Goal: Transaction & Acquisition: Purchase product/service

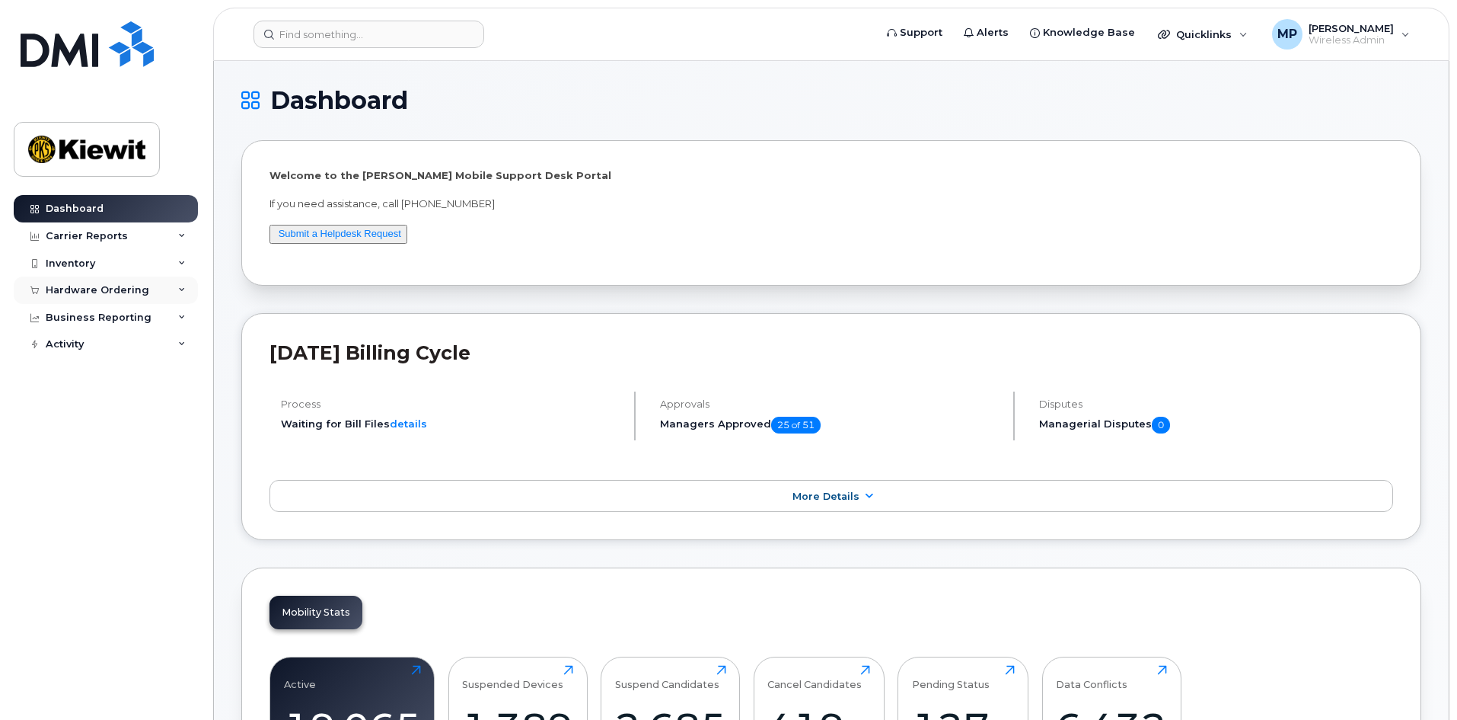
click at [152, 289] on div "Hardware Ordering" at bounding box center [106, 289] width 184 height 27
click at [178, 262] on icon at bounding box center [182, 264] width 8 height 8
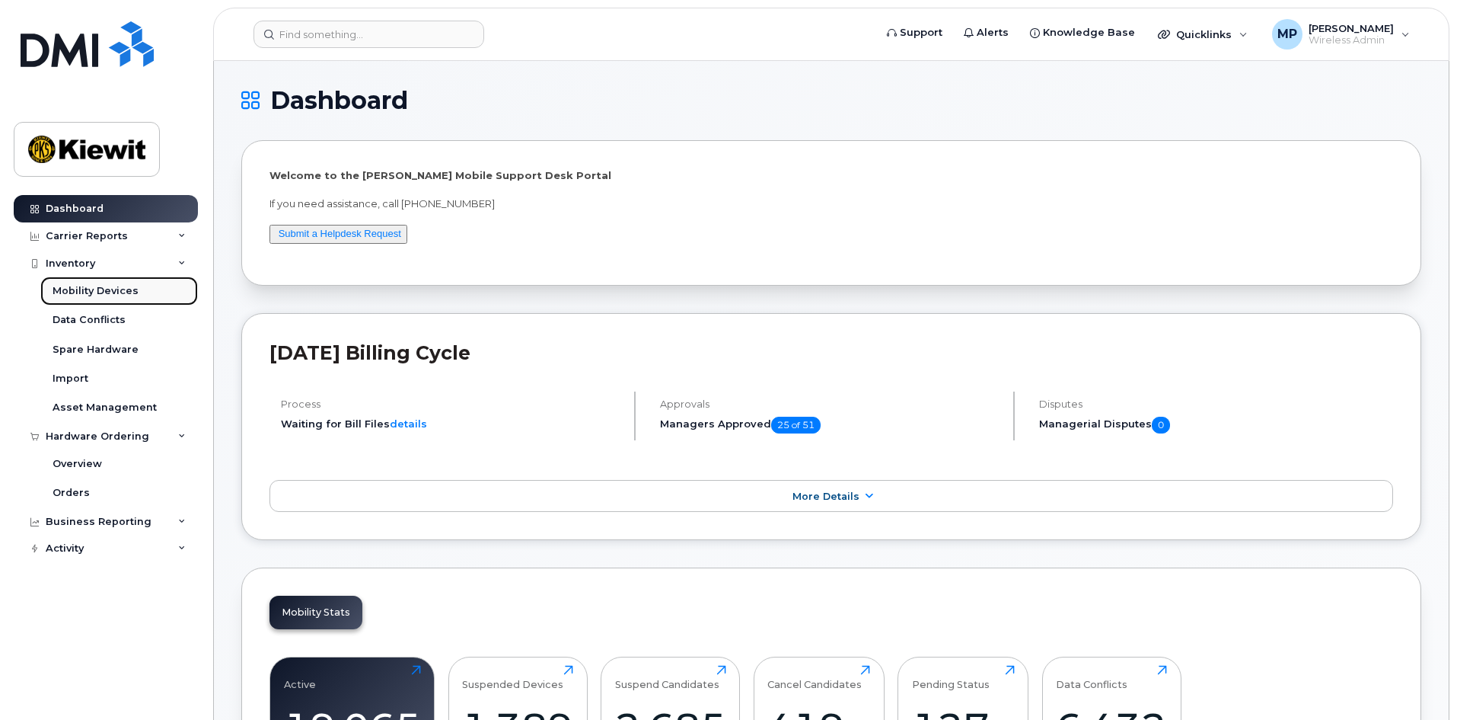
click at [125, 291] on div "Mobility Devices" at bounding box center [96, 291] width 86 height 14
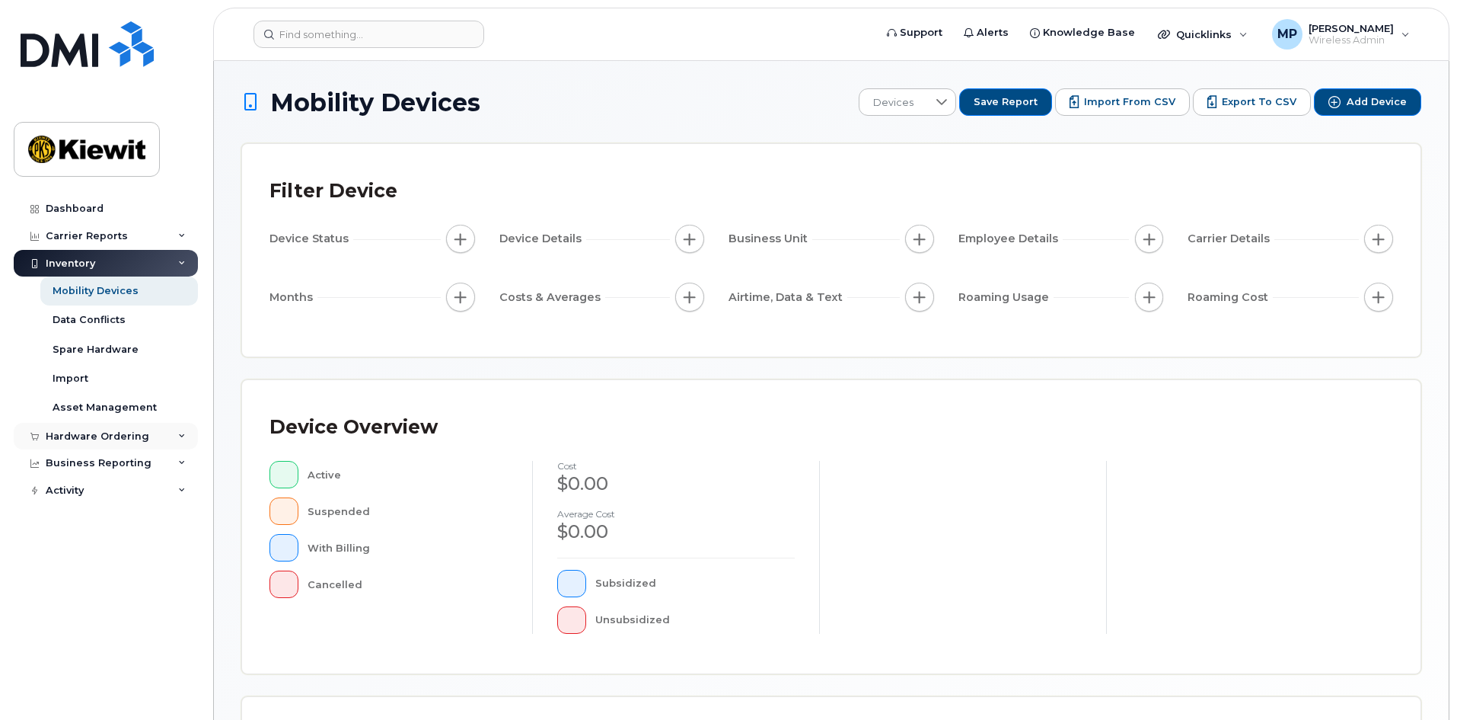
click at [180, 435] on icon at bounding box center [182, 436] width 8 height 8
click at [69, 496] on div "Orders" at bounding box center [71, 493] width 37 height 14
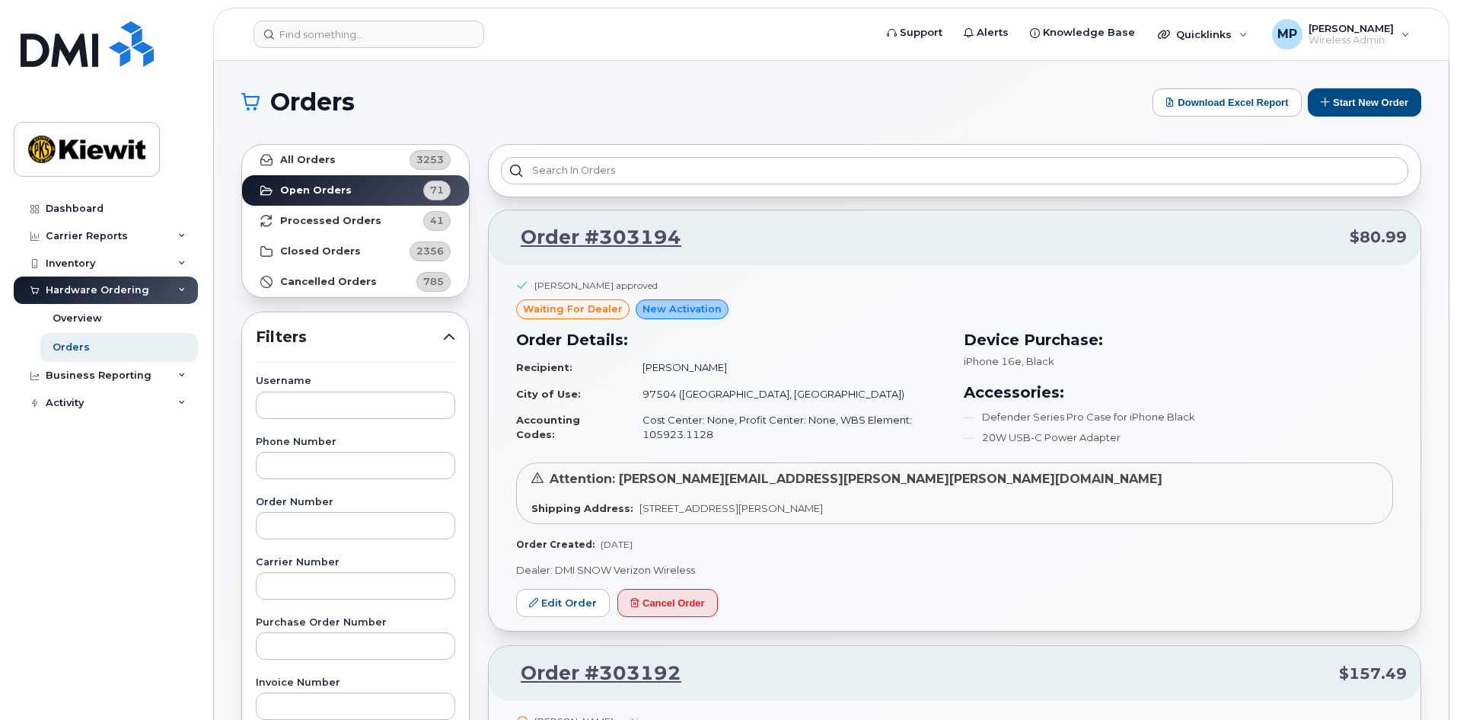
click at [1349, 100] on button "Start New Order" at bounding box center [1364, 102] width 113 height 28
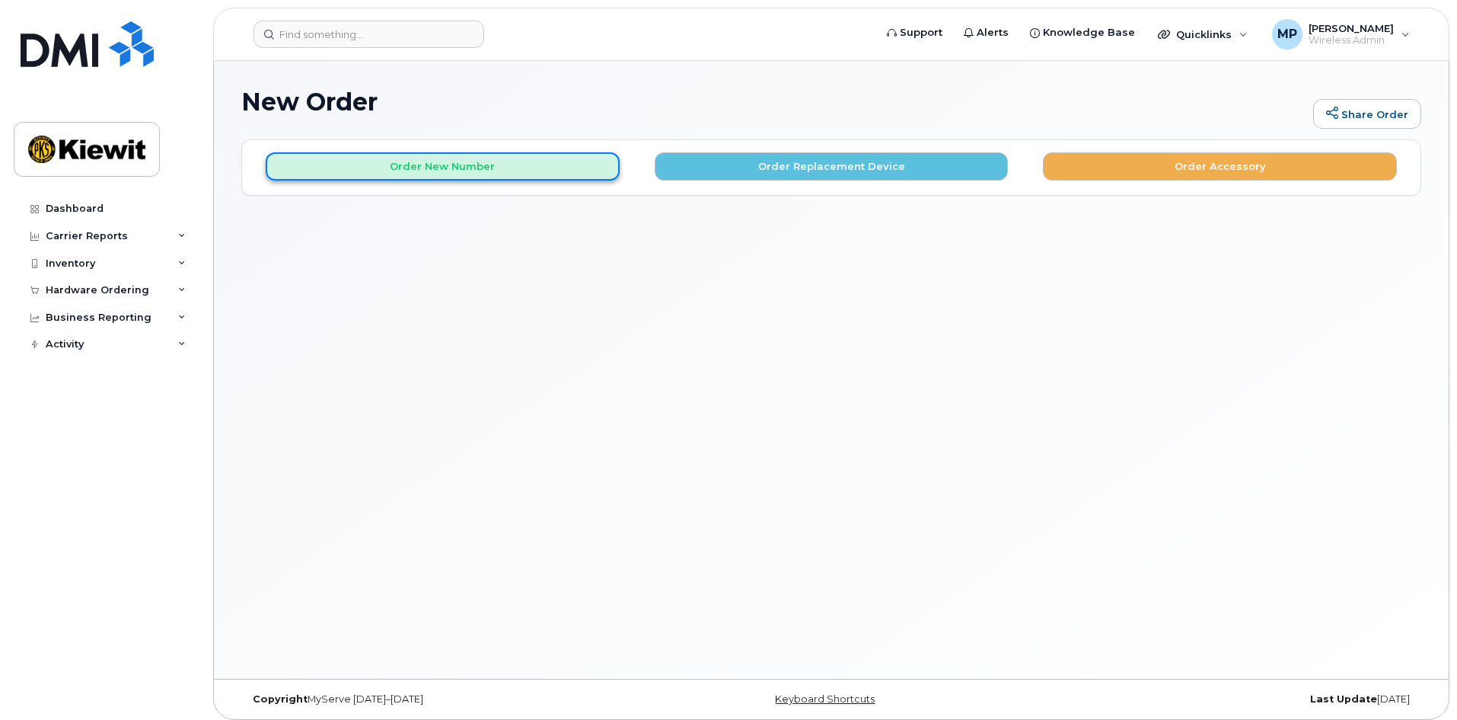
click at [464, 161] on button "Order New Number" at bounding box center [443, 166] width 354 height 28
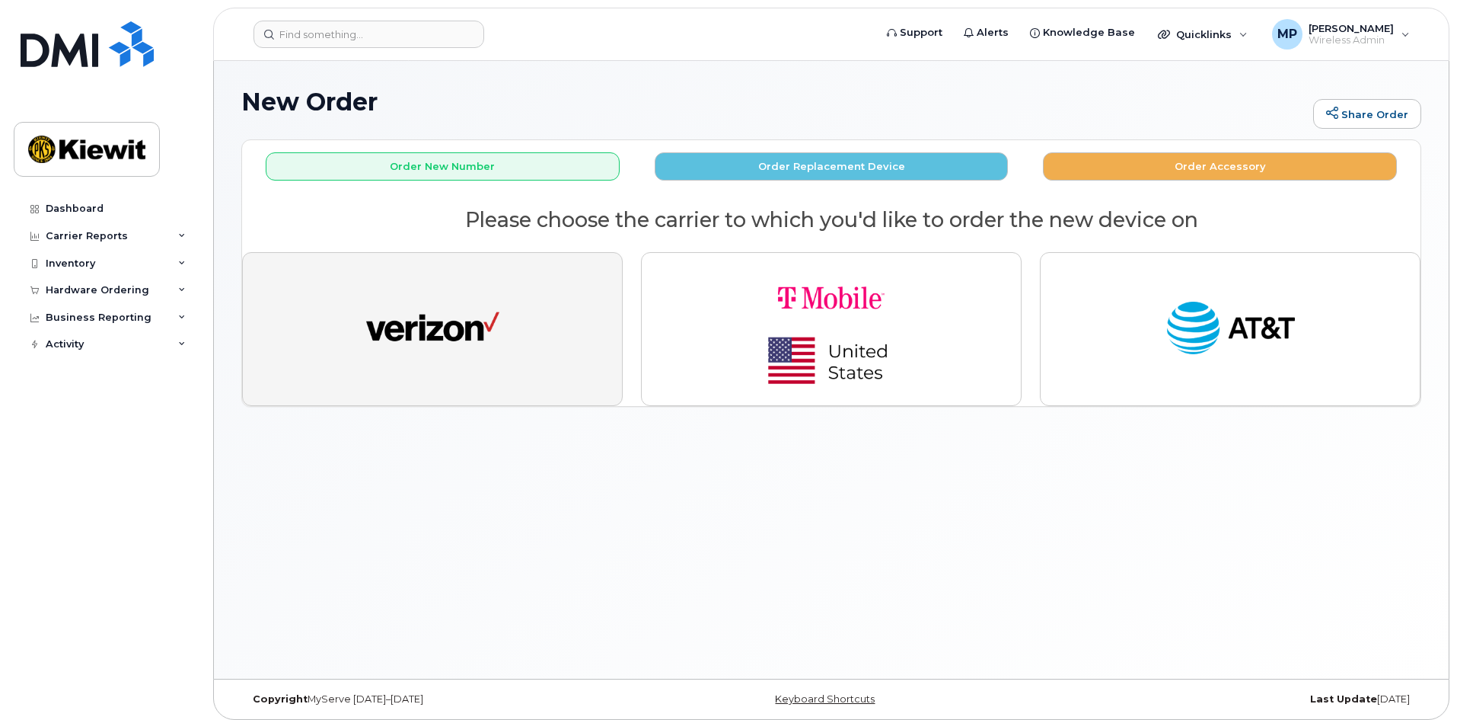
click at [436, 339] on img "button" at bounding box center [432, 329] width 133 height 69
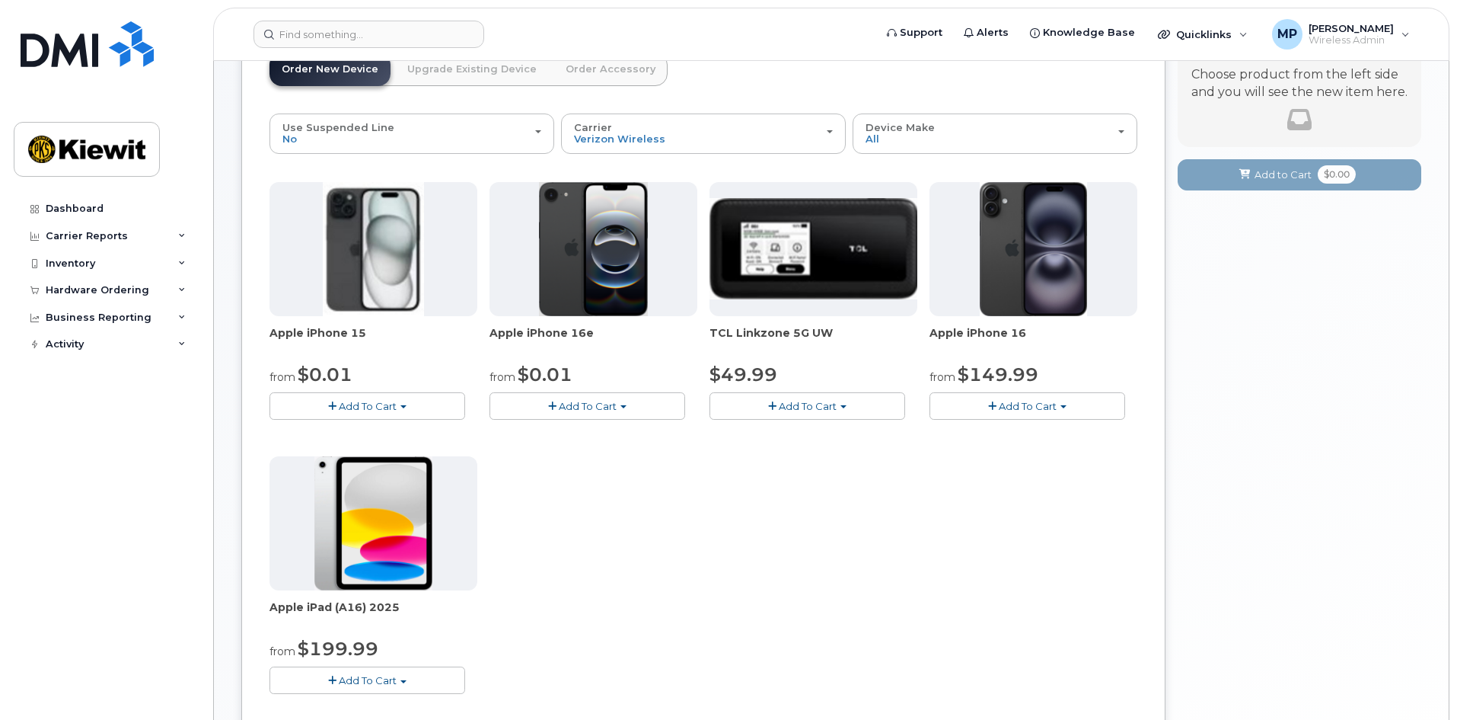
scroll to position [152, 0]
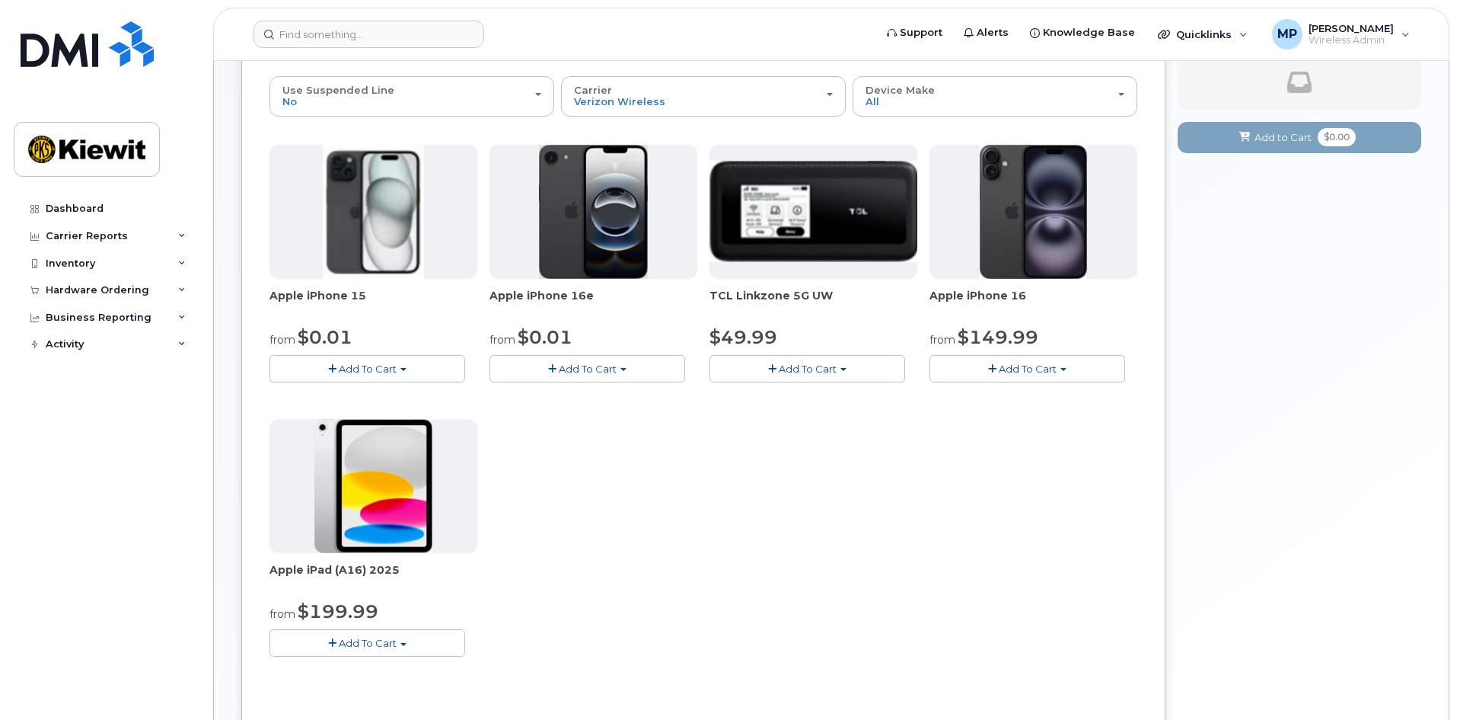
click at [401, 368] on span "button" at bounding box center [403, 369] width 6 height 3
click at [420, 398] on link "$0.01 - 2 Year Activation (128GB)" at bounding box center [371, 397] width 196 height 19
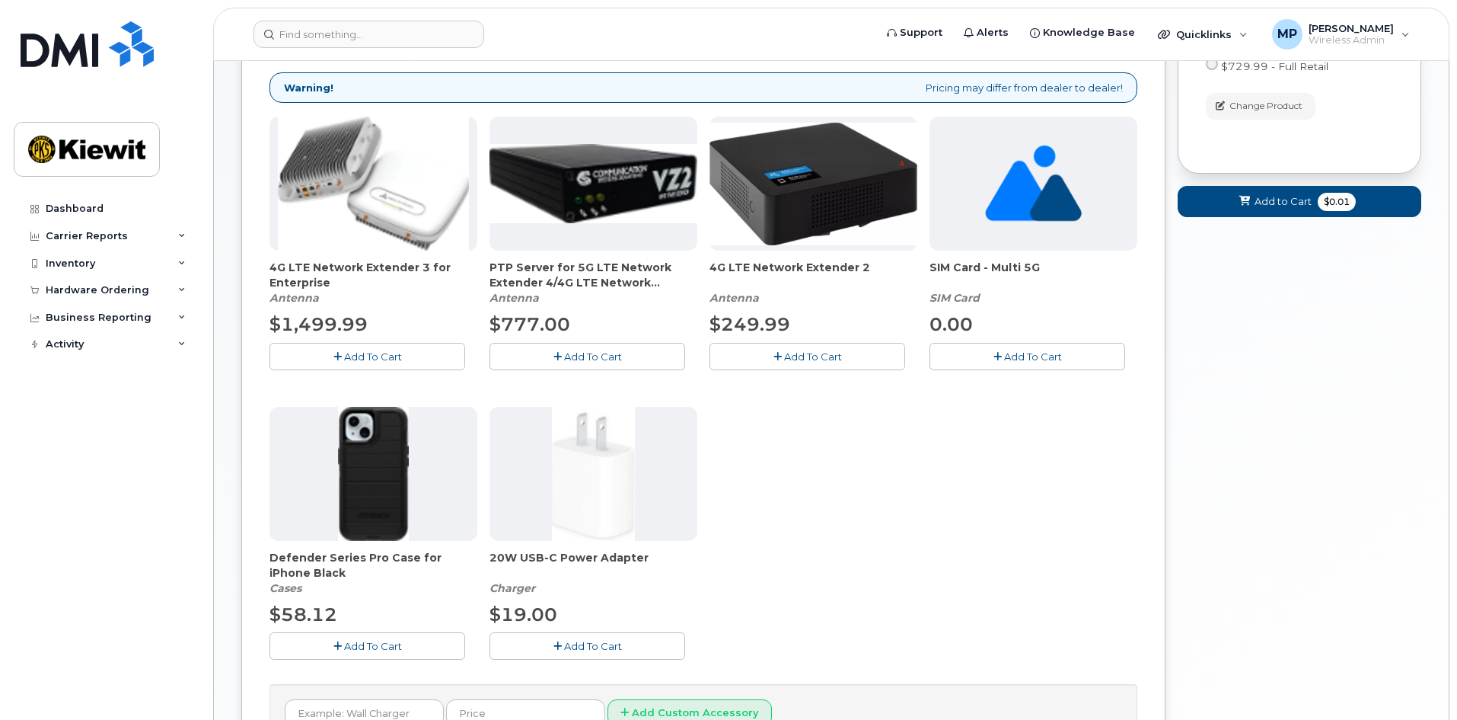
scroll to position [312, 0]
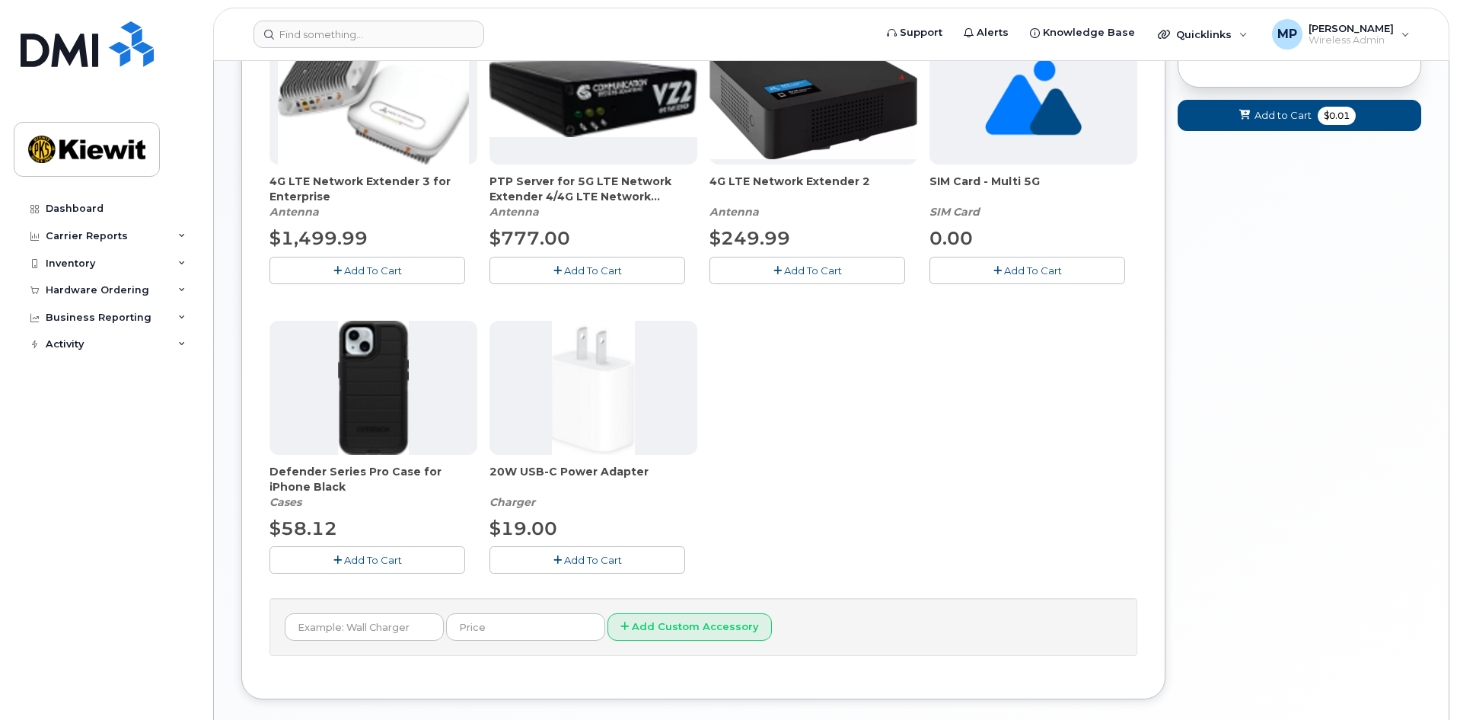
click at [381, 565] on span "Add To Cart" at bounding box center [373, 560] width 58 height 12
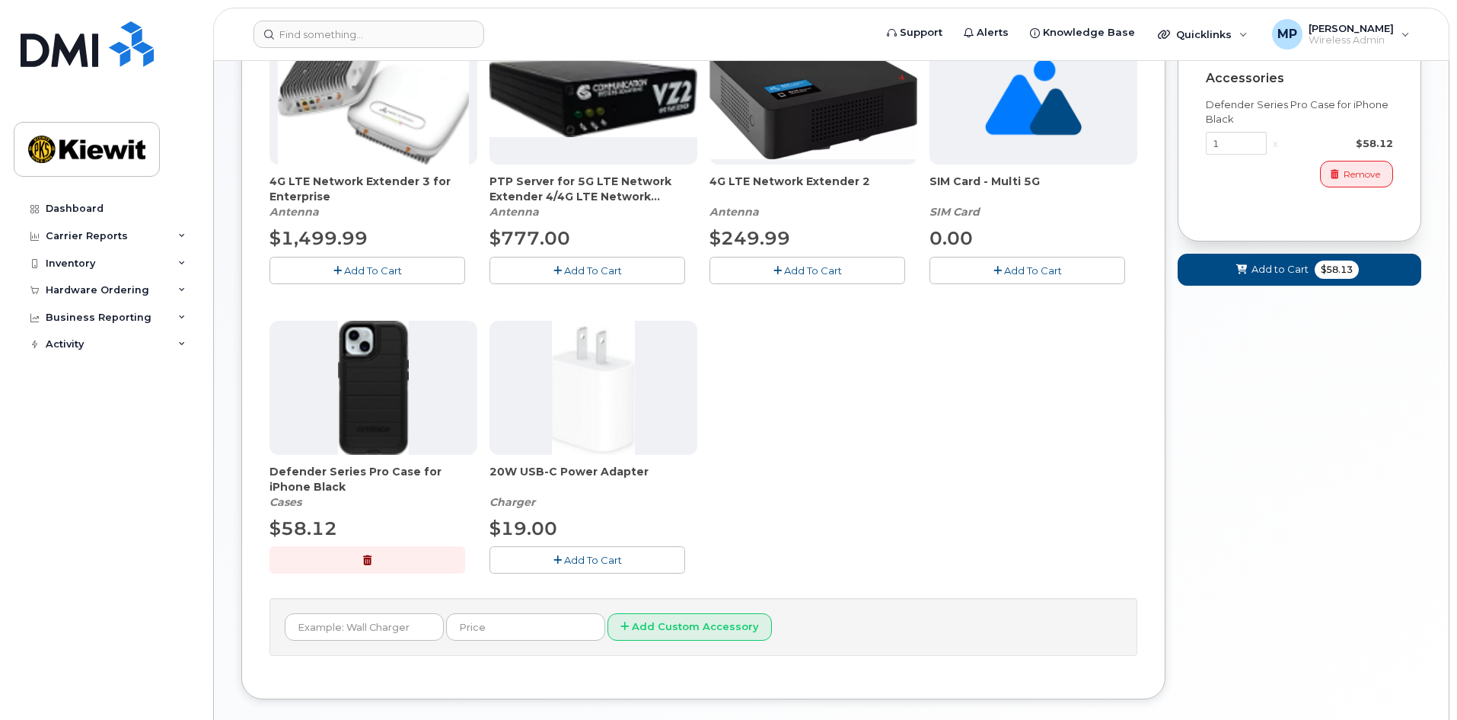
click at [564, 564] on span "Add To Cart" at bounding box center [593, 560] width 58 height 12
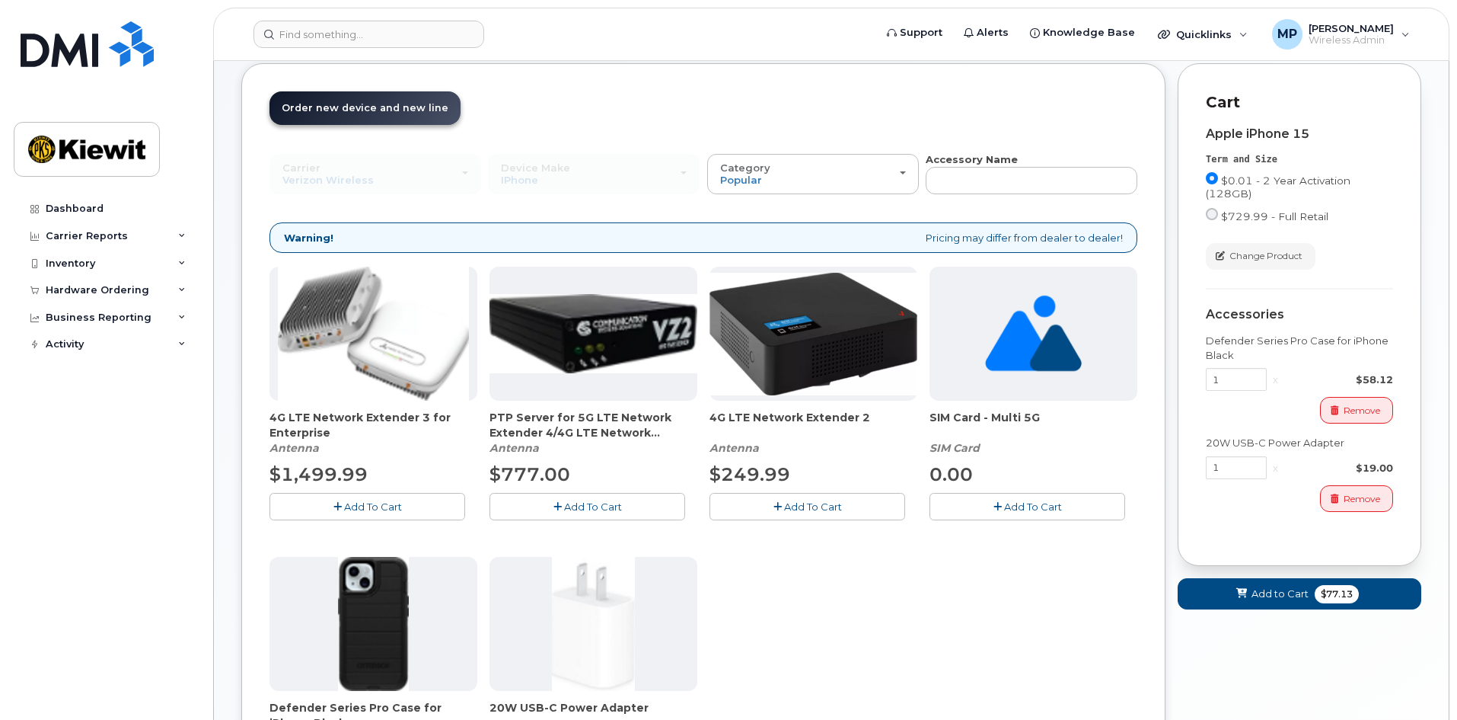
scroll to position [305, 0]
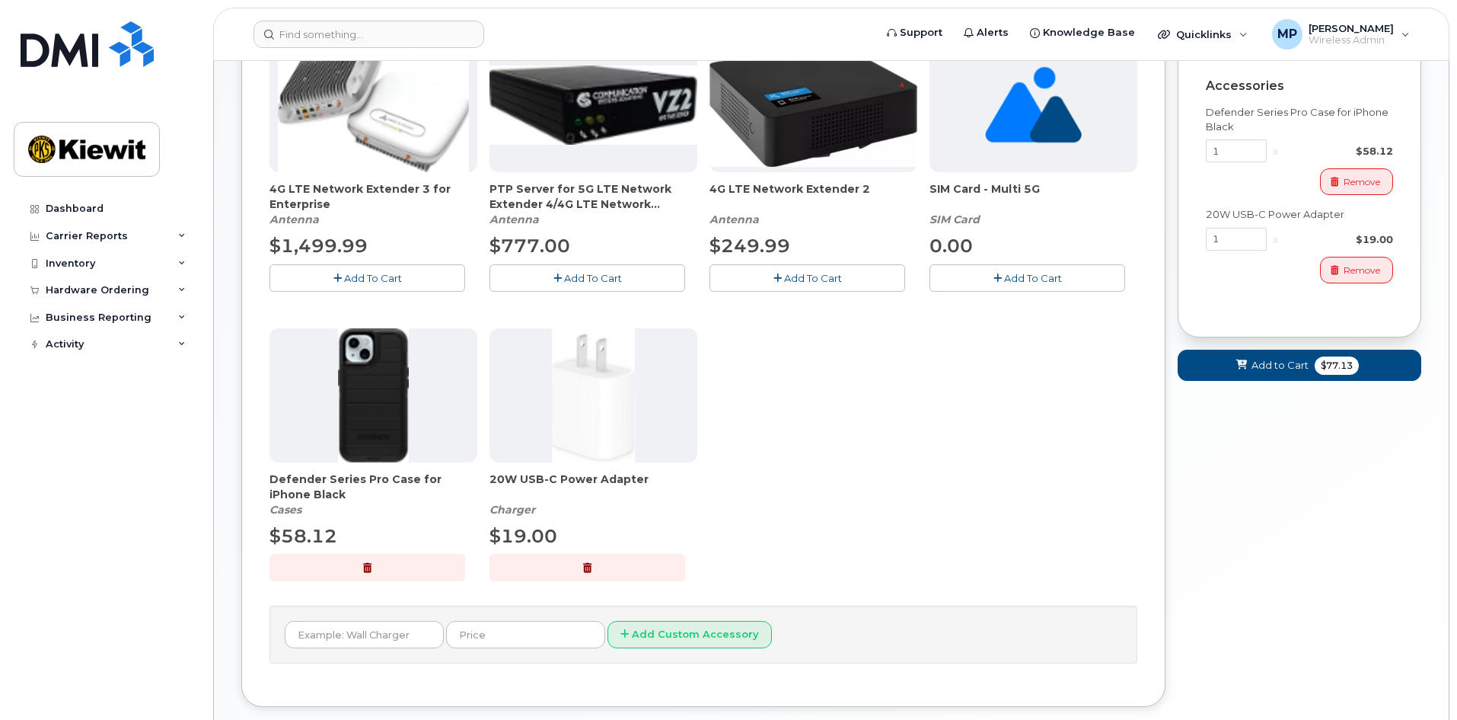
click at [1034, 283] on span "Add To Cart" at bounding box center [1033, 278] width 58 height 12
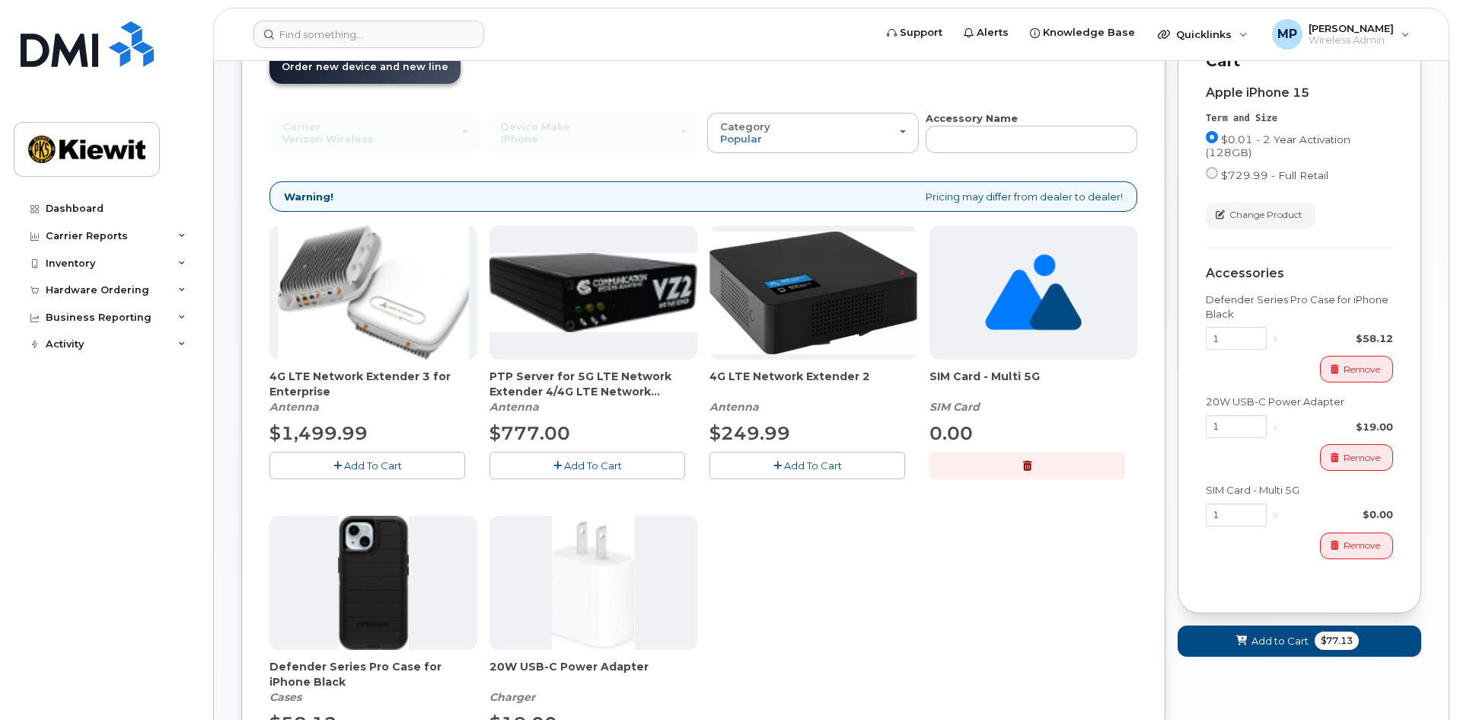
scroll to position [152, 0]
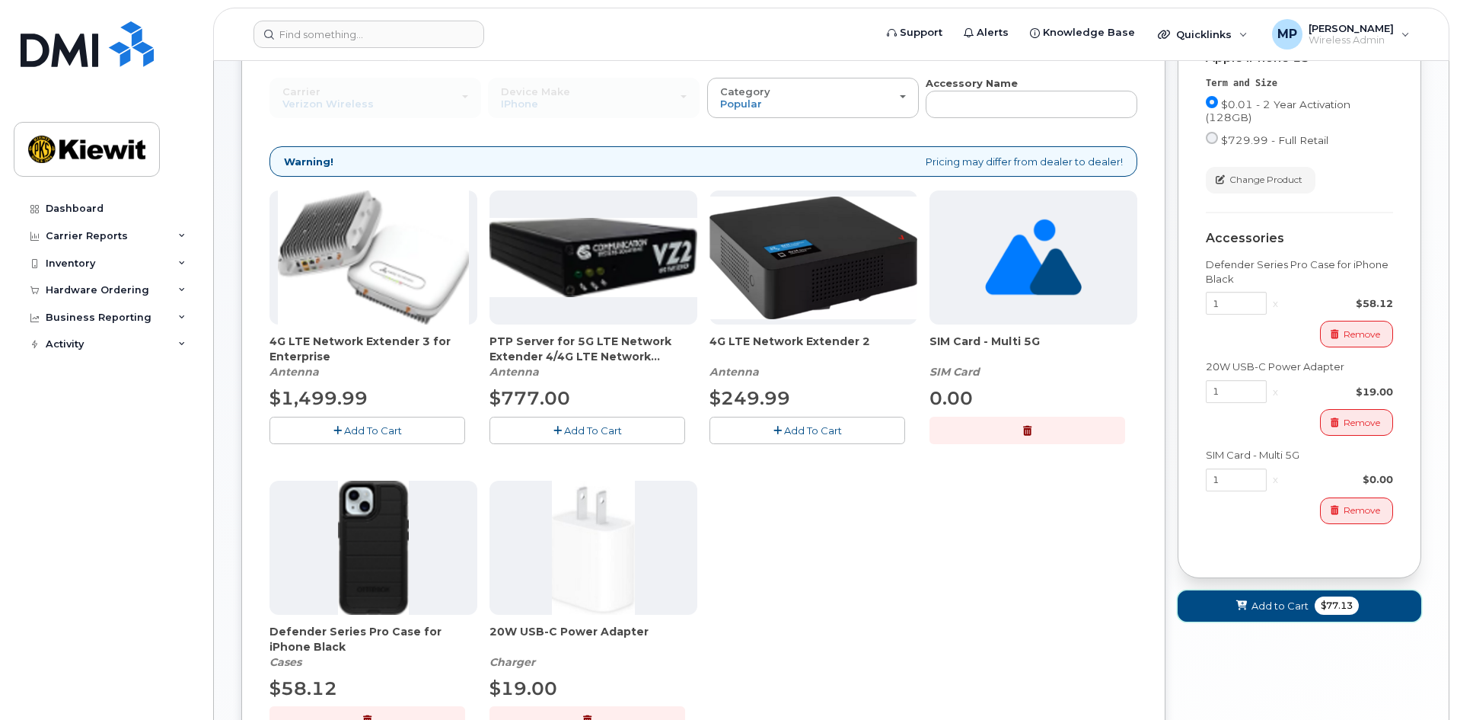
click at [1258, 608] on span "Add to Cart" at bounding box center [1280, 605] width 57 height 14
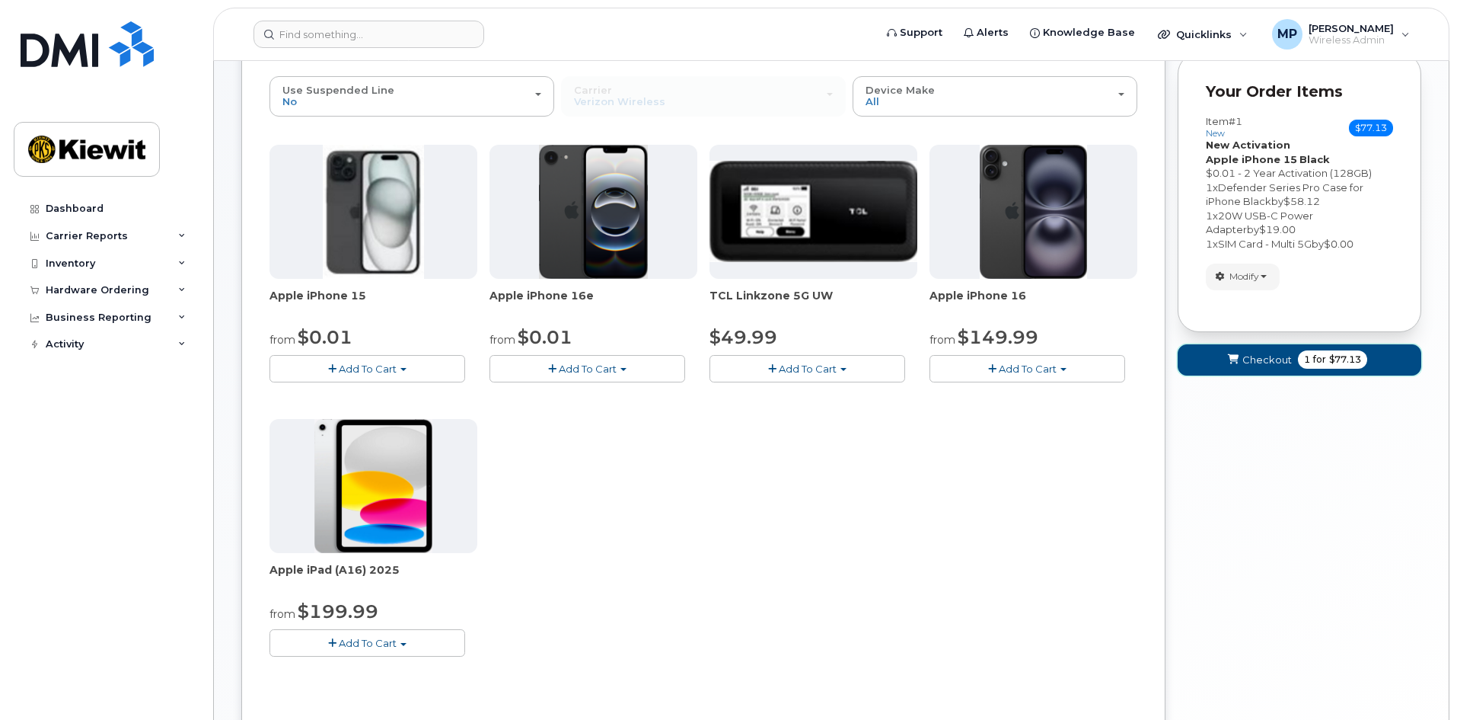
click at [1279, 357] on span "Checkout" at bounding box center [1267, 360] width 49 height 14
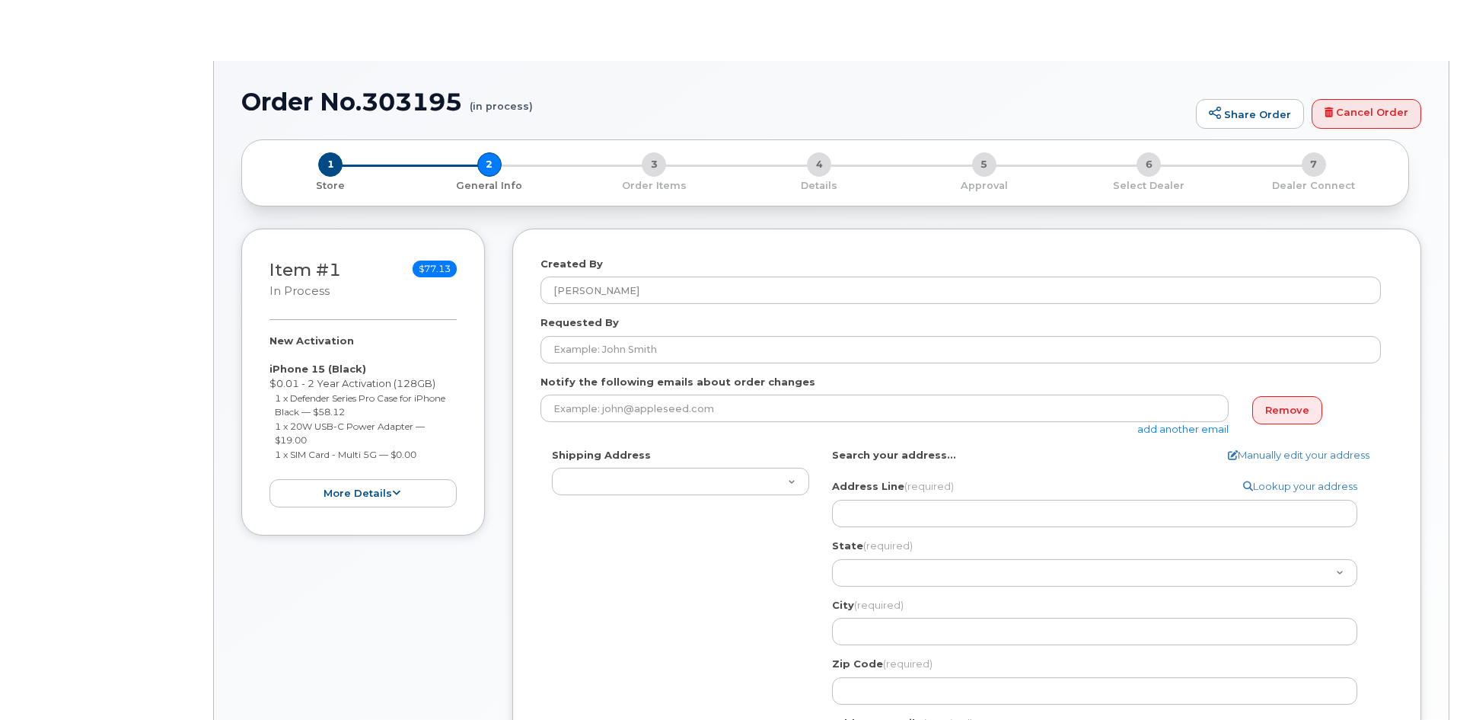
select select
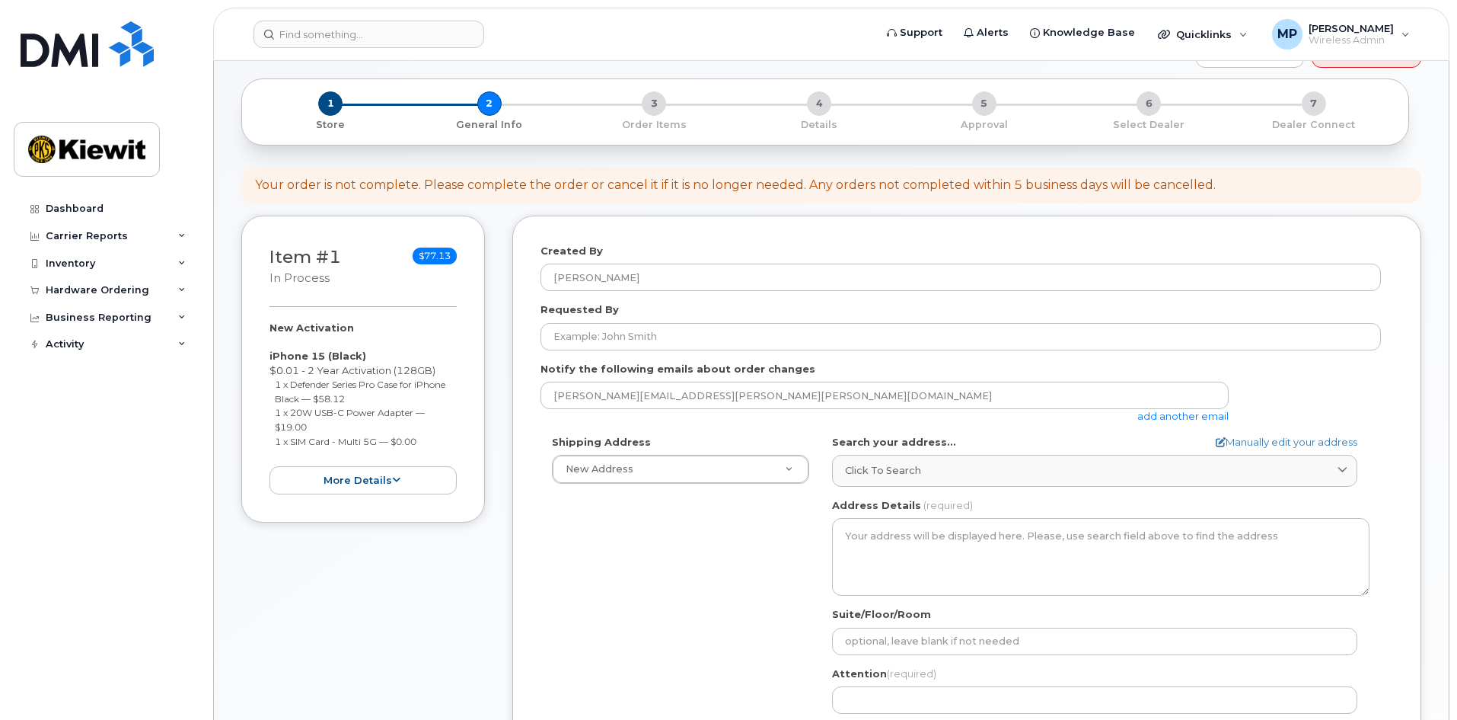
scroll to position [76, 0]
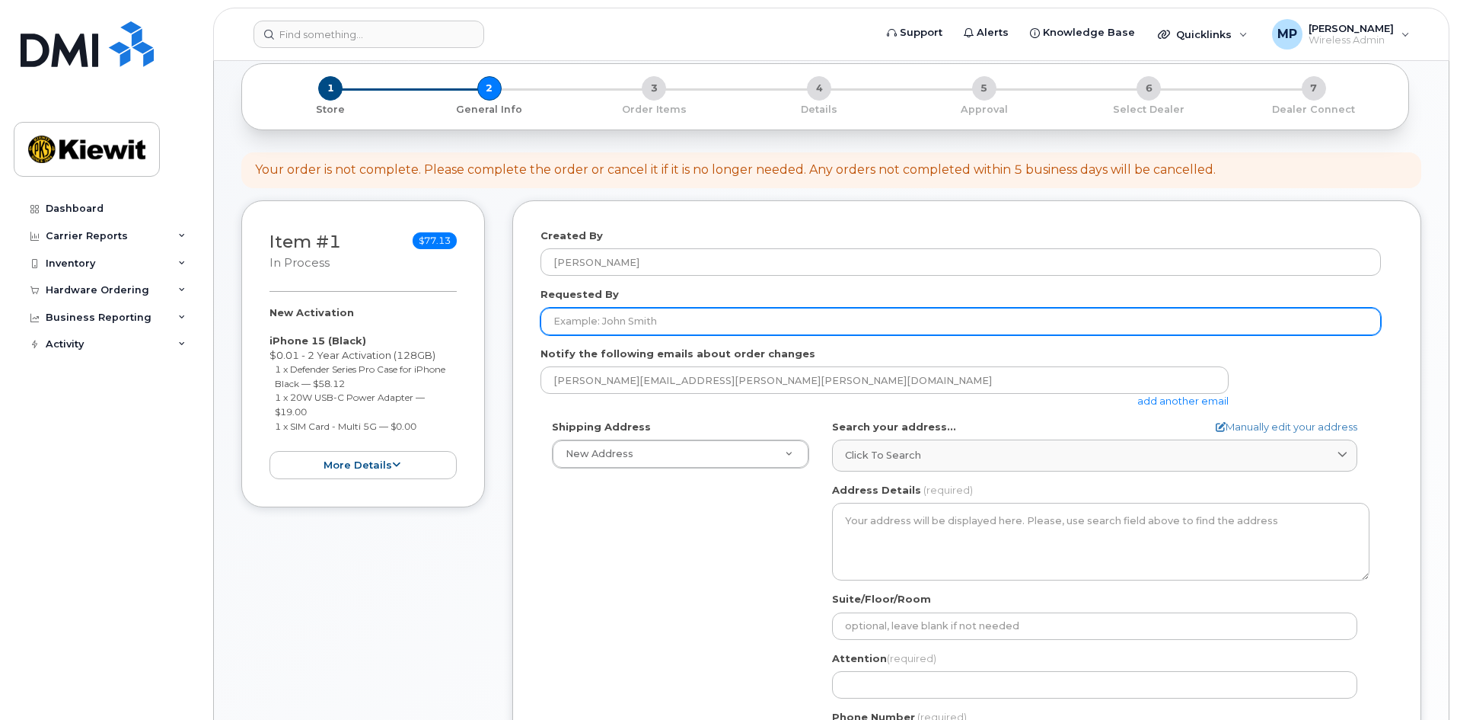
click at [621, 321] on input "Requested By" at bounding box center [961, 321] width 841 height 27
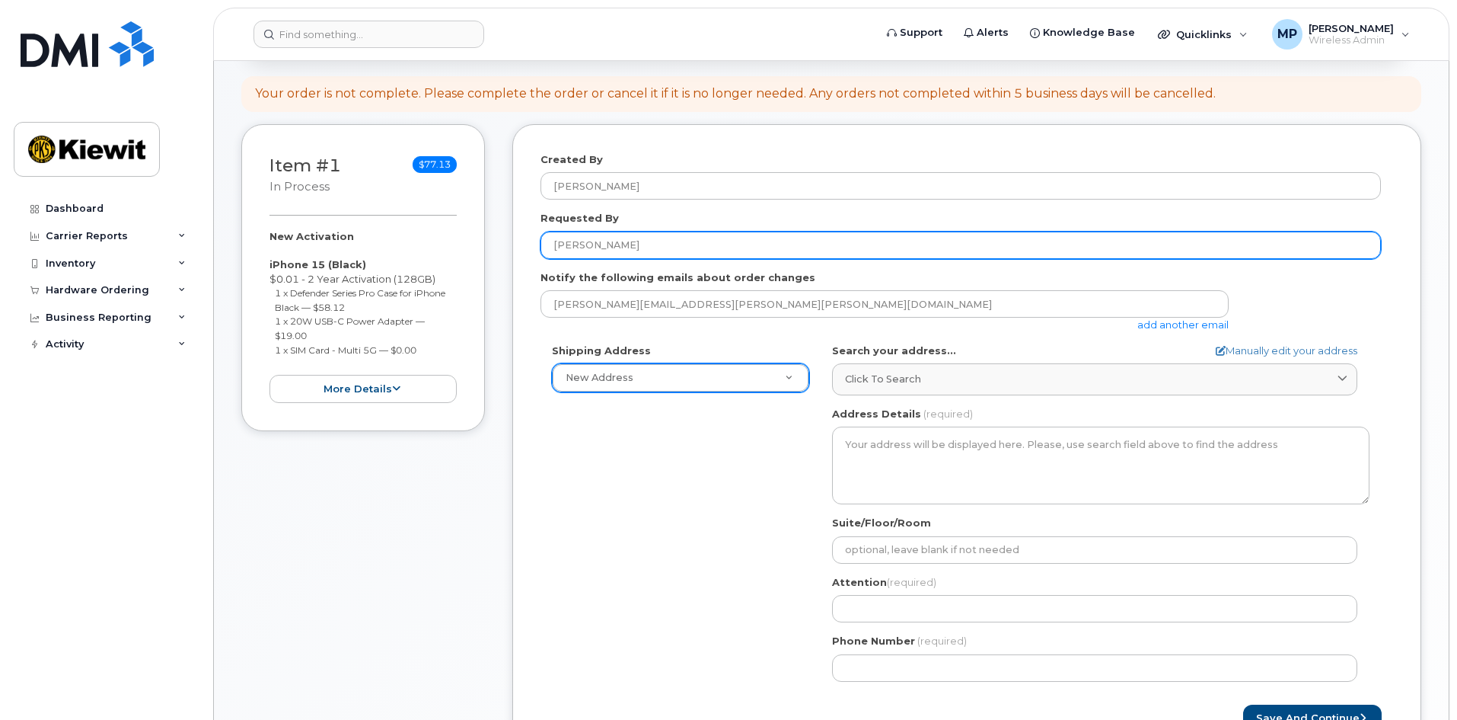
type input "[PERSON_NAME]"
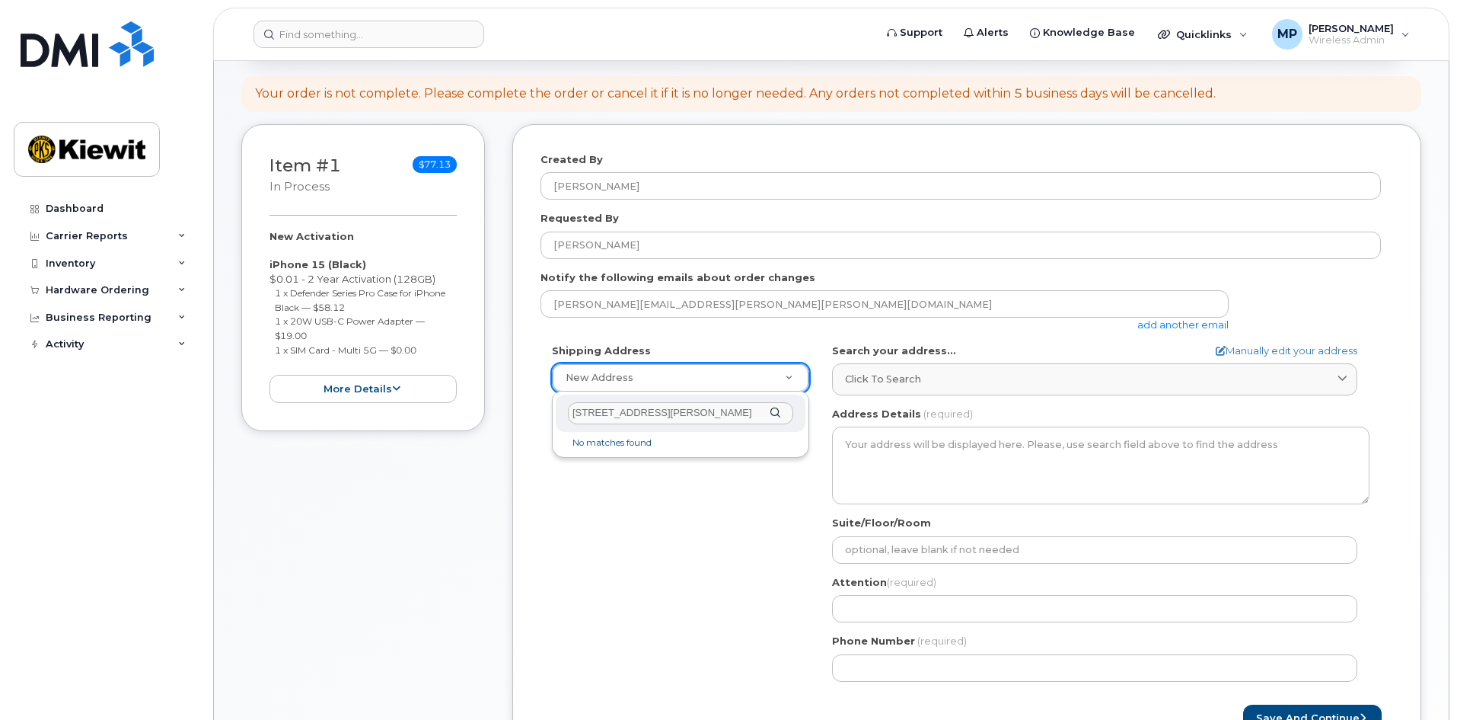
type input "5740 San Felipe St Apt 348"
click at [780, 412] on div "5740 San Felipe St Apt 348" at bounding box center [681, 412] width 250 height 37
click at [777, 415] on div "5740 San Felipe St Apt 348" at bounding box center [681, 412] width 250 height 37
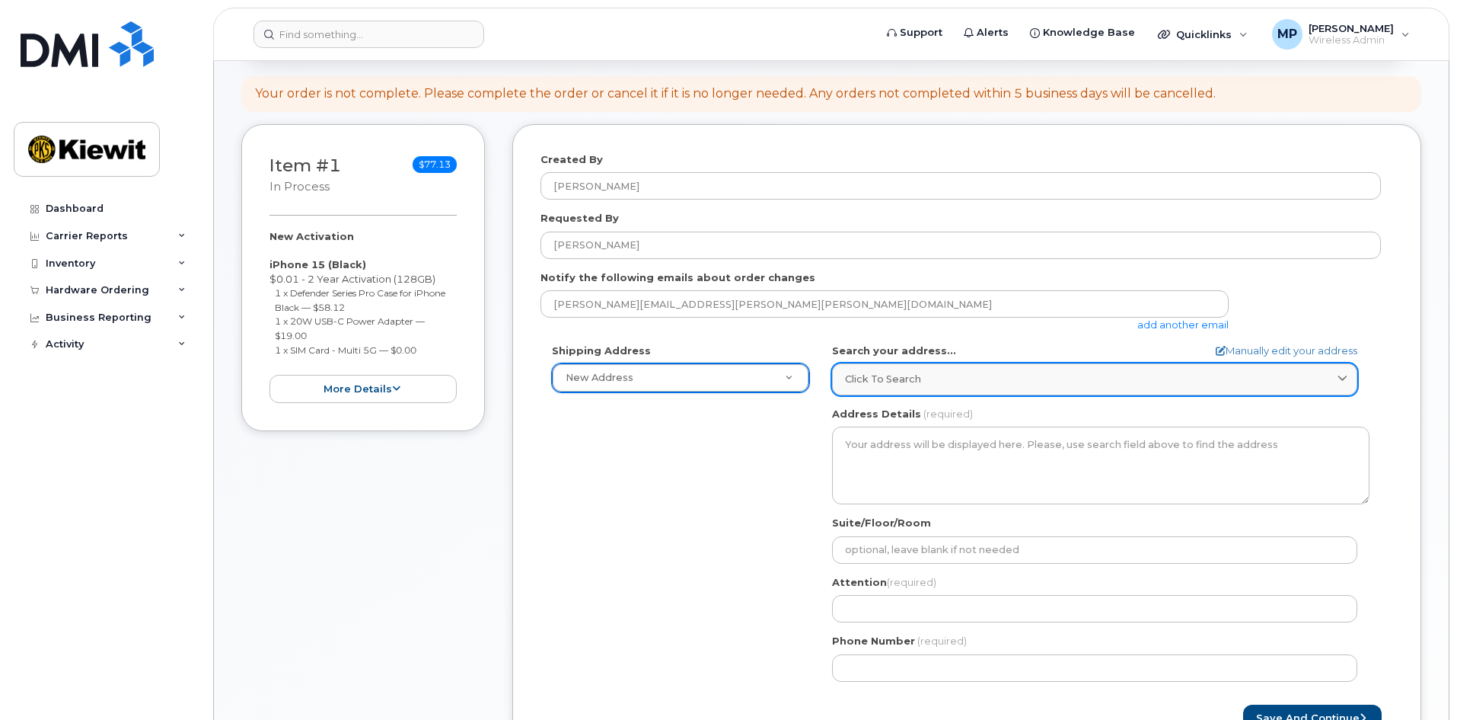
click at [892, 384] on span "Click to search" at bounding box center [883, 379] width 76 height 14
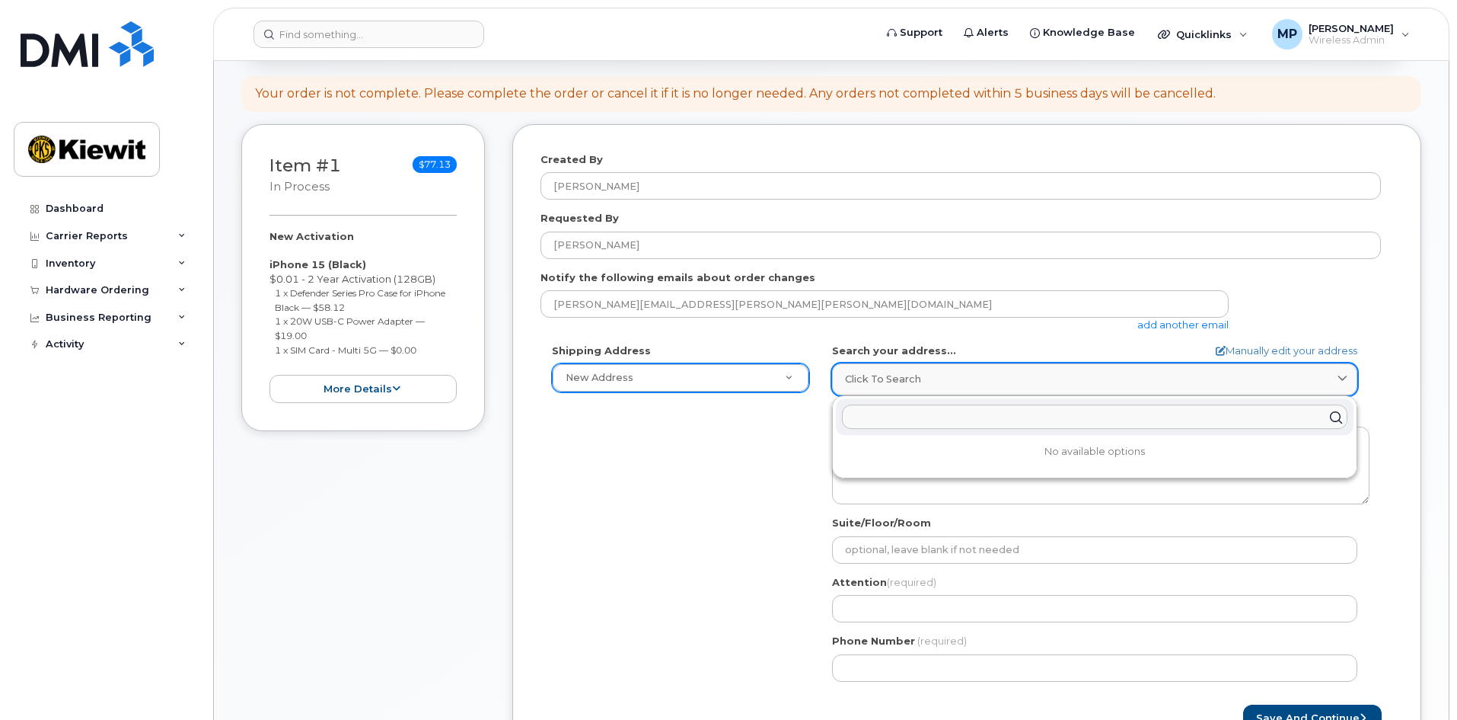
type input "F"
type input "S"
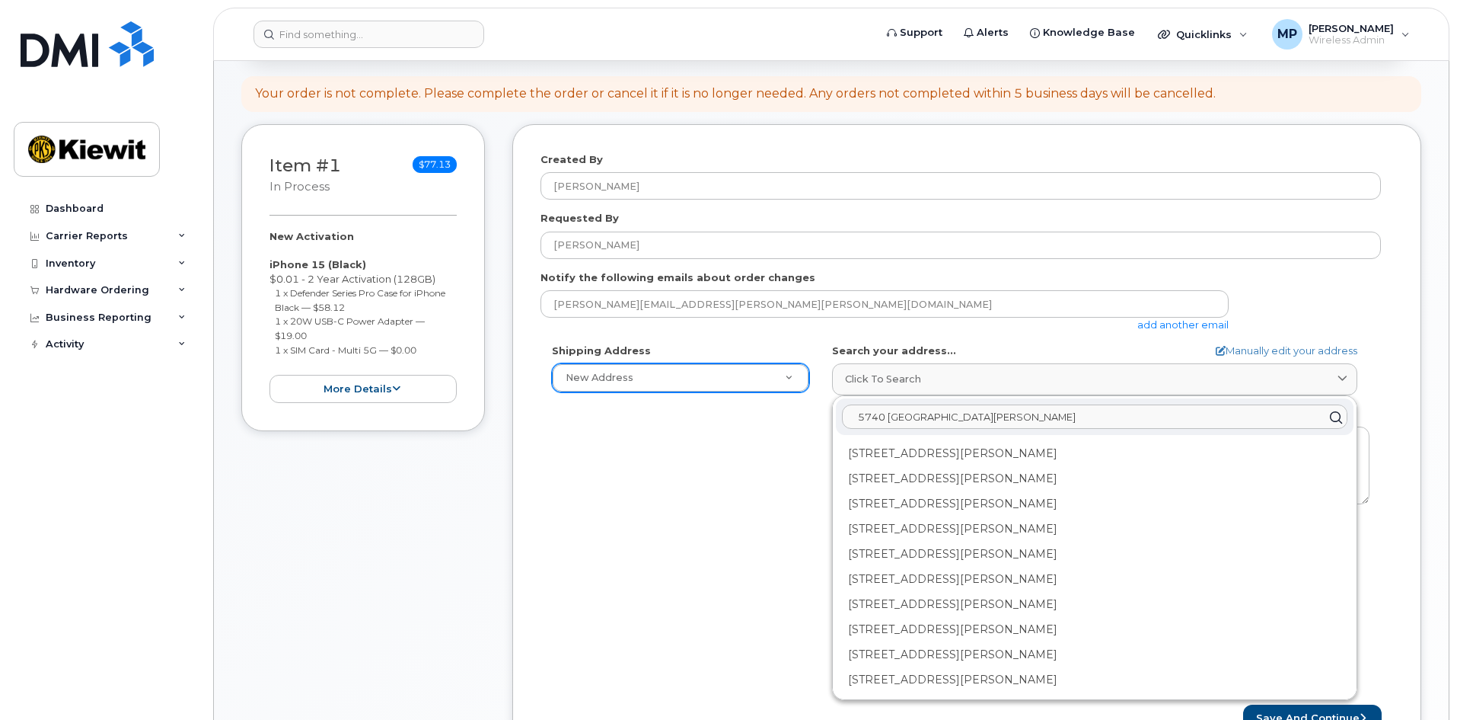
click at [1029, 408] on input "5740 San Felipe" at bounding box center [1095, 417] width 506 height 24
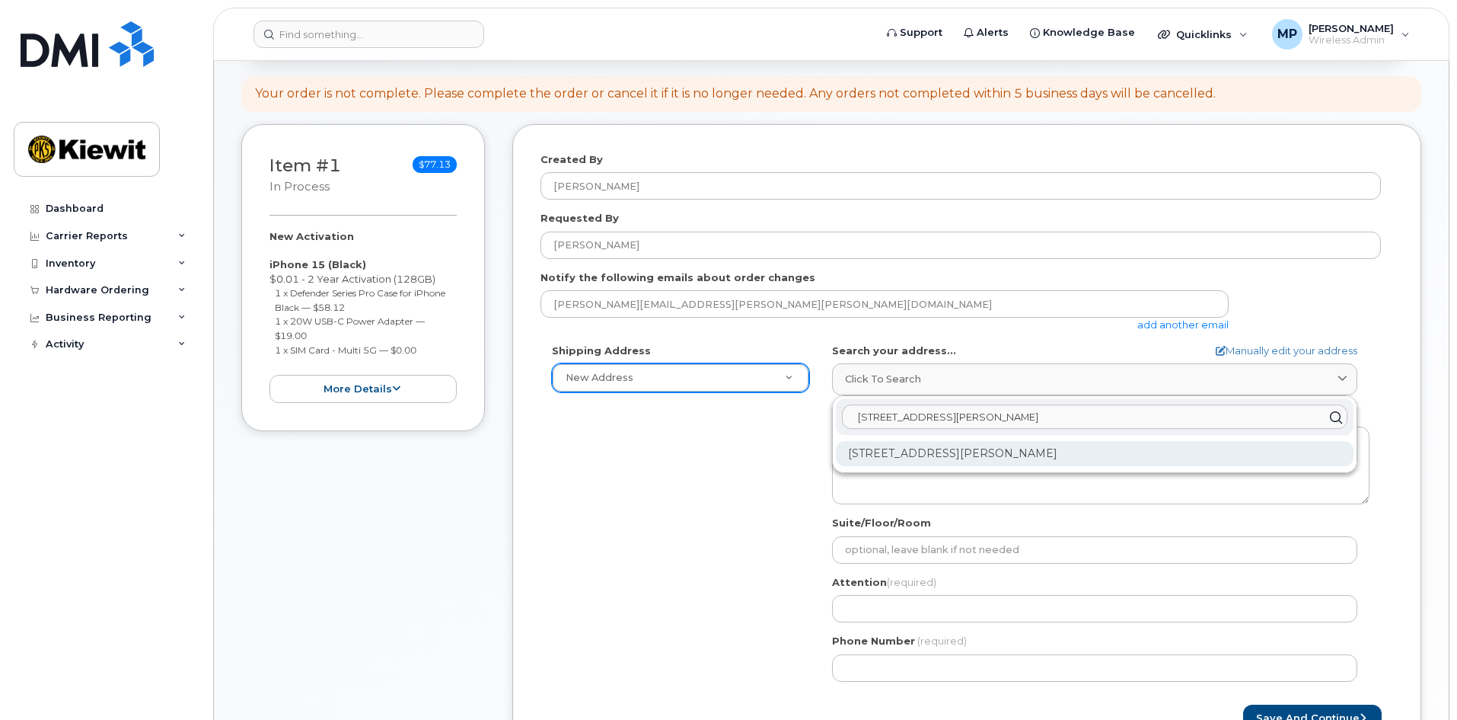
type input "5740 San Felipe St Apt 348"
click at [1067, 453] on div "5740 San Felipe St Apt 348 Houston TX 77057-3360" at bounding box center [1095, 453] width 518 height 25
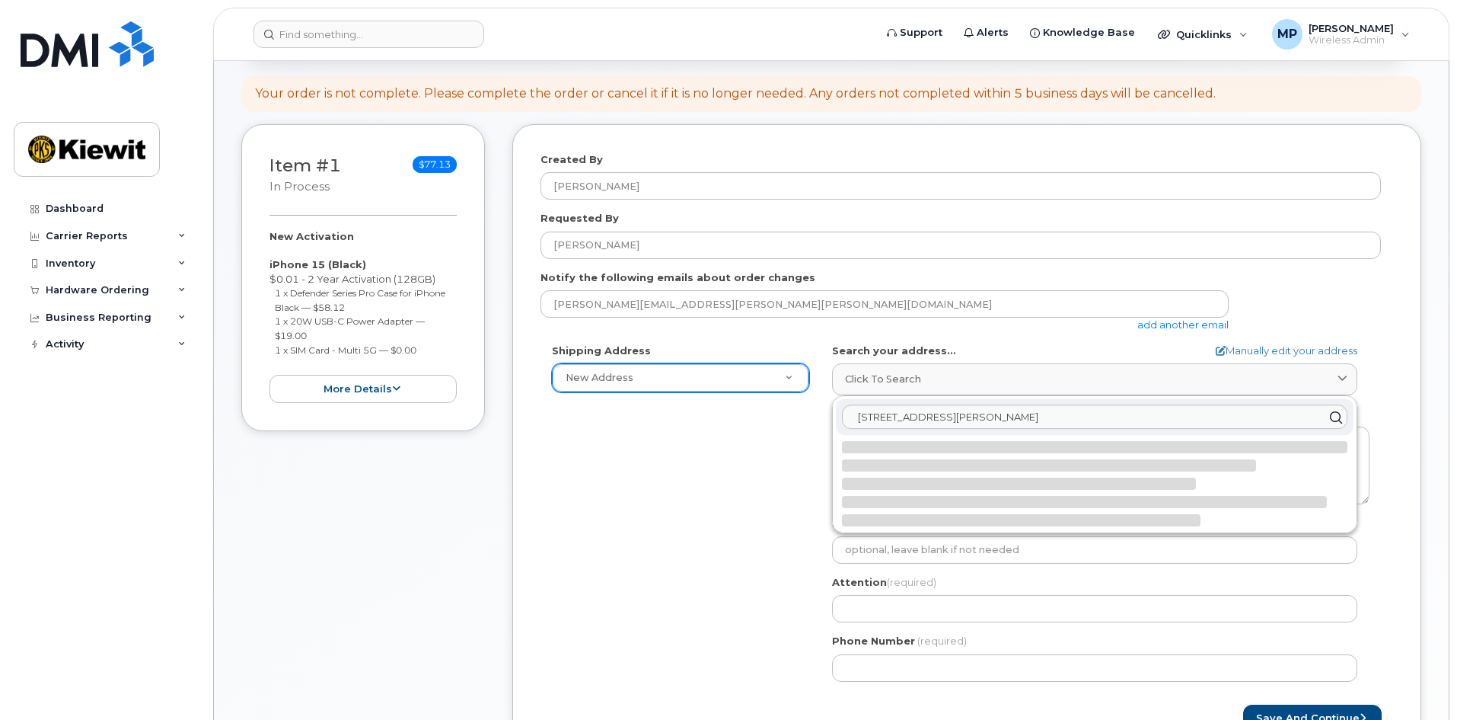
select select
type textarea "5740 San Felipe St Apt 348 HOUSTON TX 77057-3360 UNITED STATES"
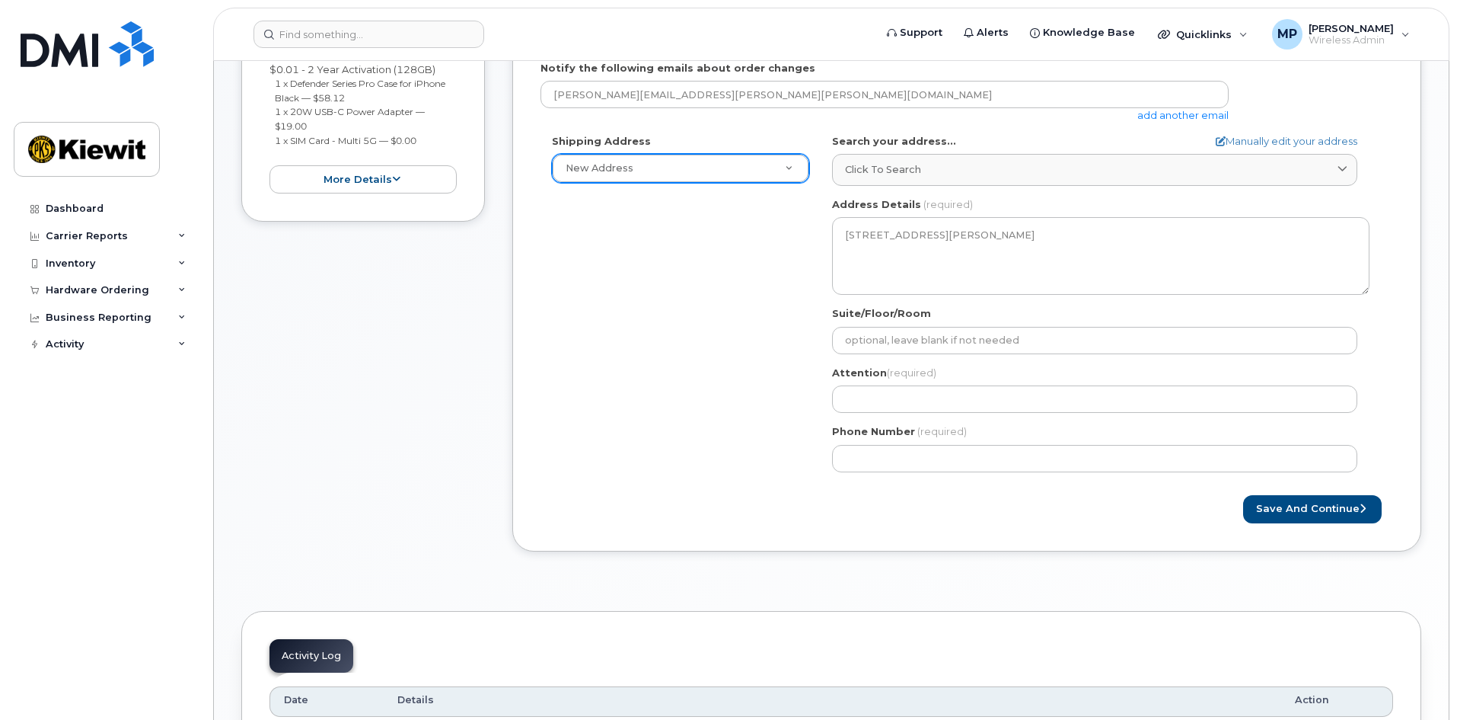
scroll to position [381, 0]
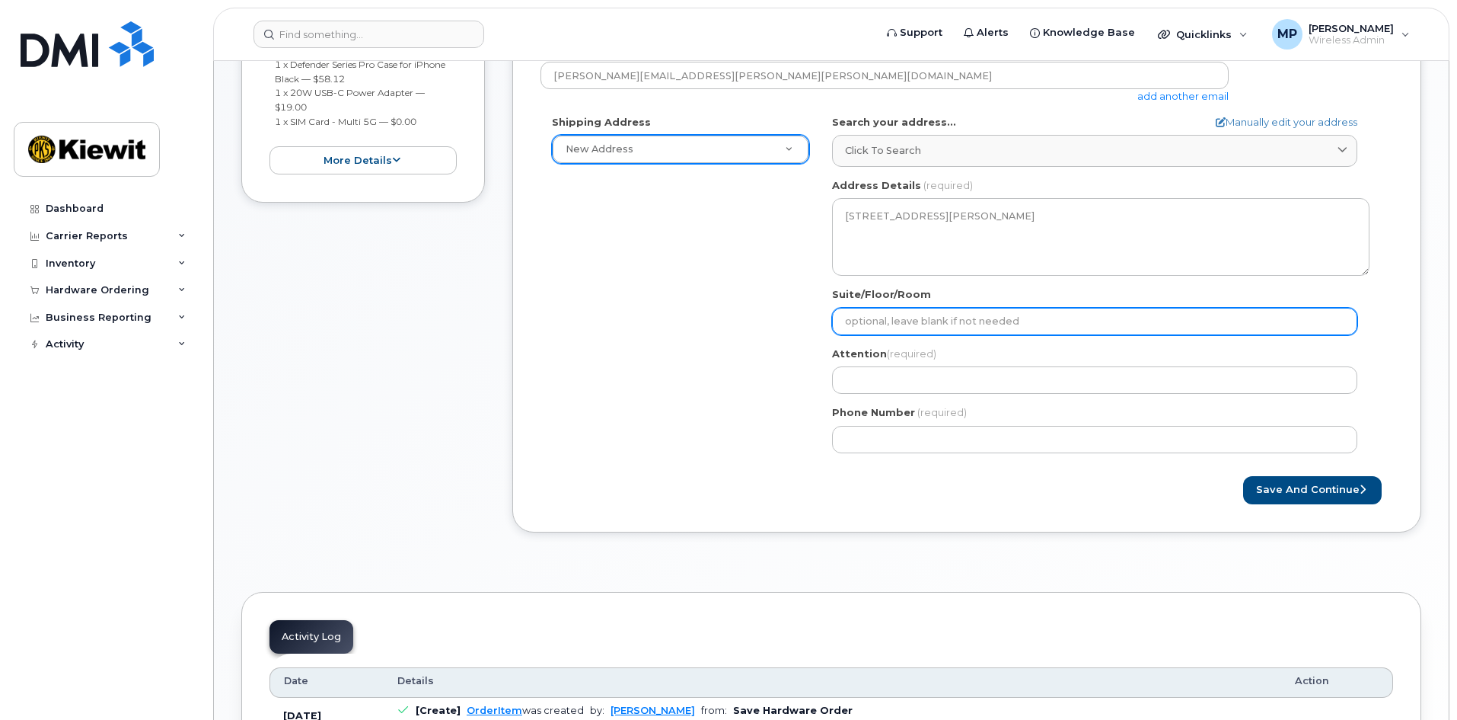
click at [925, 324] on input "Suite/Floor/Room" at bounding box center [1094, 321] width 525 height 27
select select
type input "3"
select select
type input "34"
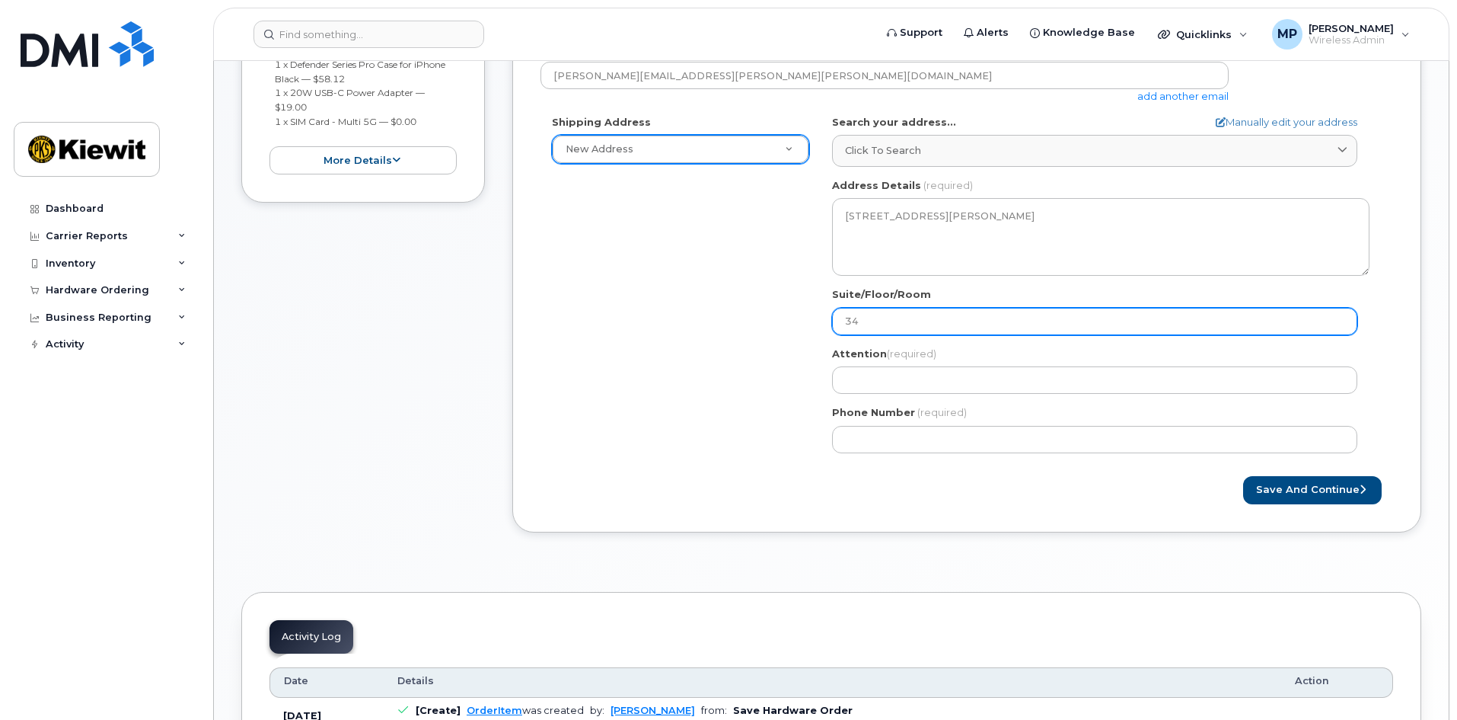
select select
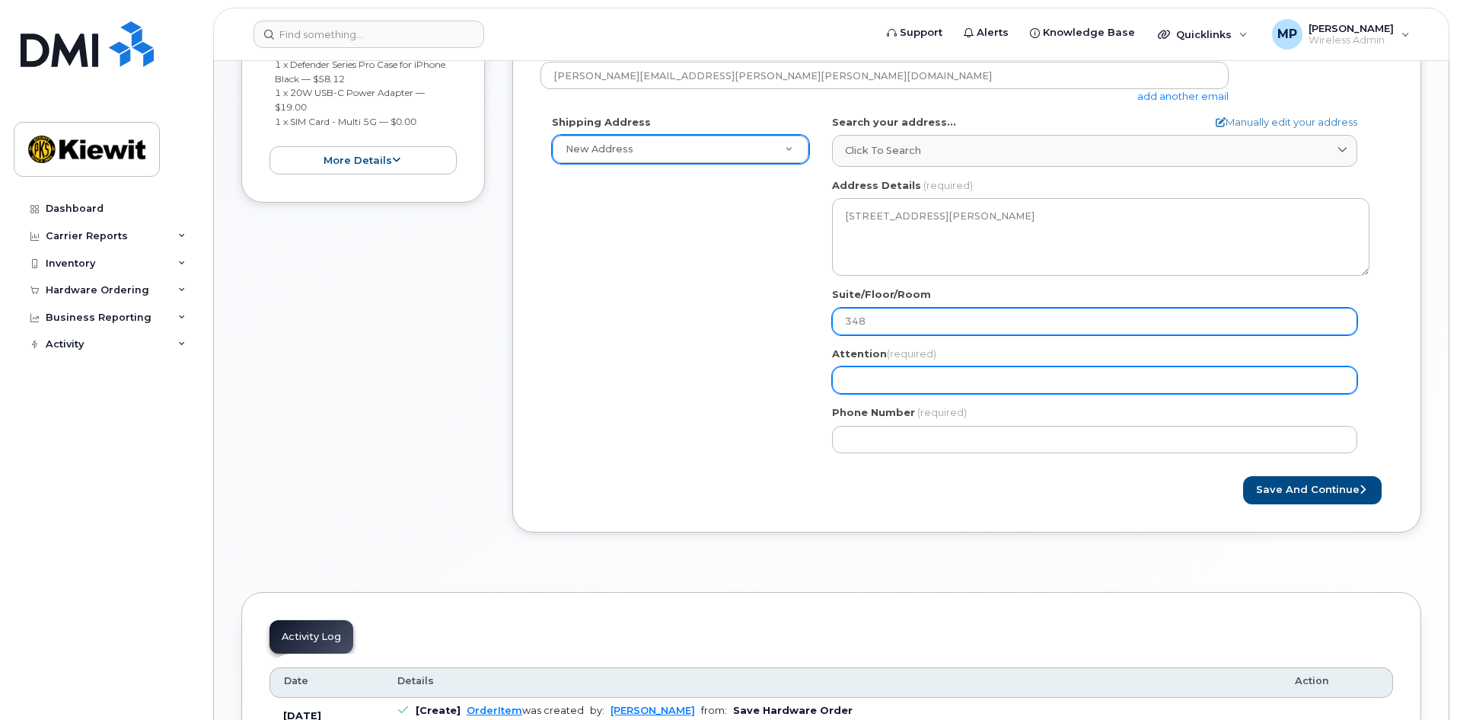
type input "348"
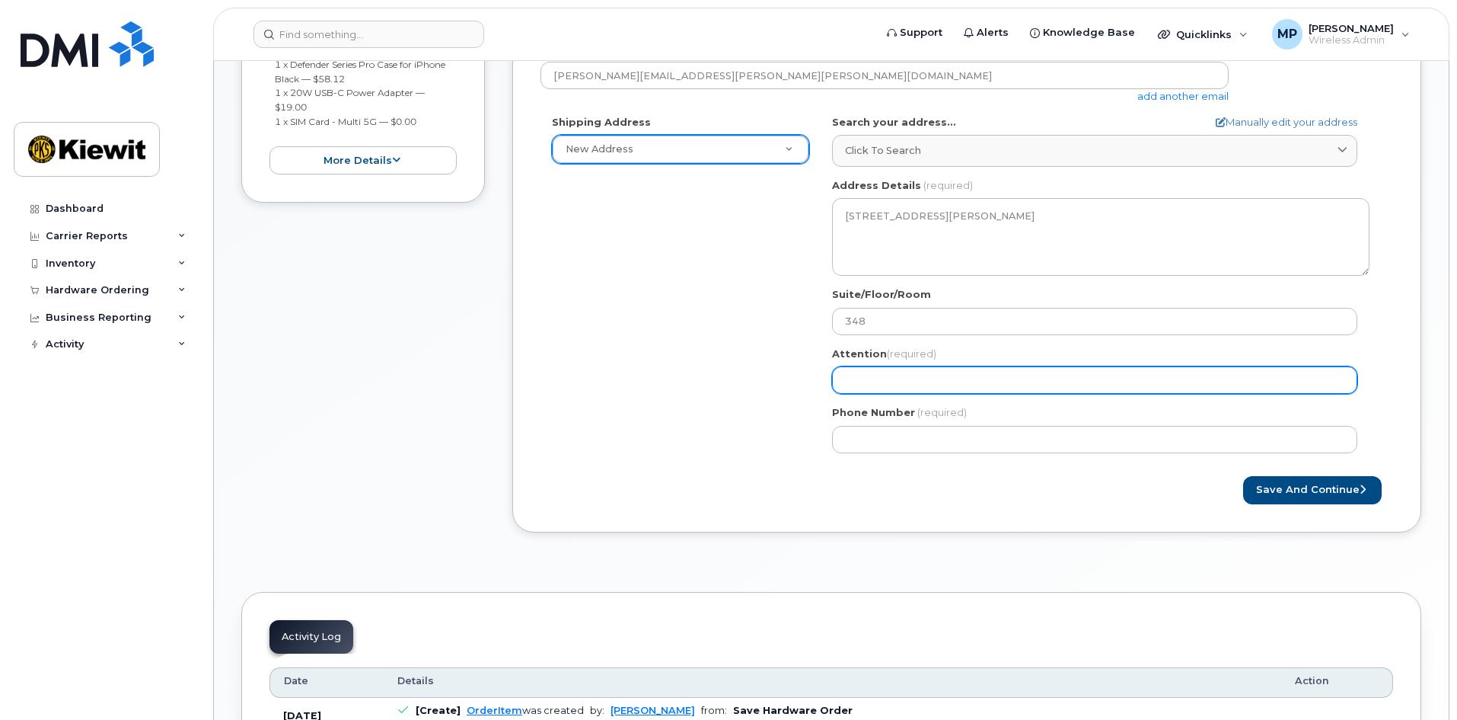
click at [892, 375] on input "Attention (required)" at bounding box center [1094, 379] width 525 height 27
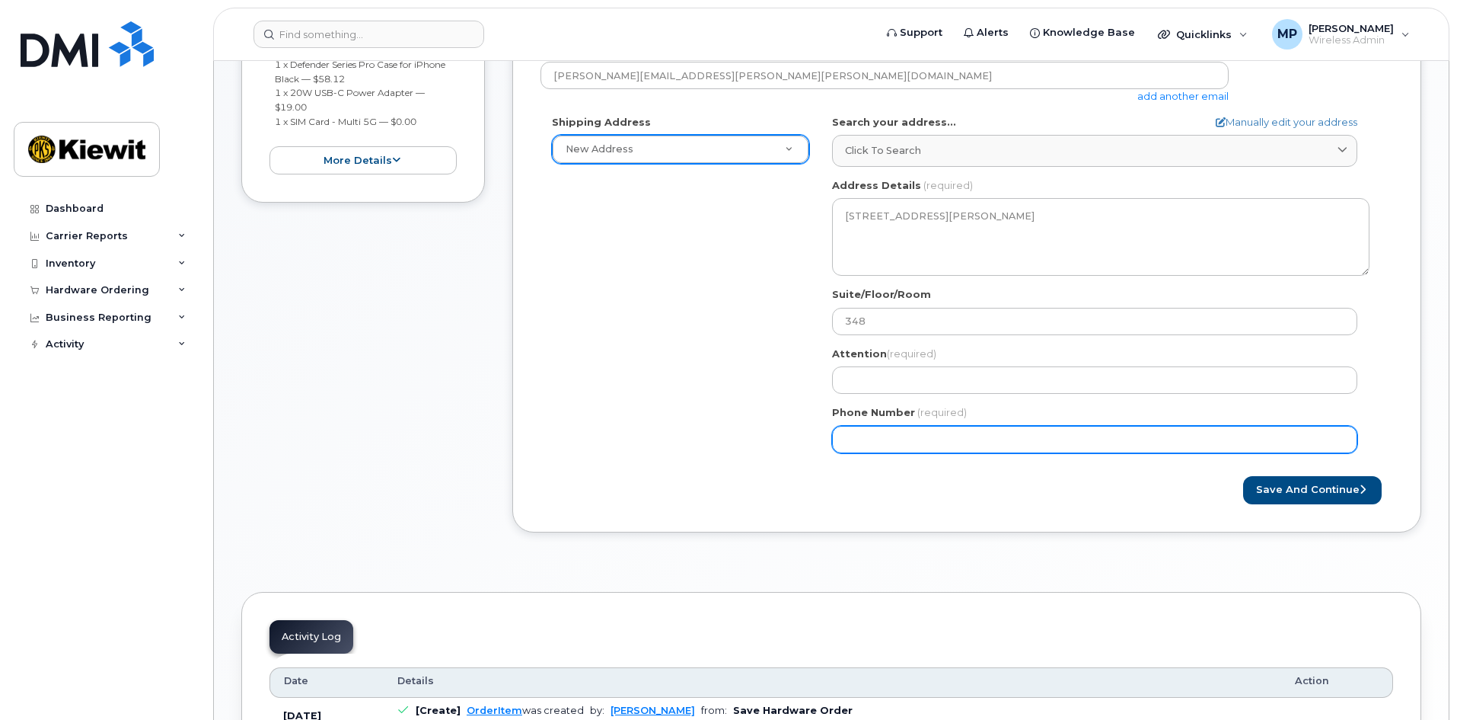
click at [897, 436] on input "Phone Number" at bounding box center [1094, 439] width 525 height 27
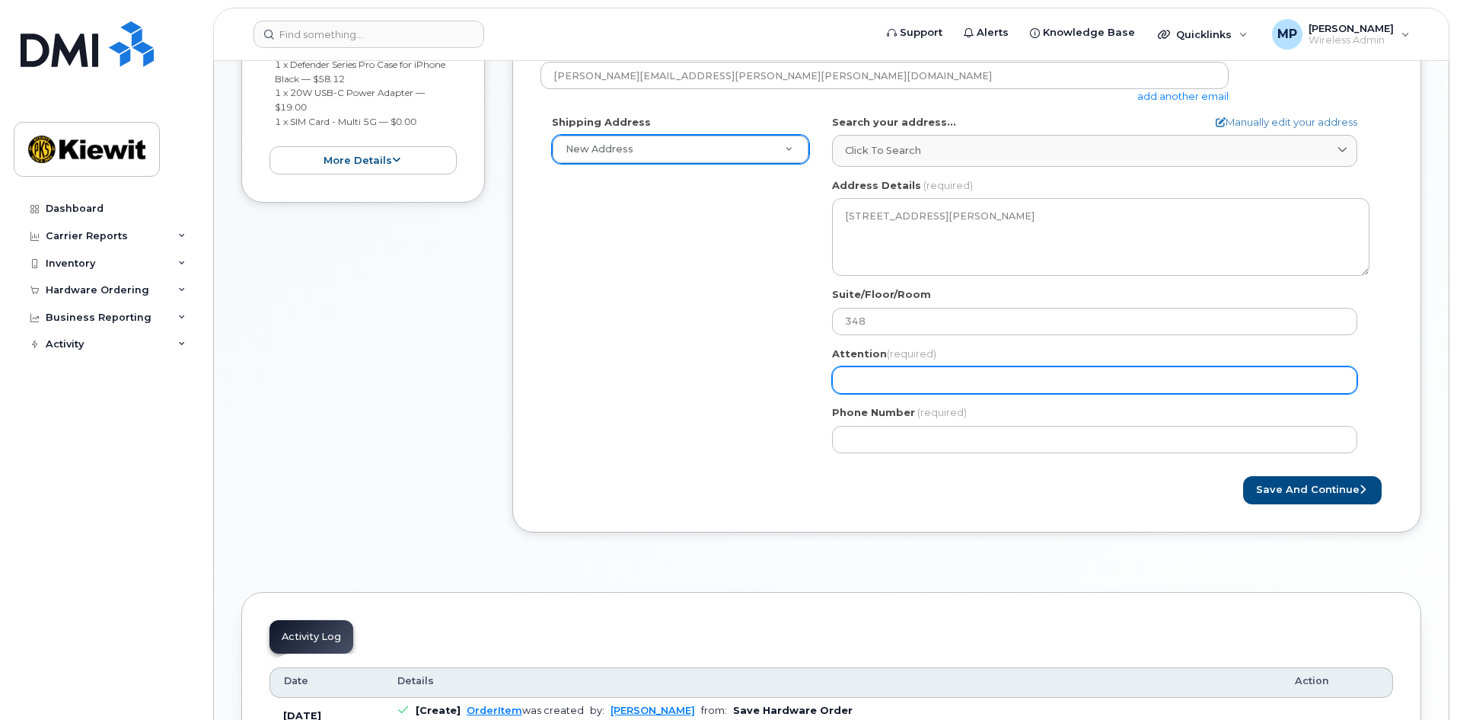
click at [897, 389] on input "Attention (required)" at bounding box center [1094, 379] width 525 height 27
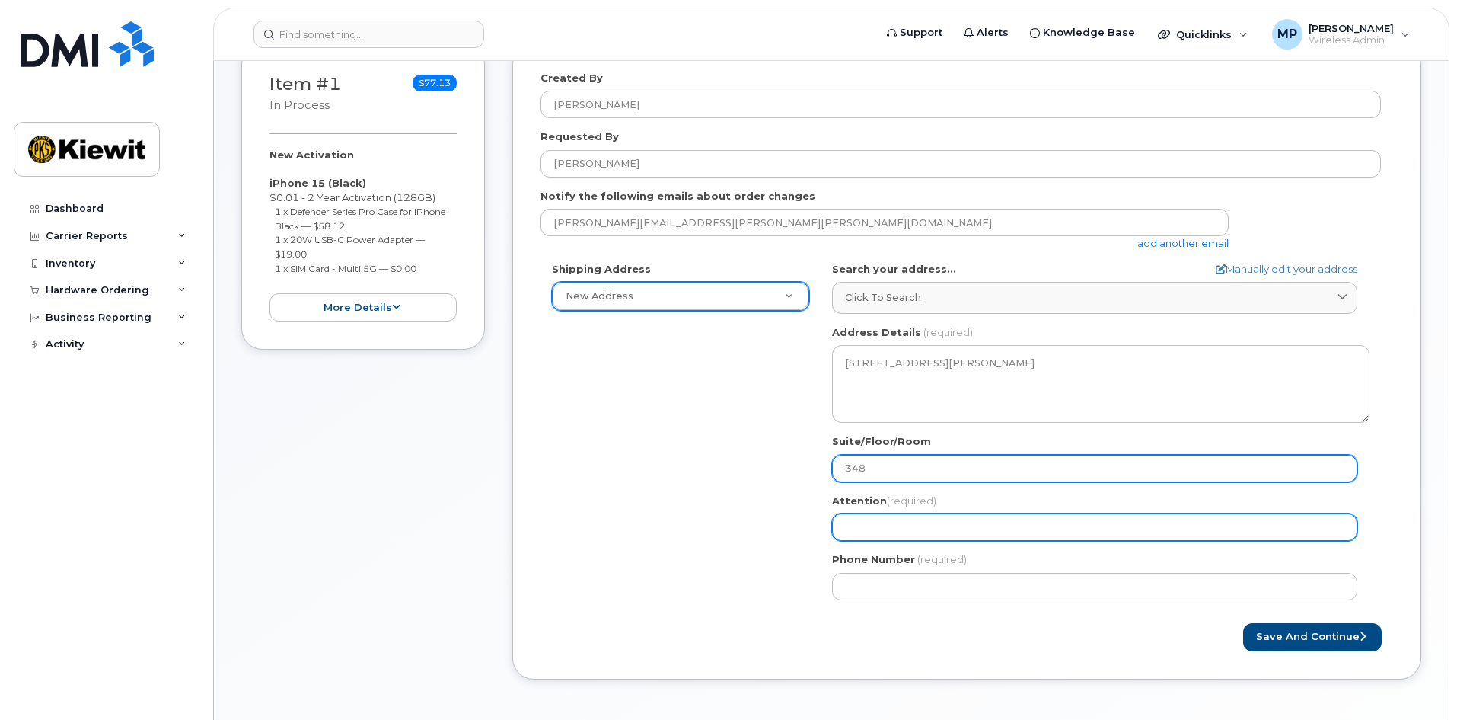
scroll to position [228, 0]
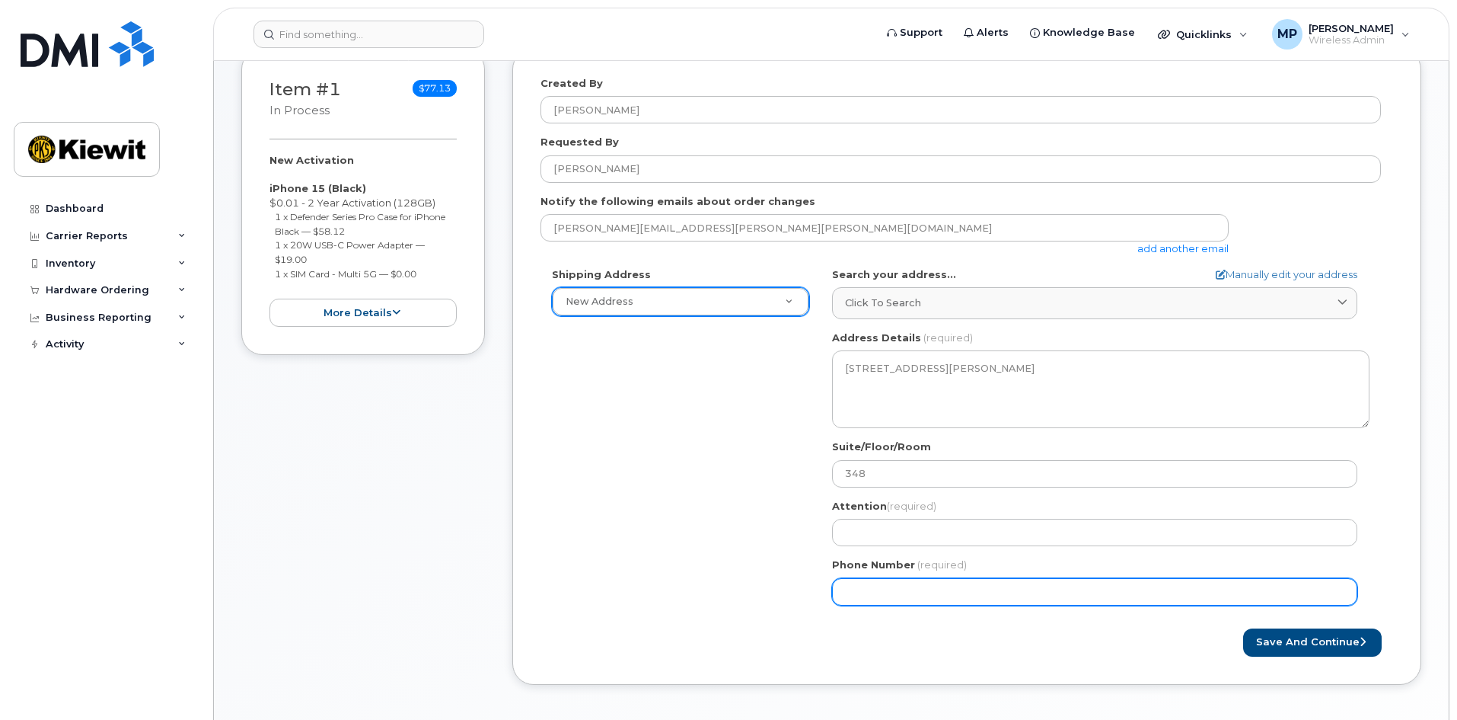
click at [891, 584] on input "Phone Number" at bounding box center [1094, 591] width 525 height 27
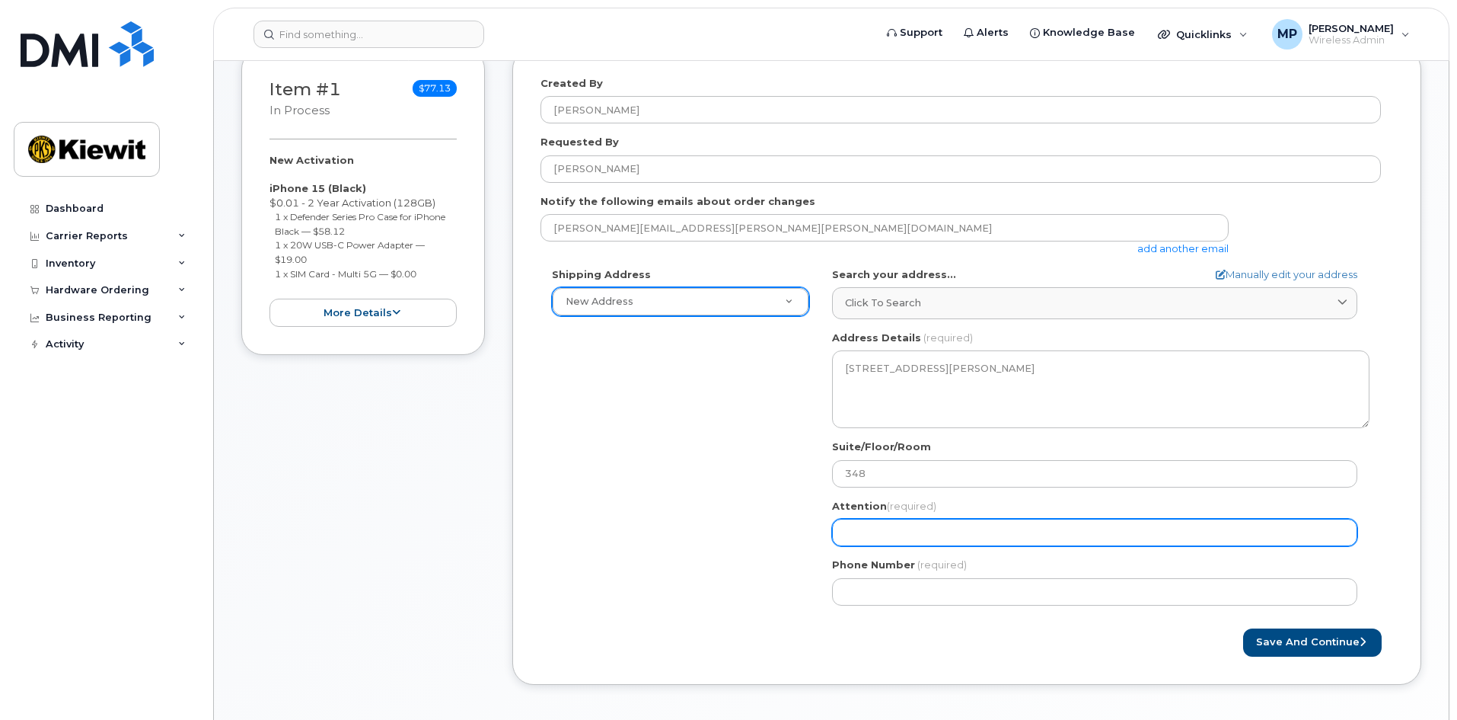
click at [889, 528] on input "Attention (required)" at bounding box center [1094, 532] width 525 height 27
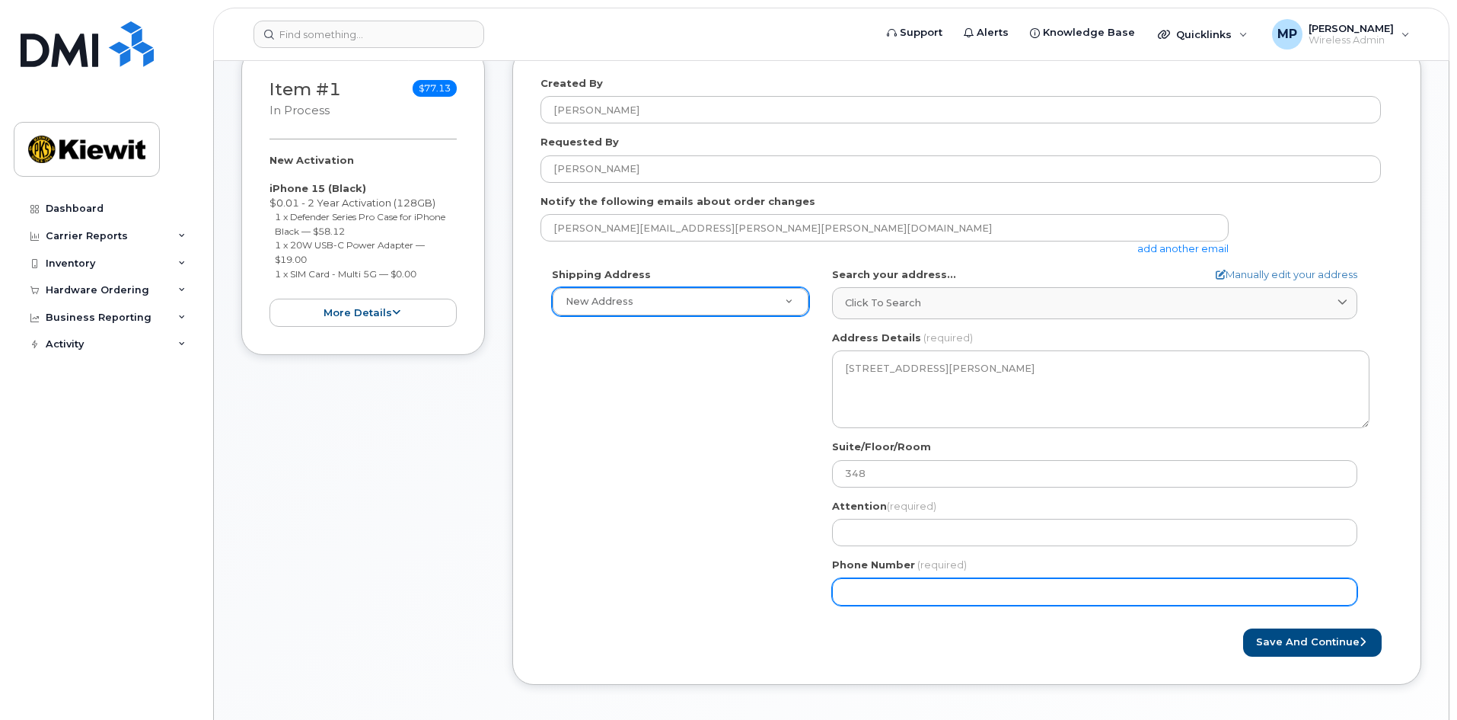
click at [897, 603] on input "Phone Number" at bounding box center [1094, 591] width 525 height 27
click at [898, 592] on input "Phone Number" at bounding box center [1094, 591] width 525 height 27
type input "512"
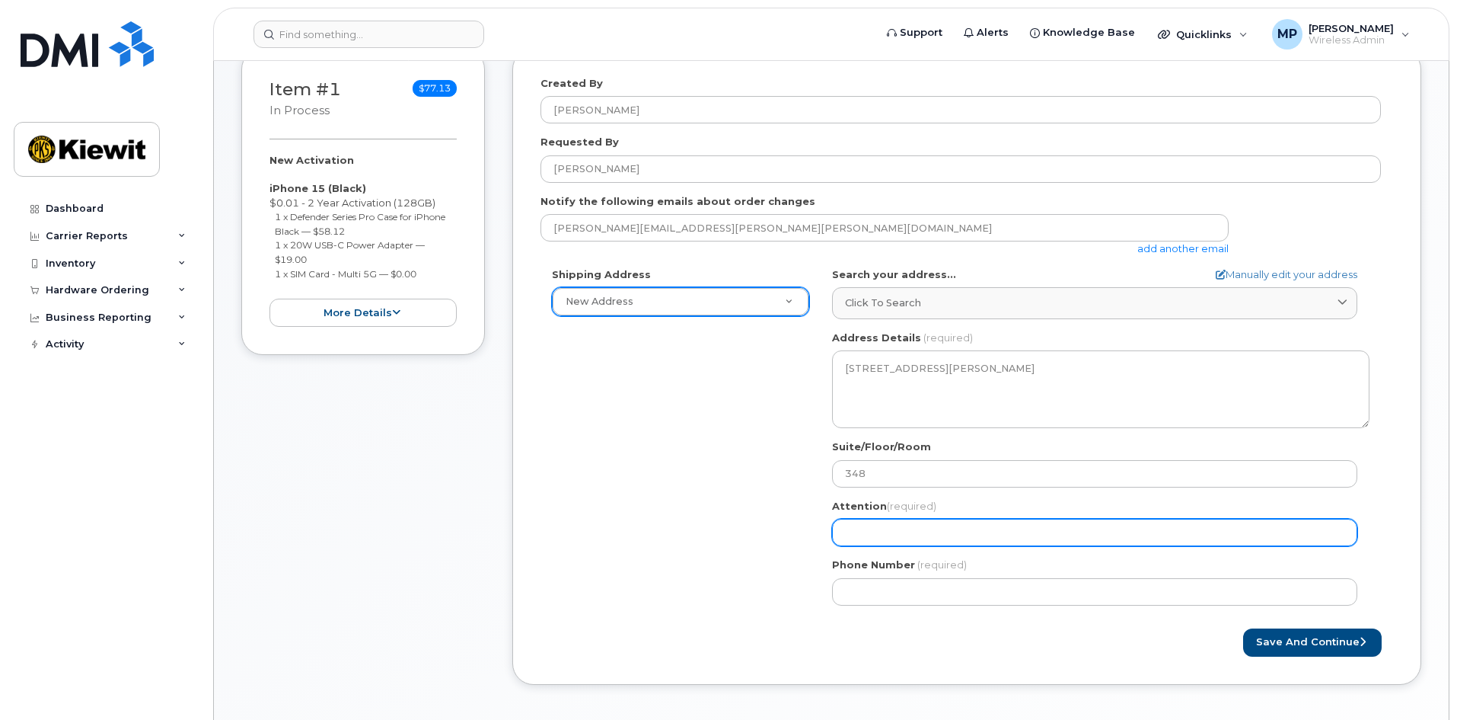
click at [875, 539] on input "Attention (required)" at bounding box center [1094, 532] width 525 height 27
select select
type input "M"
select select
type input "Ma"
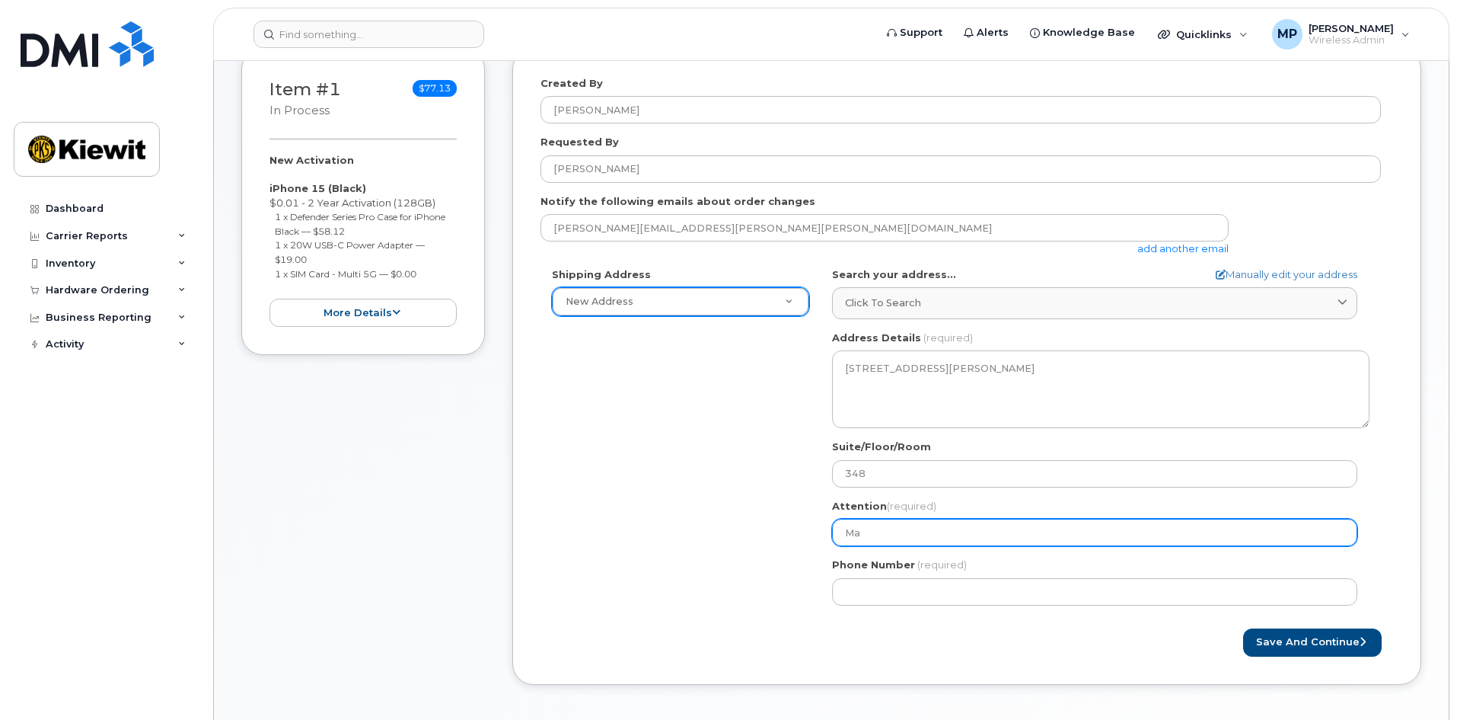
select select
type input "Mat"
select select
type input "Matt"
select select
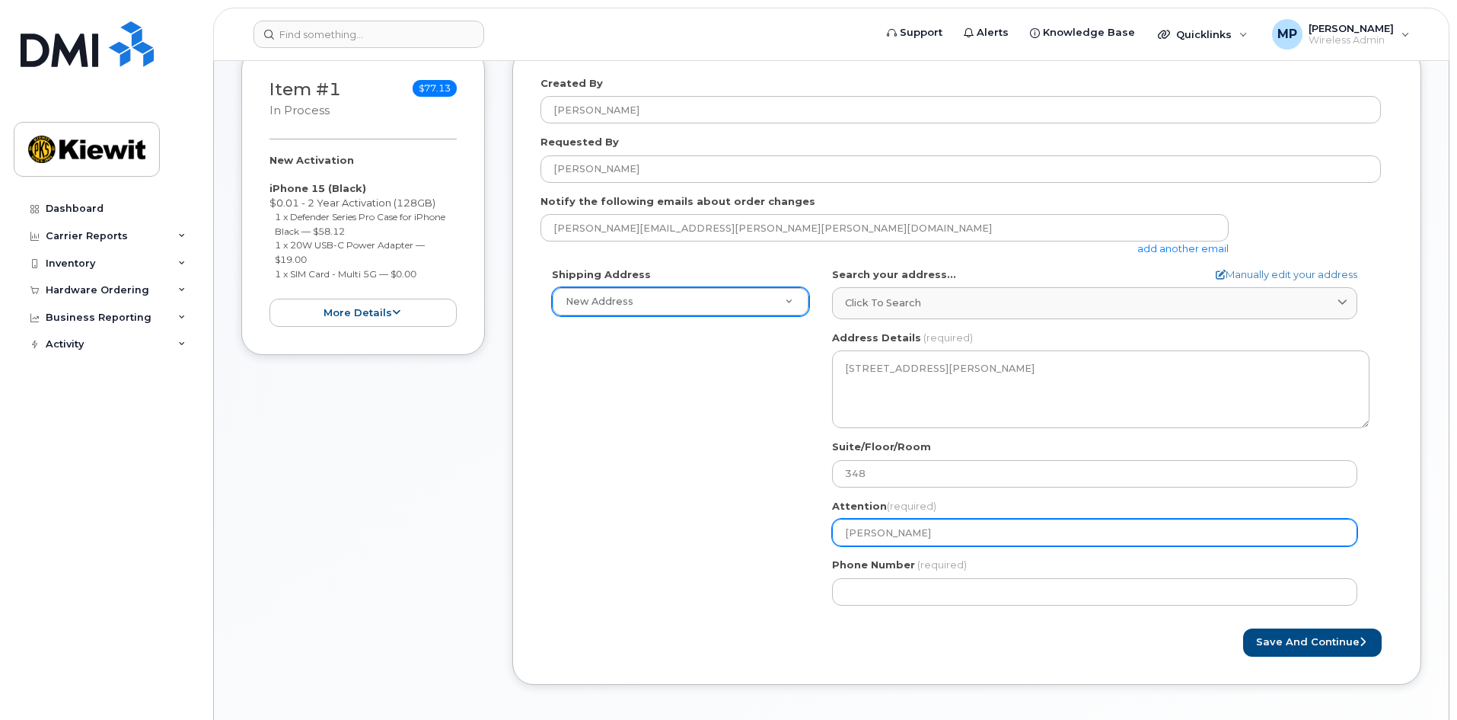
type input "Matth"
select select
type input "Matthe"
select select
type input "Matthew"
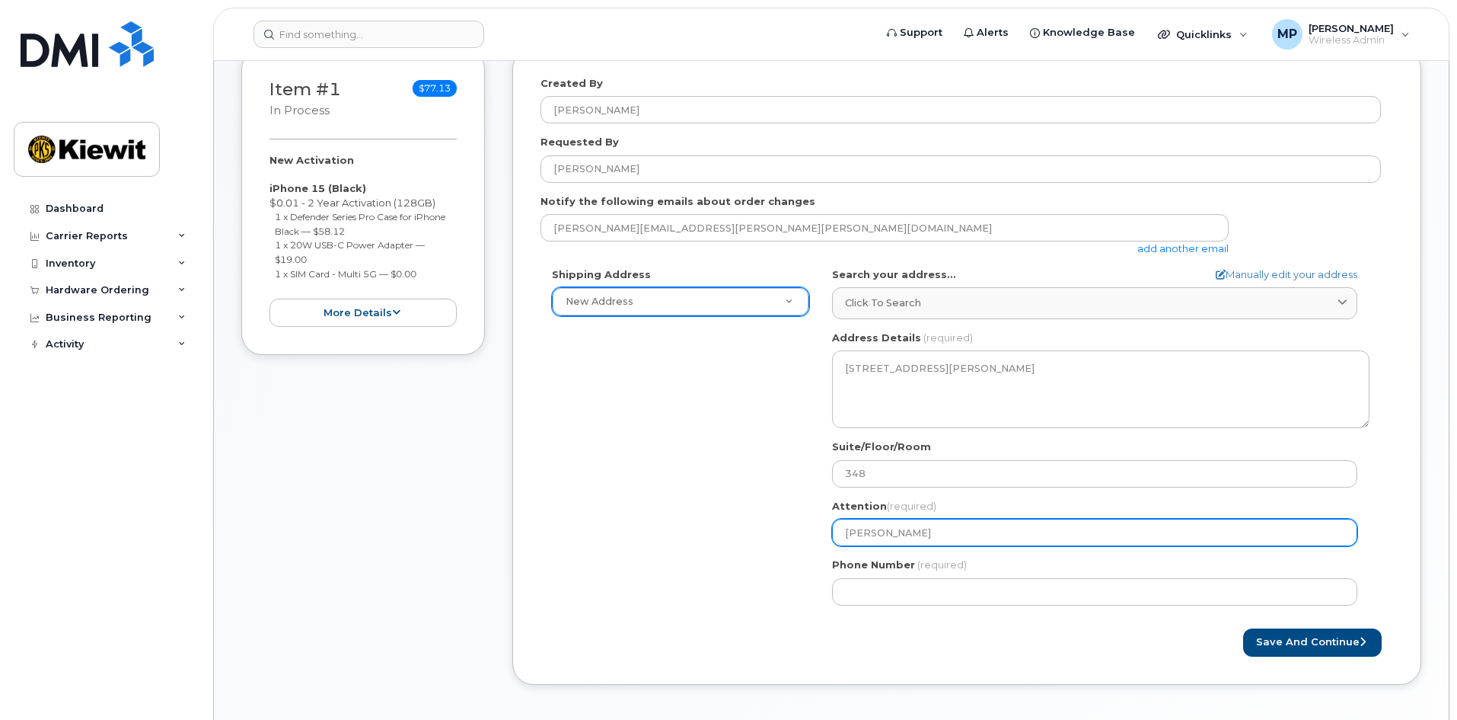
select select
type input "Matthew P"
select select
type input "Matthew Pe"
select select
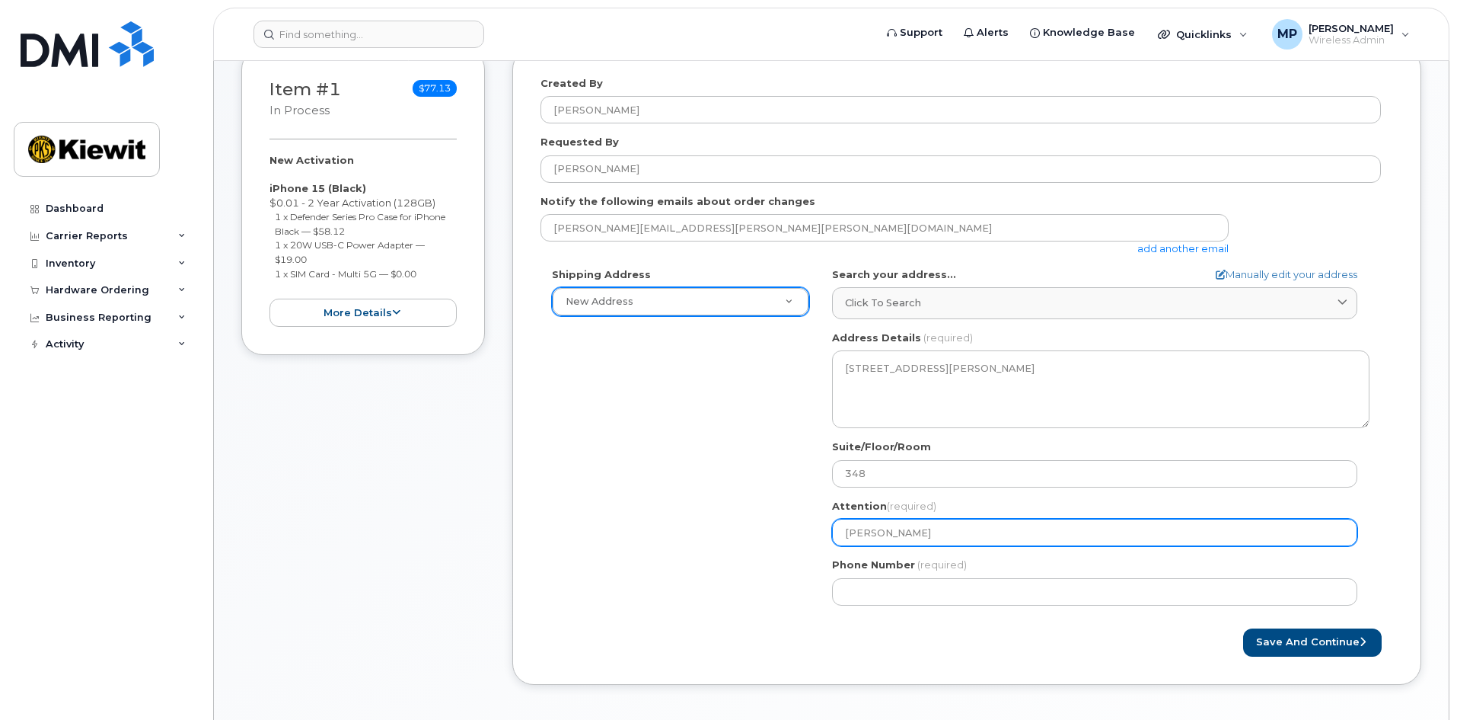
type input "Matthew Pet"
select select
type input "Matthew Pete"
select select
type input "Matthew Peter"
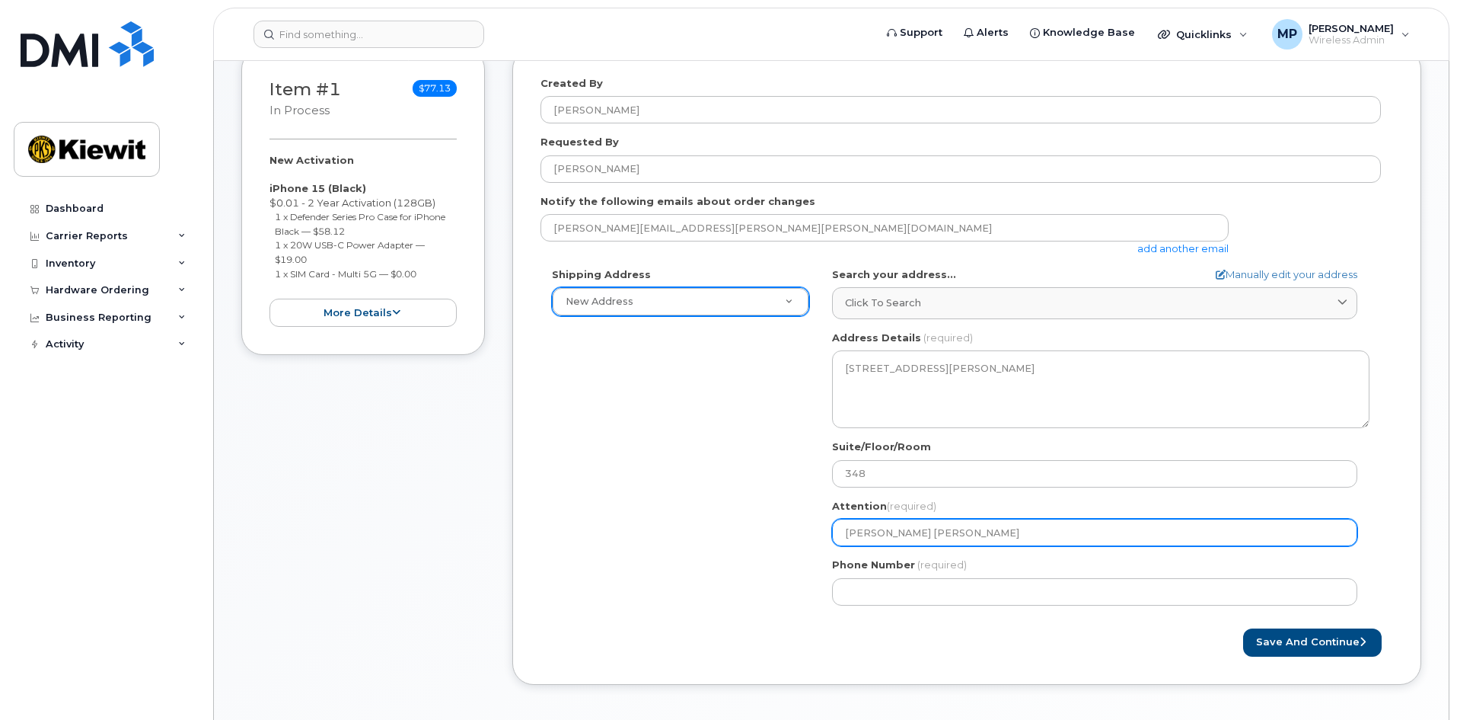
select select
type input "Matthew Peterm"
select select
type input "Matthew Peterma"
select select
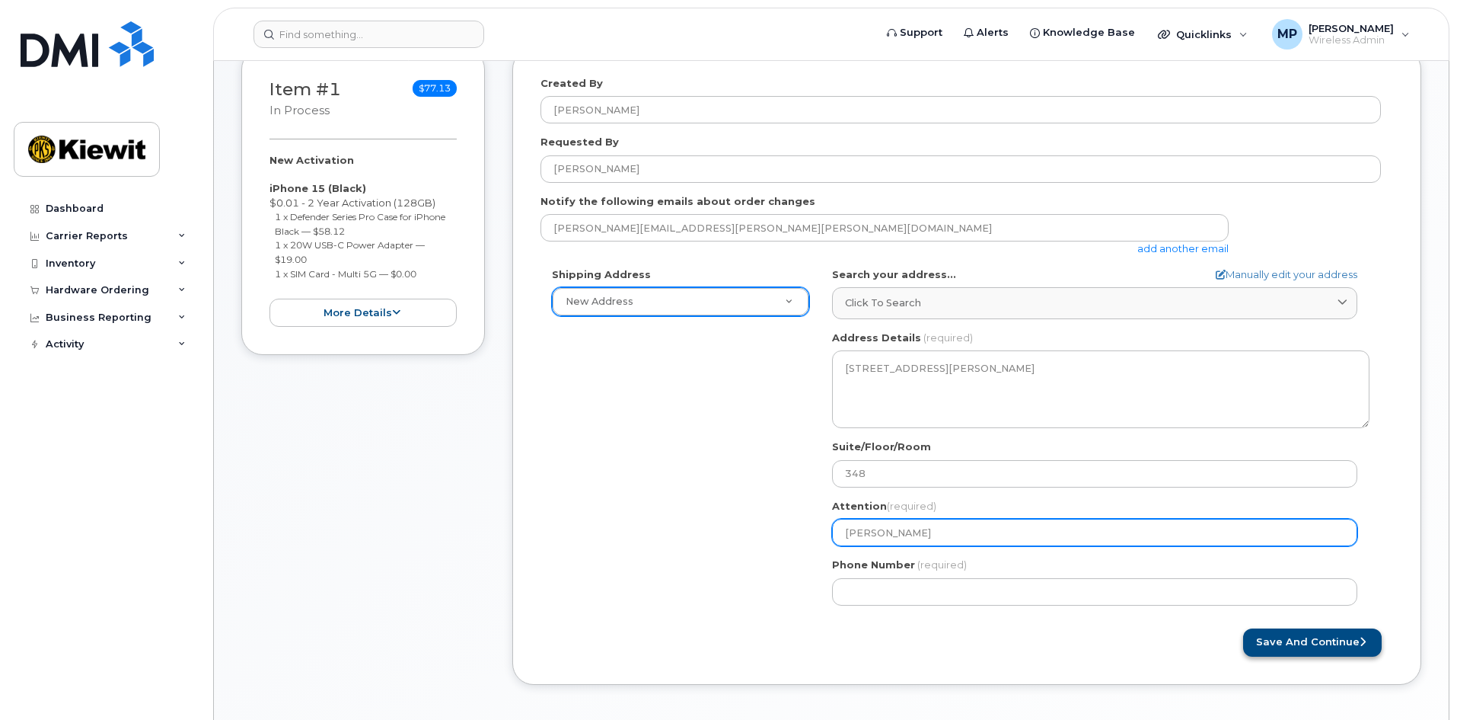
type input "[PERSON_NAME]"
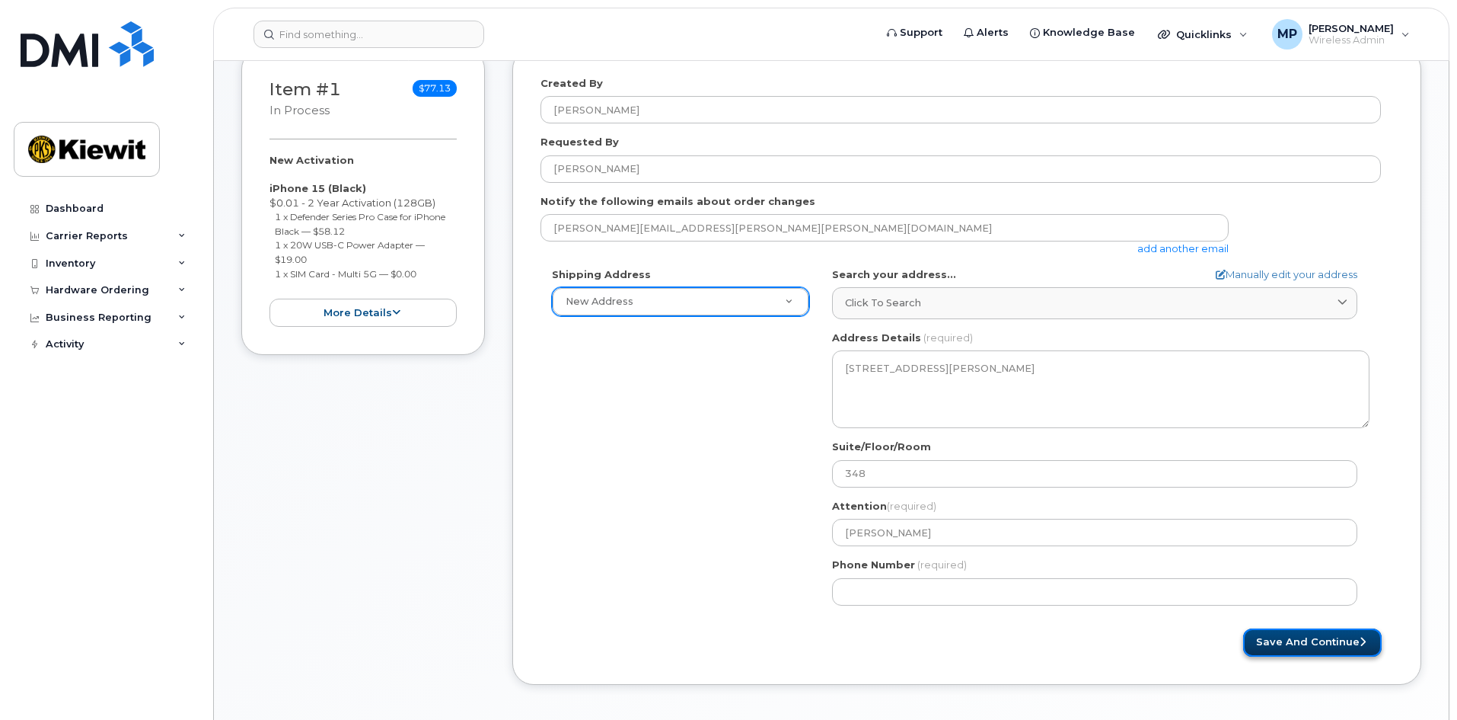
click at [1328, 649] on button "Save and Continue" at bounding box center [1312, 642] width 139 height 28
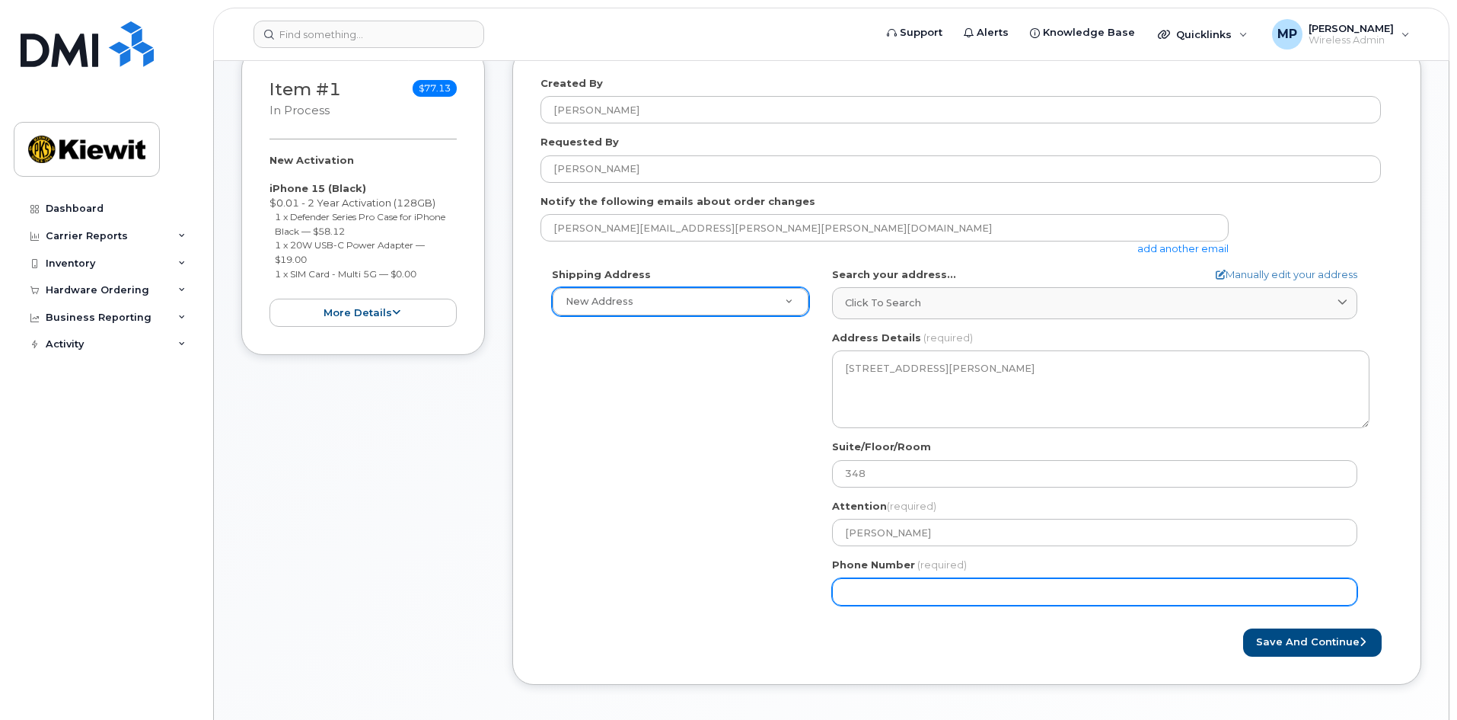
drag, startPoint x: 984, startPoint y: 595, endPoint x: 676, endPoint y: 595, distance: 307.6
click at [676, 595] on div "Shipping Address New Address New Address TX Houston Search your address... Manu…" at bounding box center [961, 441] width 841 height 349
type input "512656277"
select select
type input "5126562776"
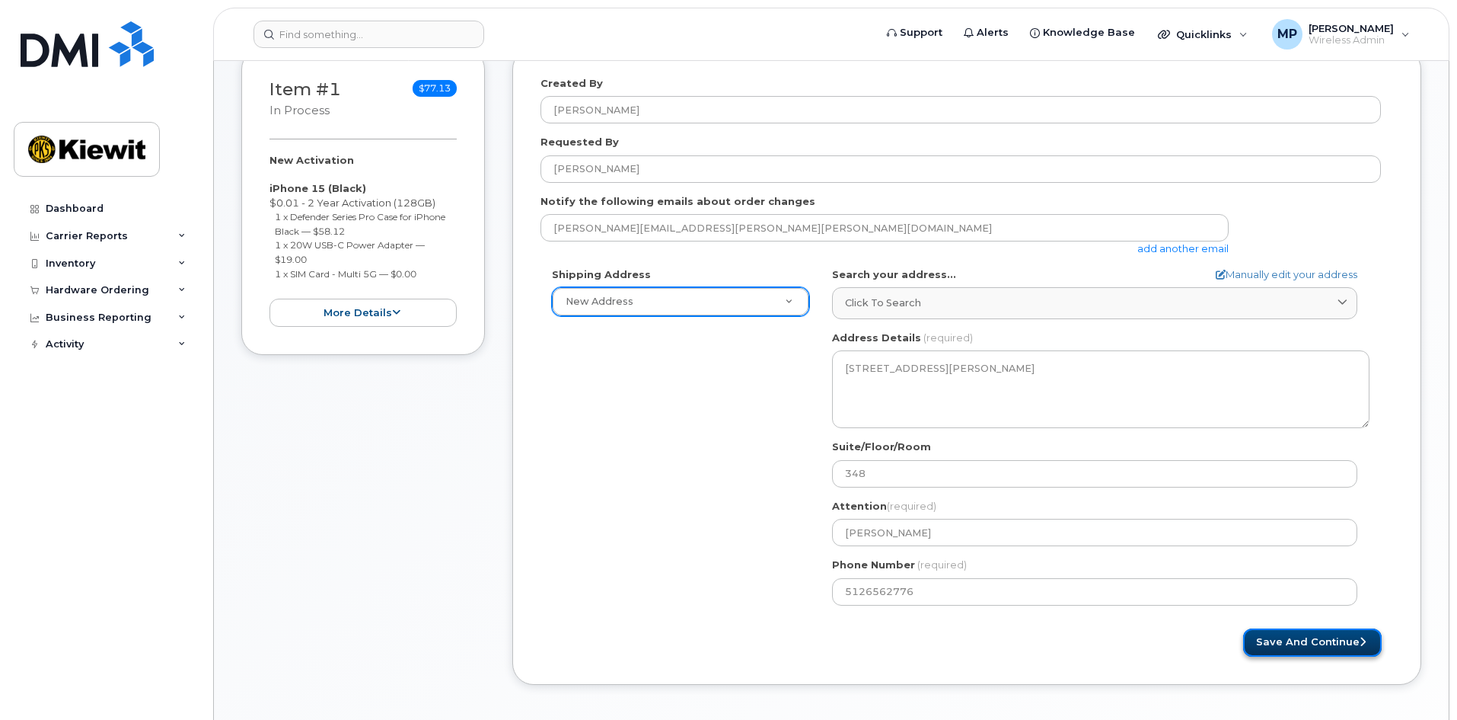
click at [1301, 647] on button "Save and Continue" at bounding box center [1312, 642] width 139 height 28
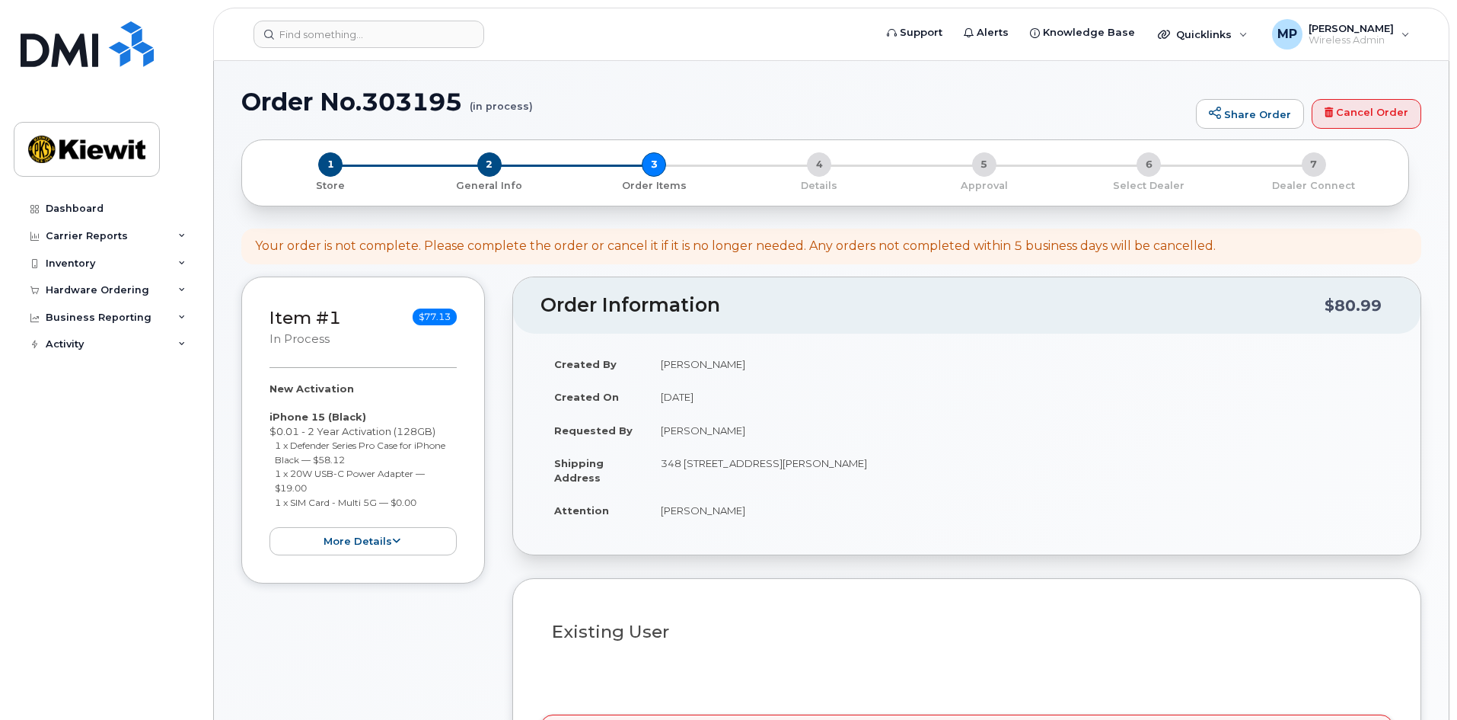
select select
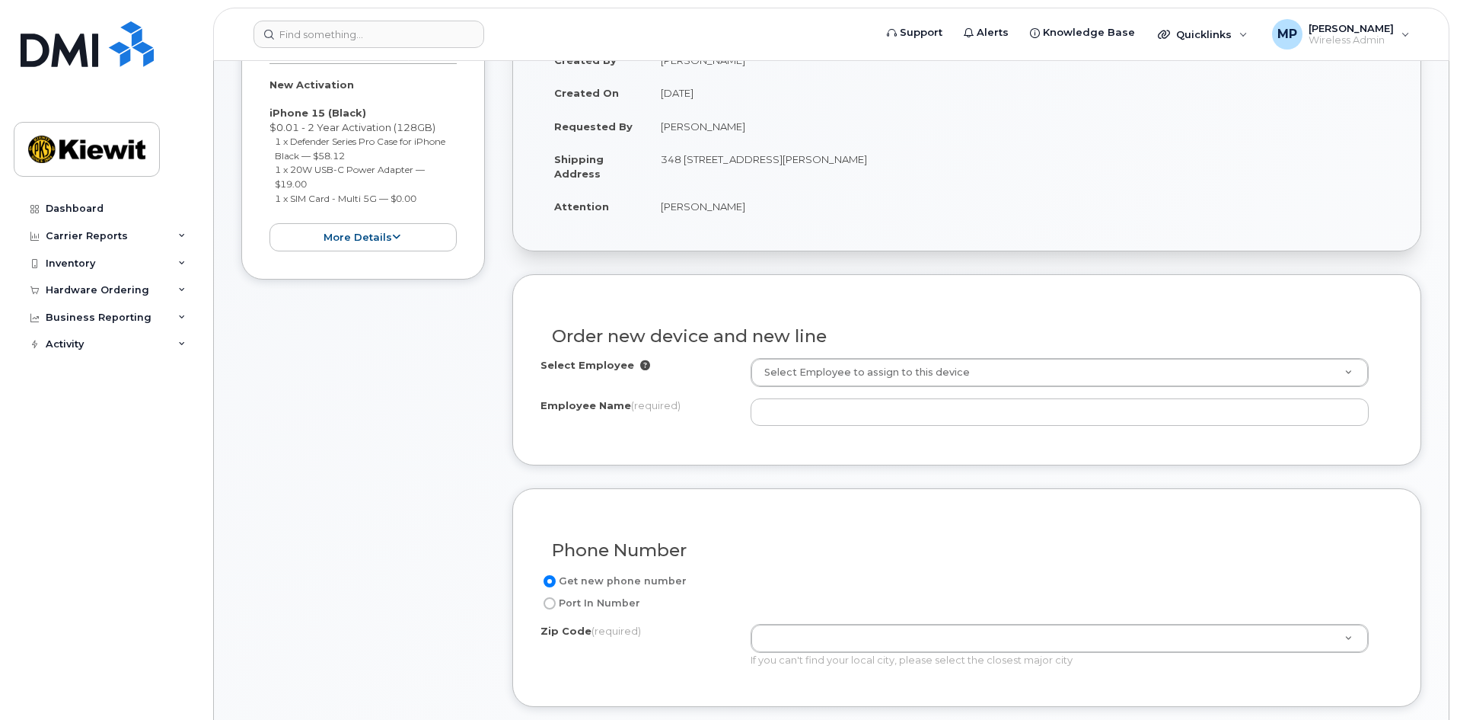
scroll to position [305, 0]
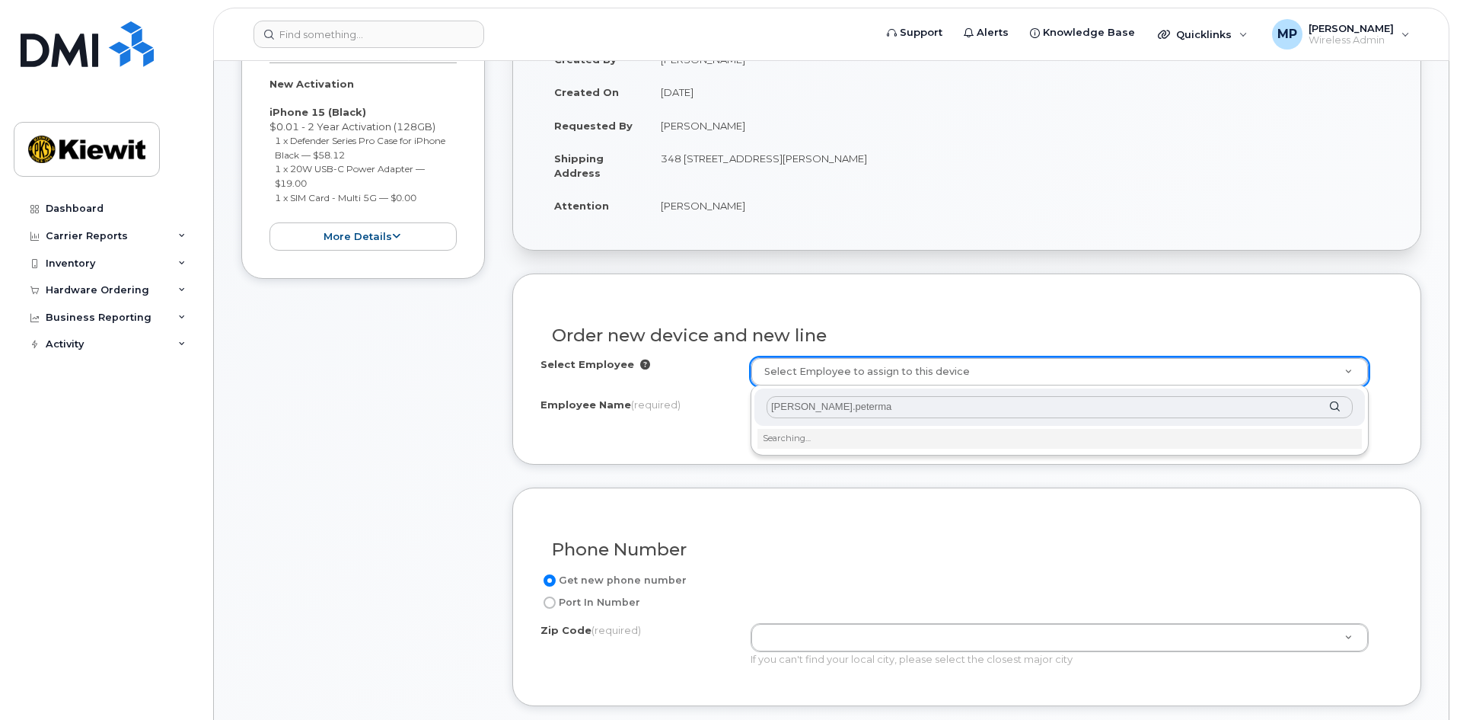
type input "[PERSON_NAME].[PERSON_NAME]"
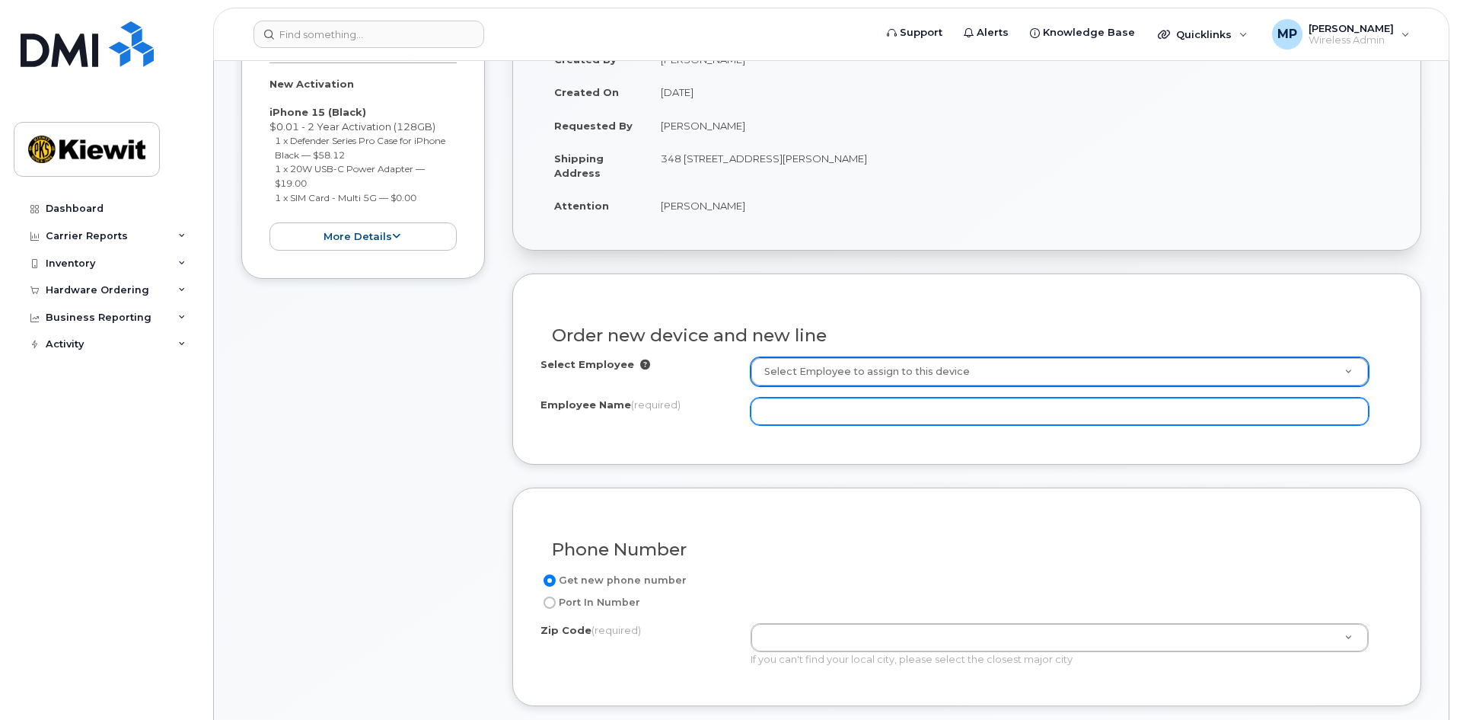
click at [878, 421] on input "Employee Name (required)" at bounding box center [1060, 410] width 618 height 27
type input "[PERSON_NAME]"
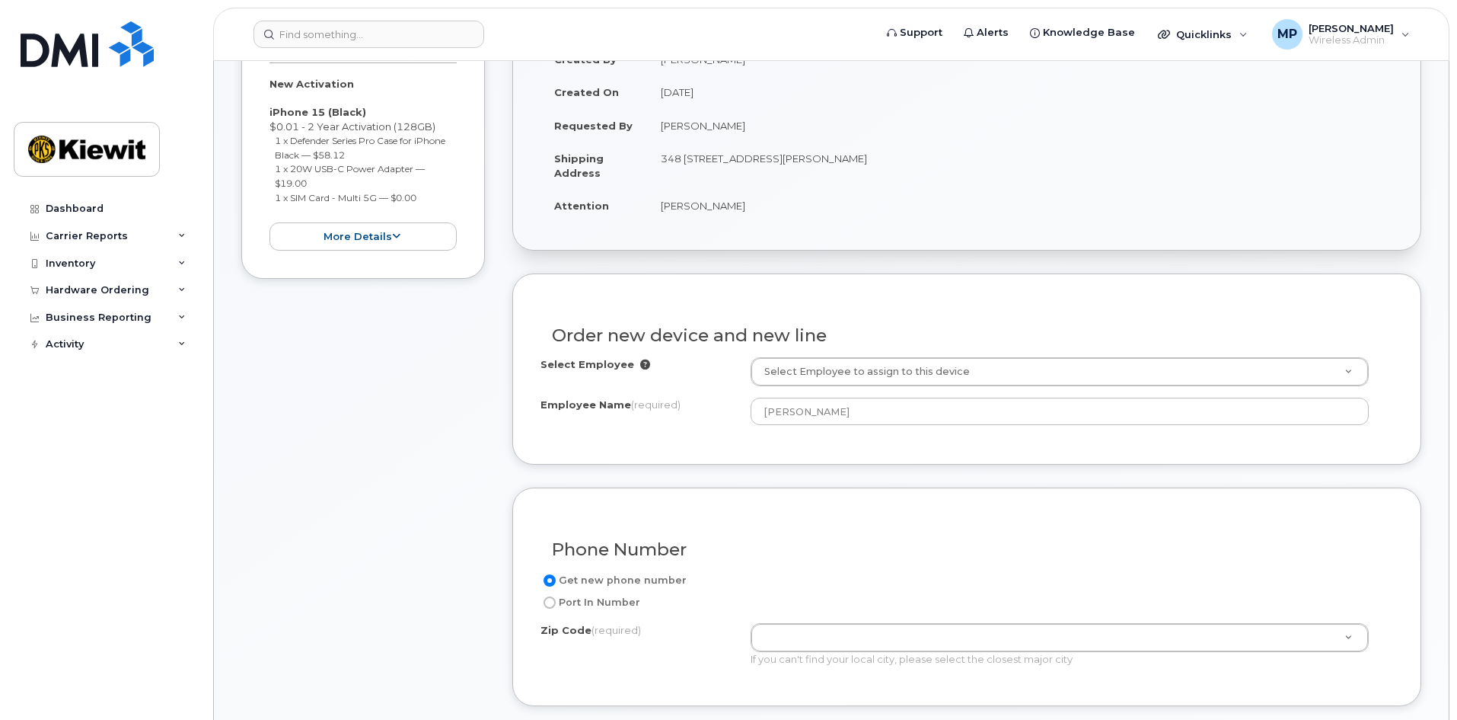
click at [906, 524] on div "Phone Number" at bounding box center [967, 543] width 853 height 56
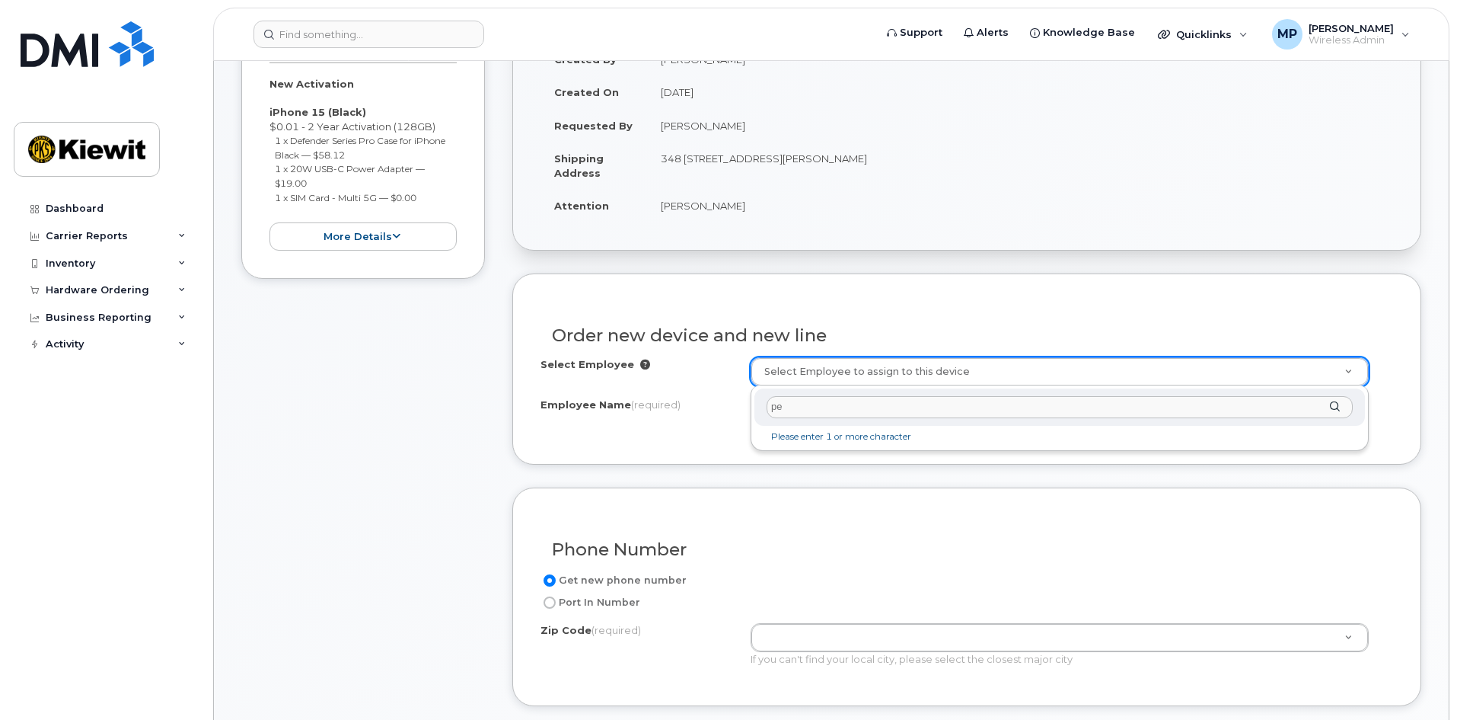
type input "p"
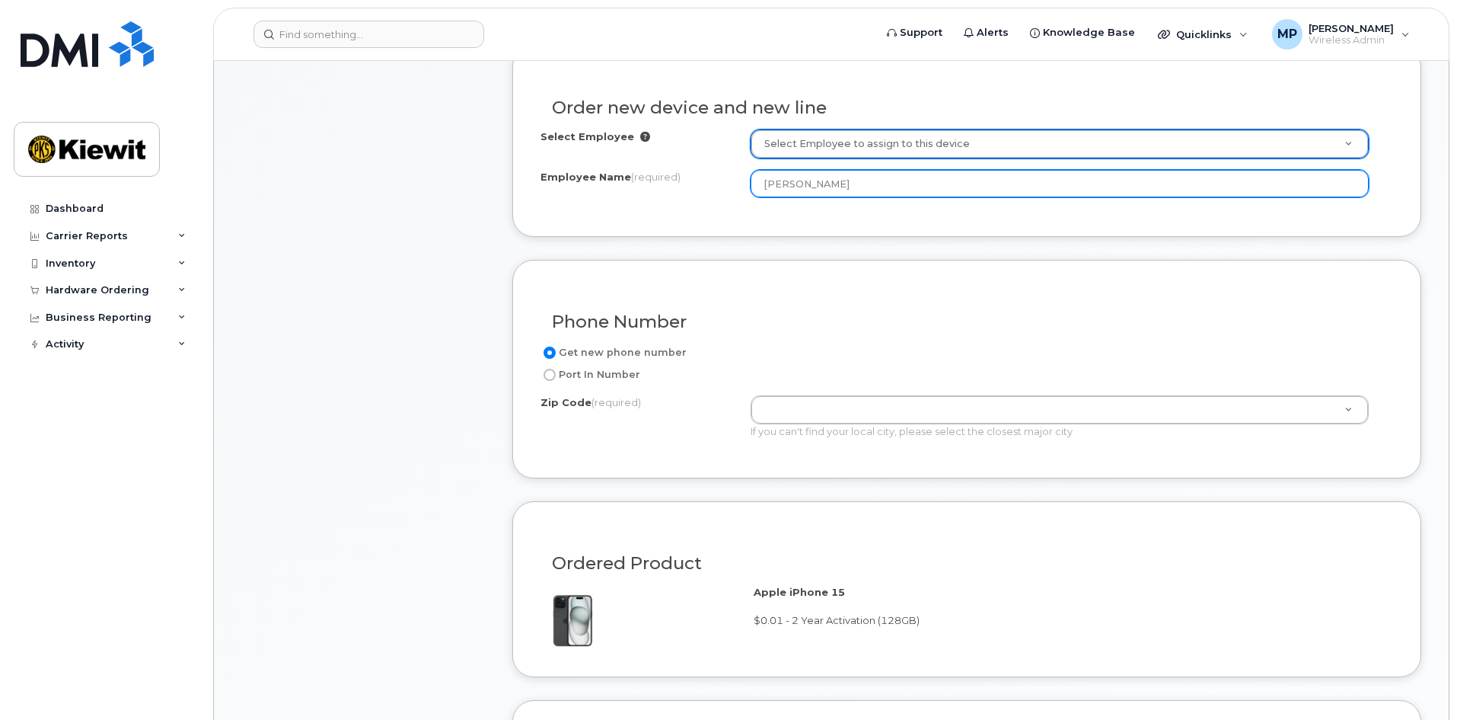
scroll to position [533, 0]
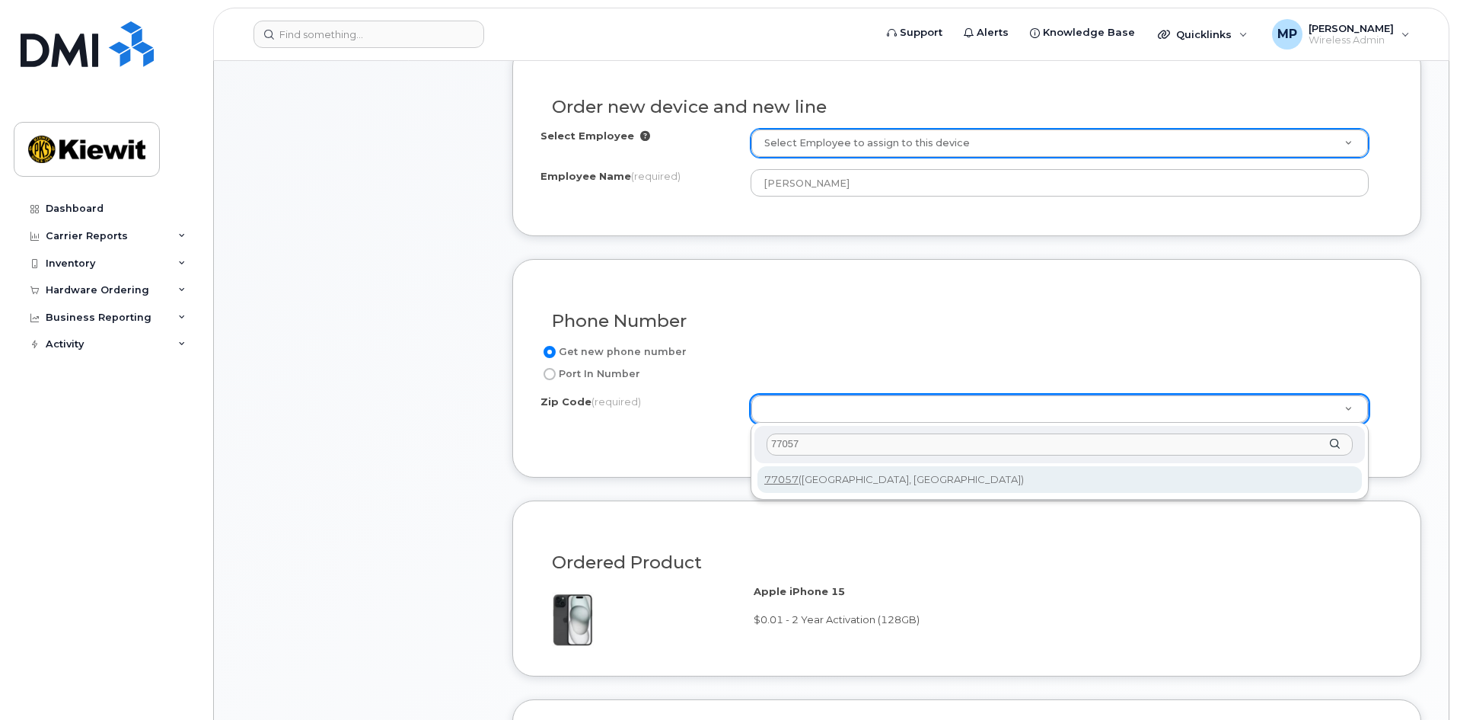
type input "77057"
type input "77057 (Houston, TX)"
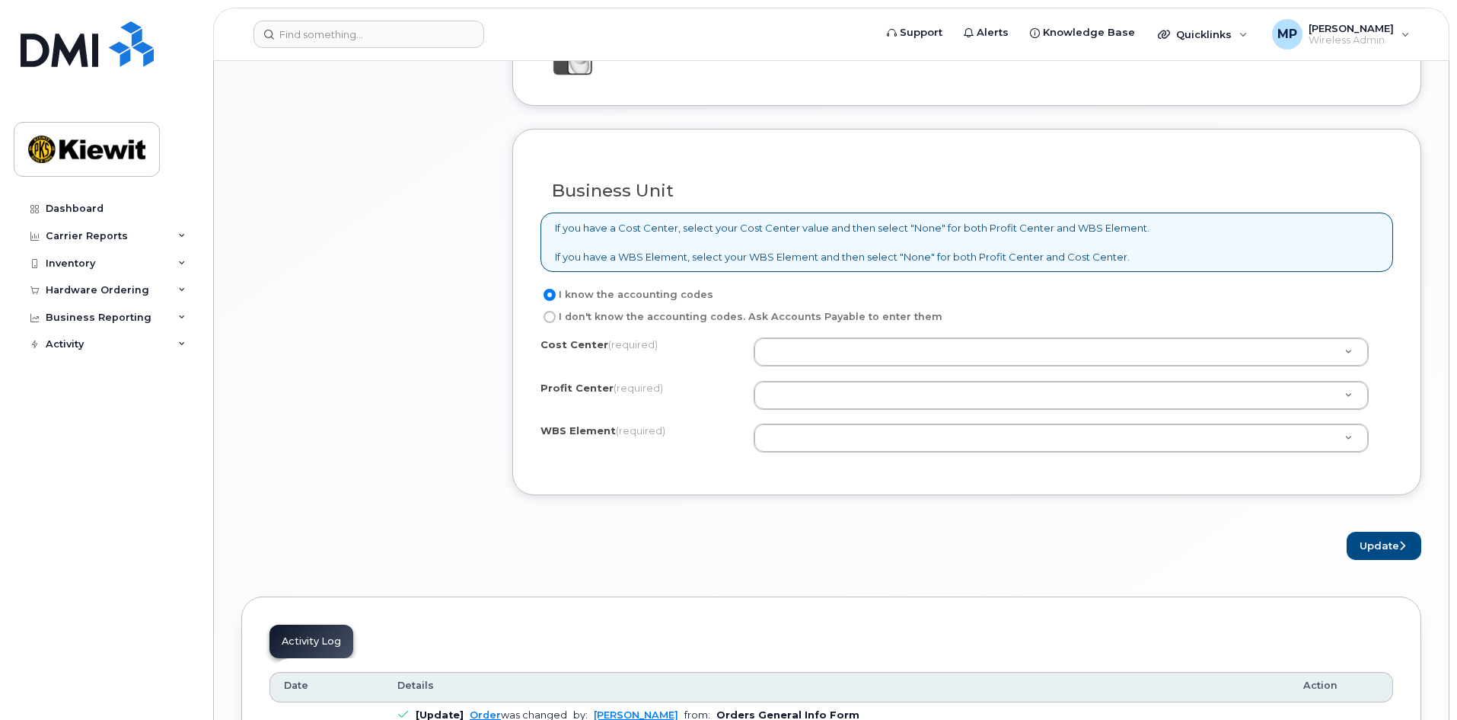
scroll to position [1066, 0]
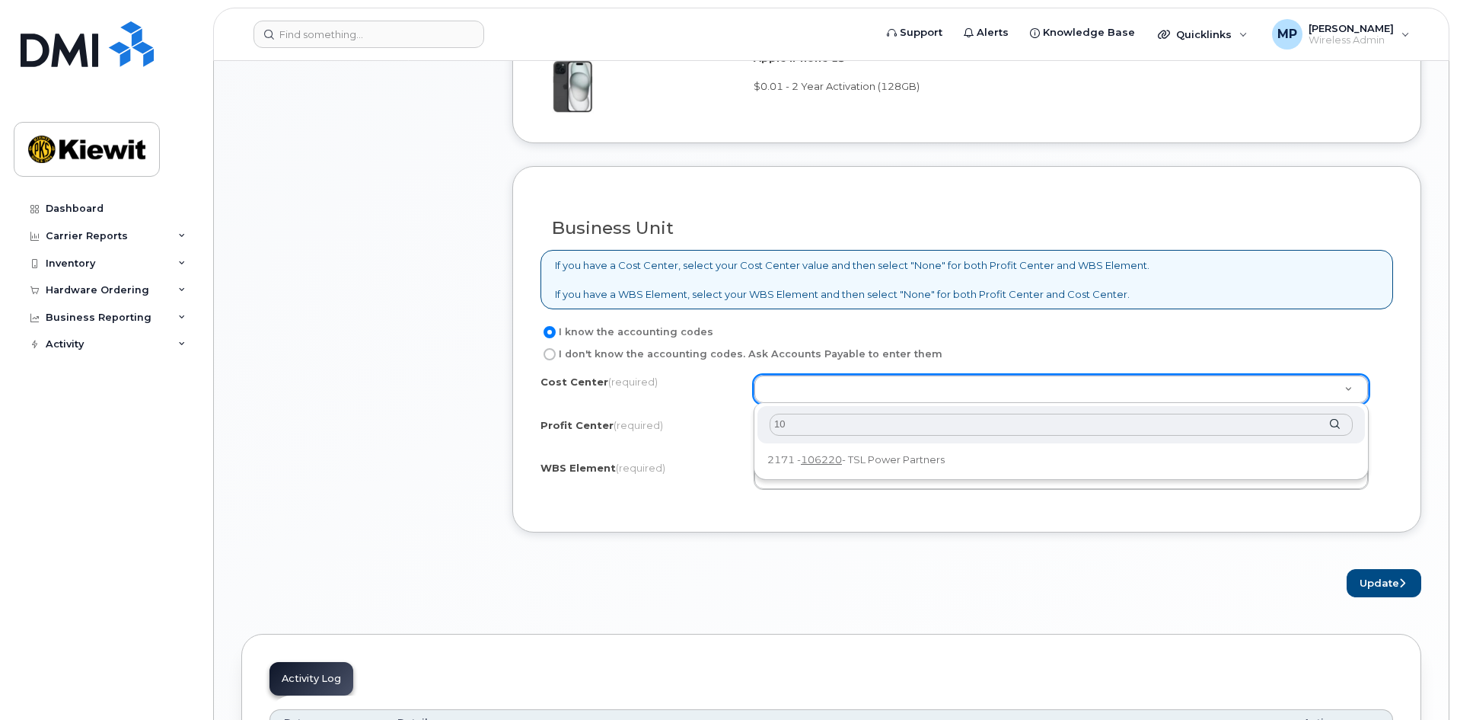
type input "1"
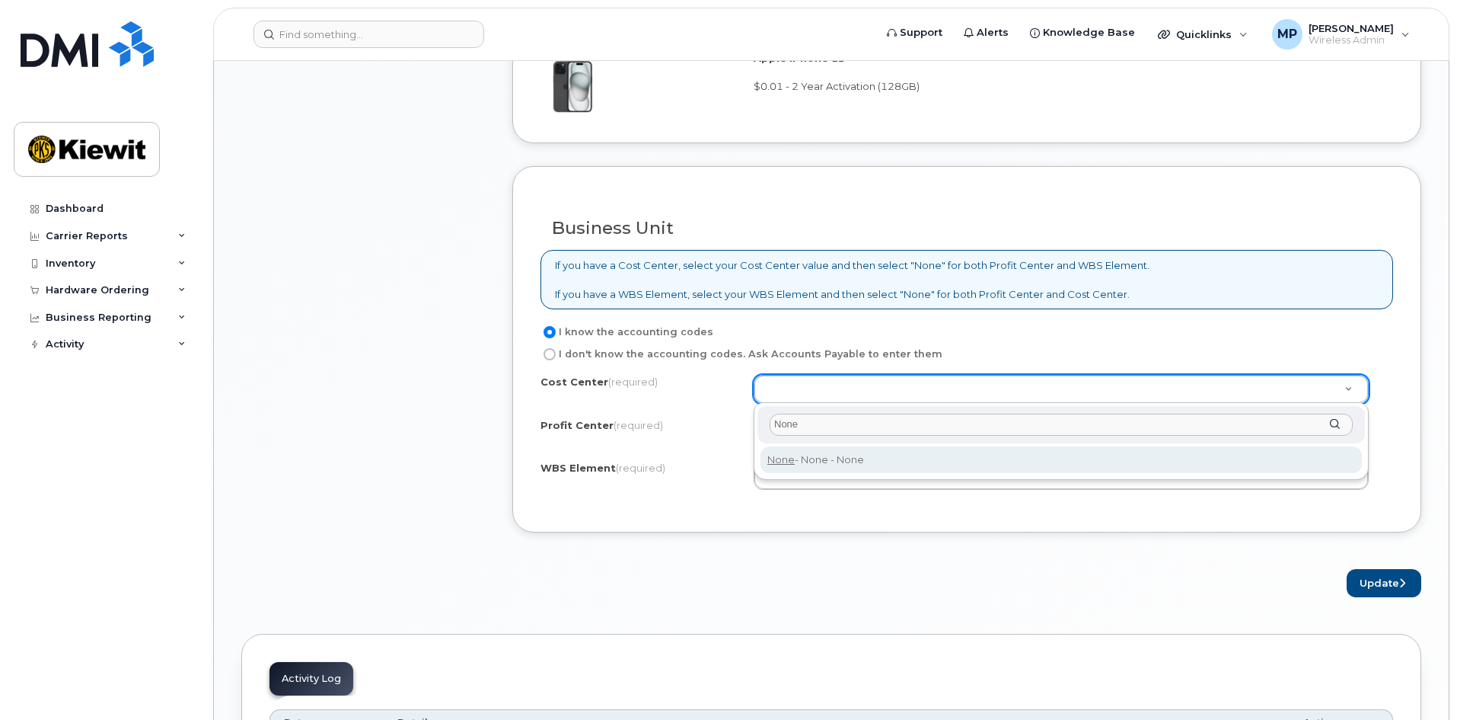
type input "None"
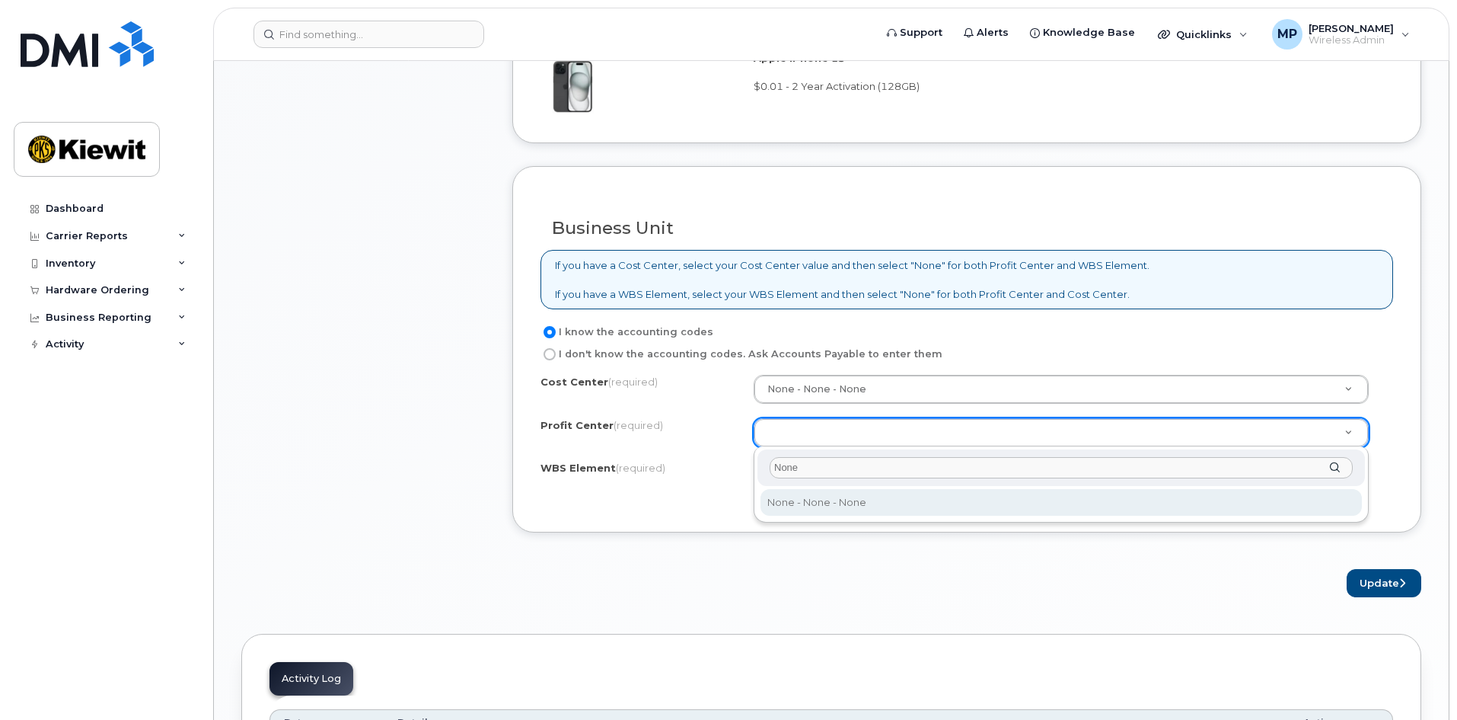
type input "None"
select select "None"
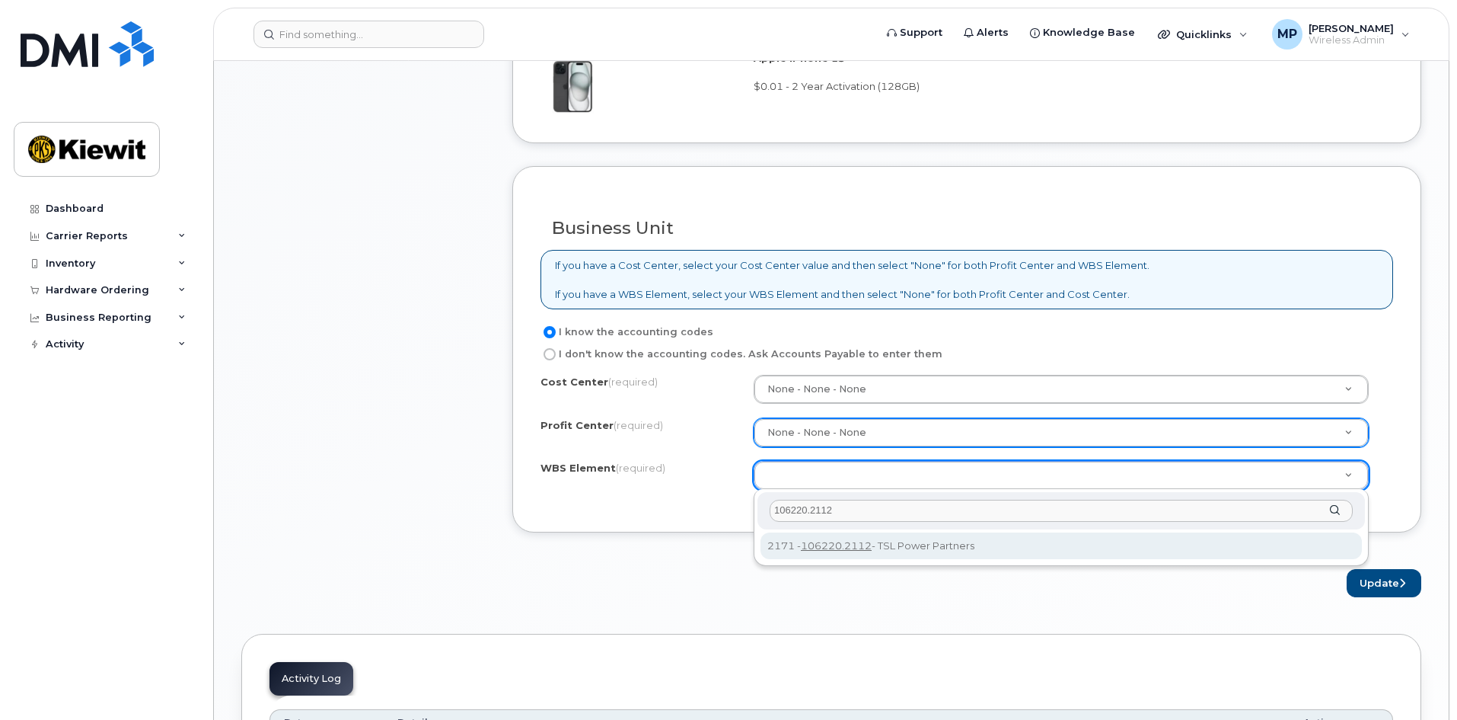
type input "106220.2112"
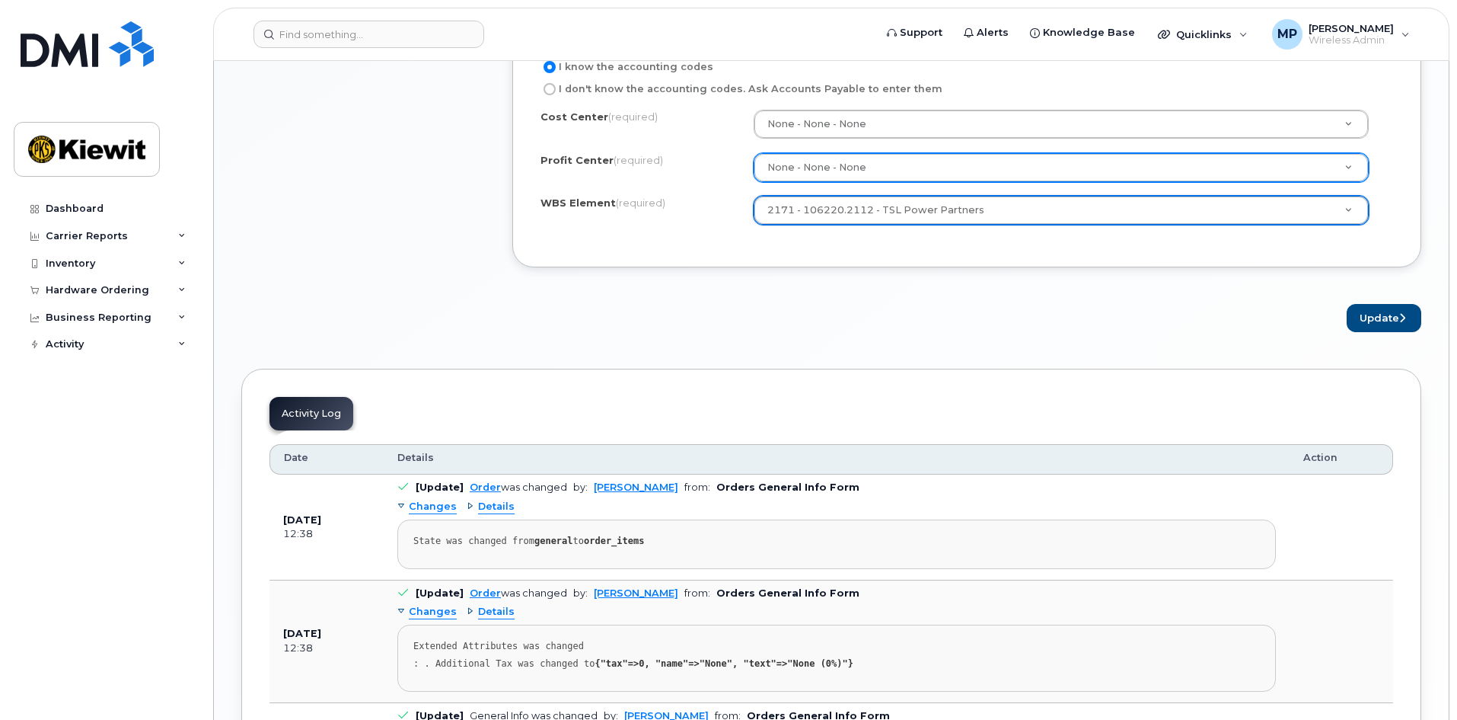
scroll to position [994, 0]
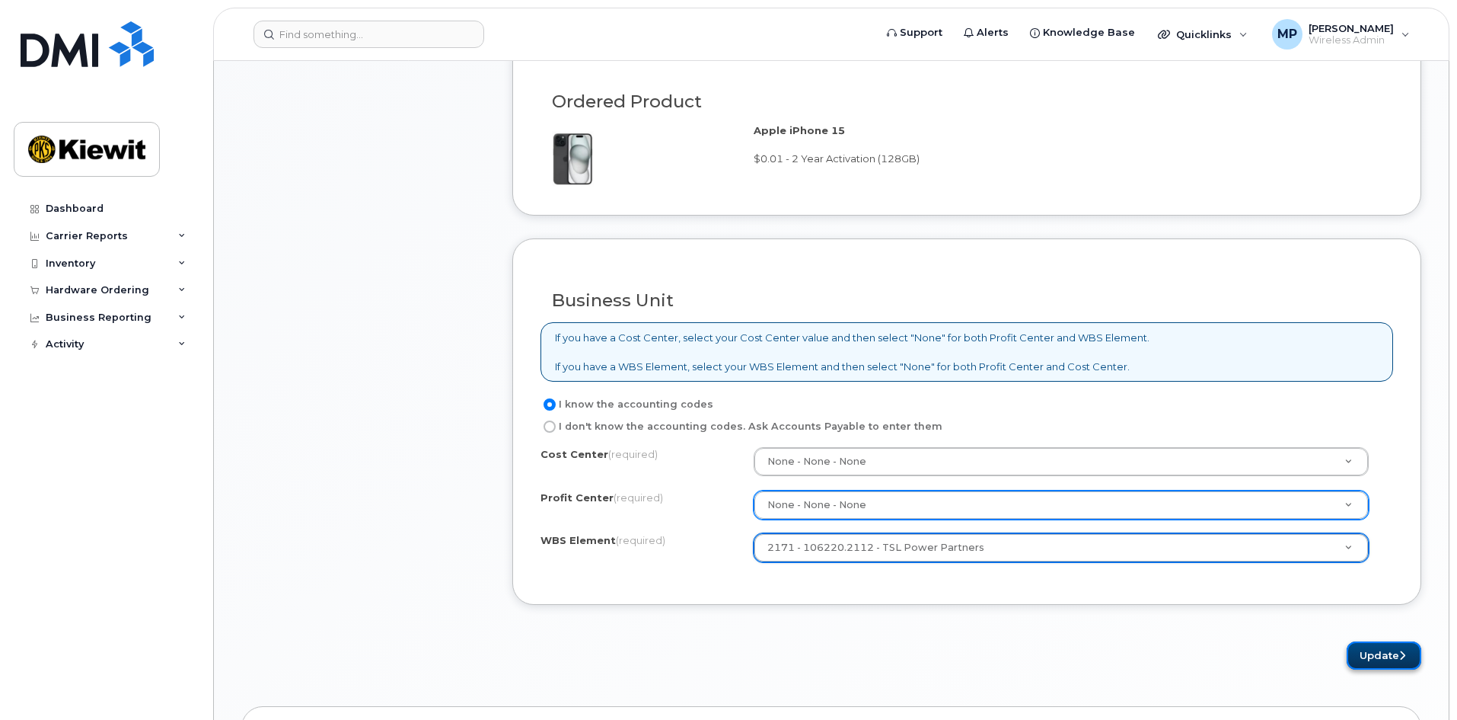
click at [1364, 652] on button "Update" at bounding box center [1384, 655] width 75 height 28
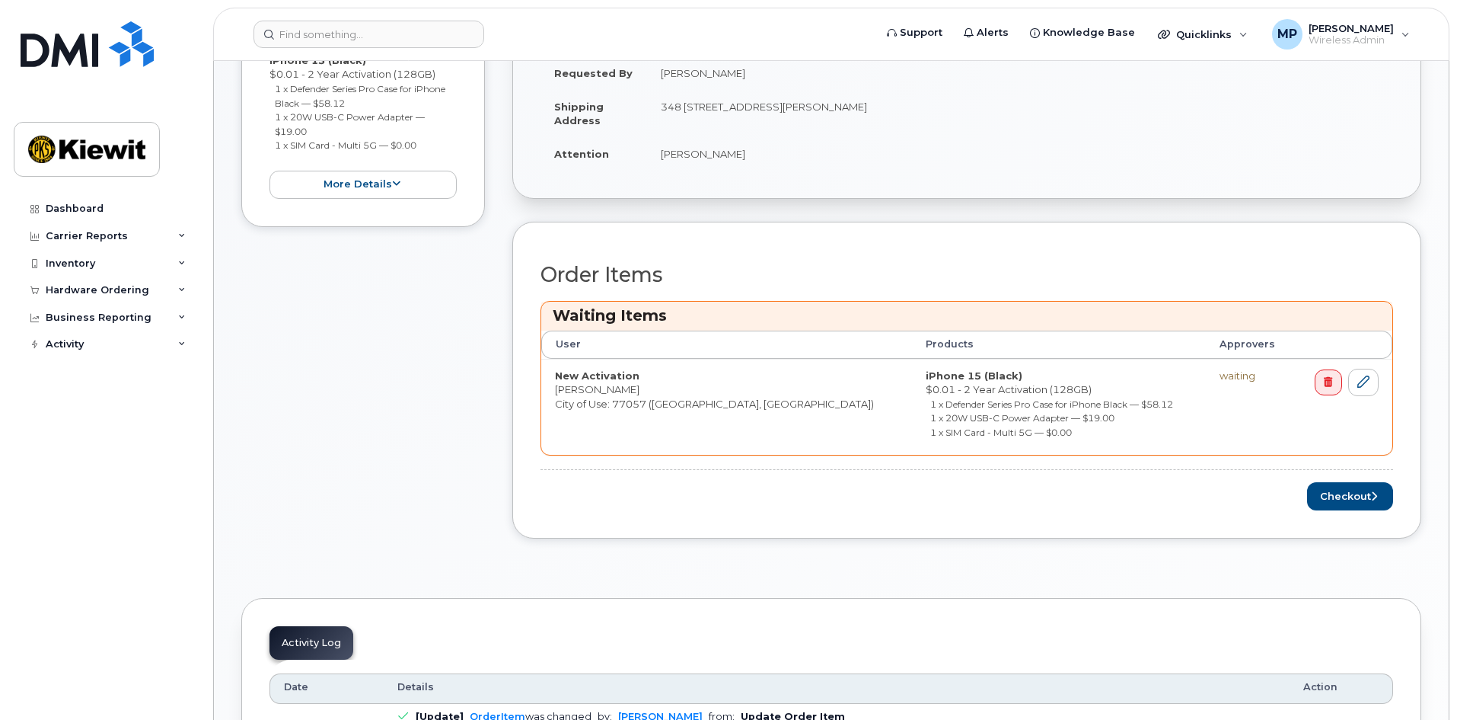
scroll to position [457, 0]
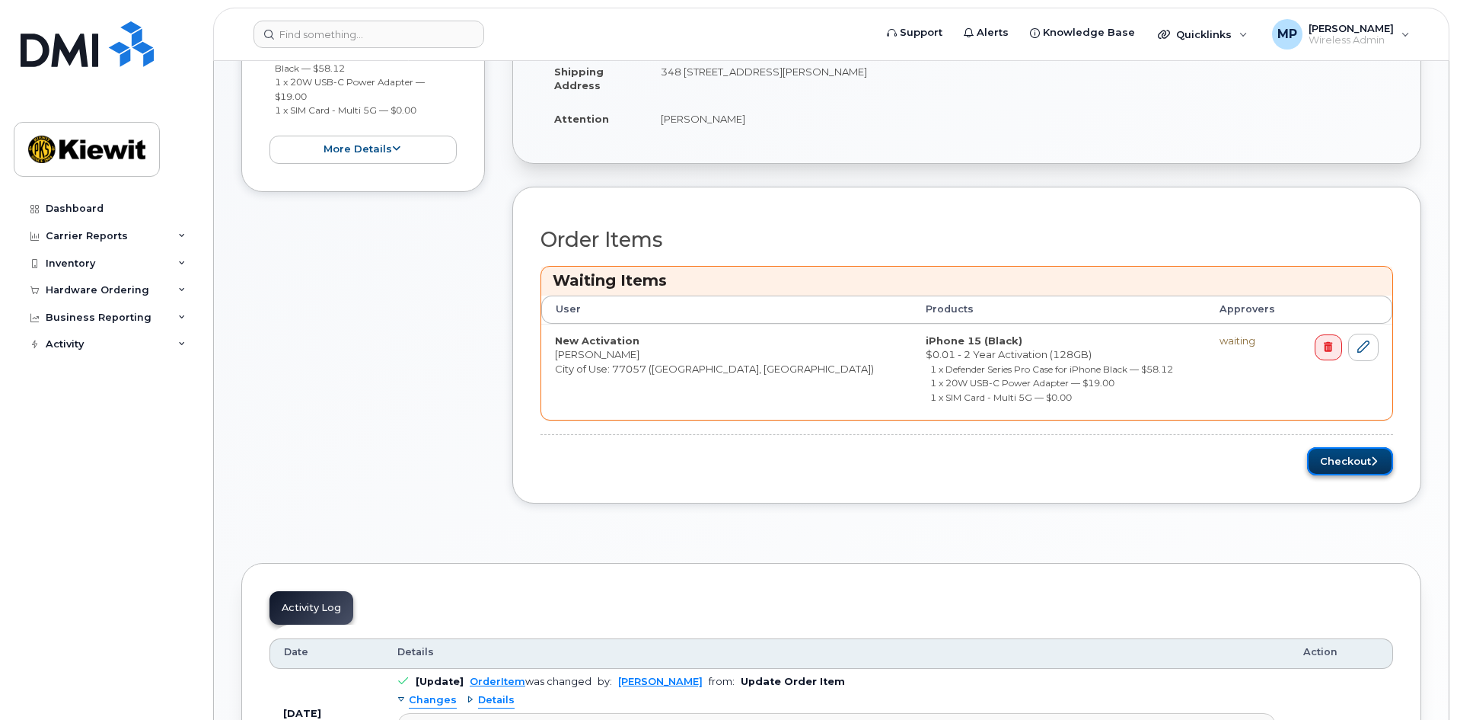
click at [1378, 462] on button "Checkout" at bounding box center [1350, 461] width 86 height 28
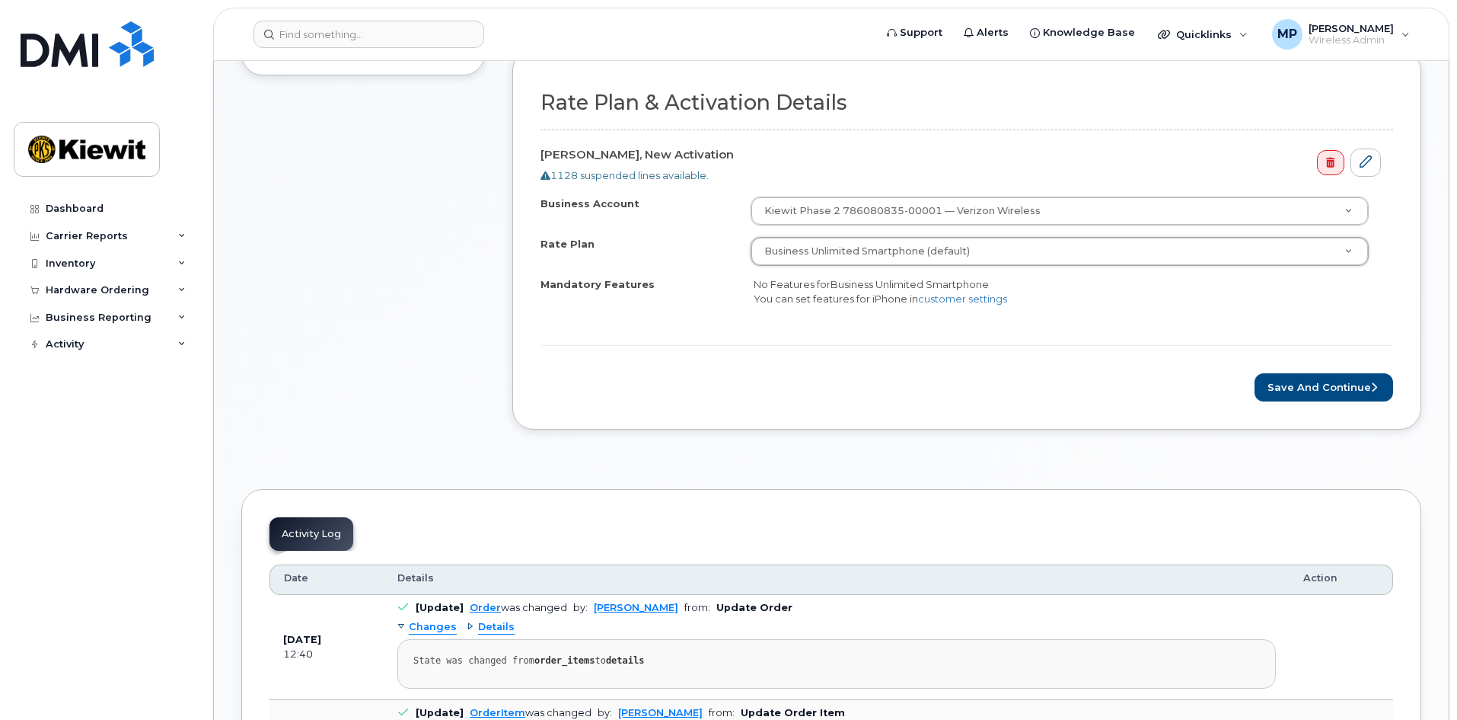
scroll to position [533, 0]
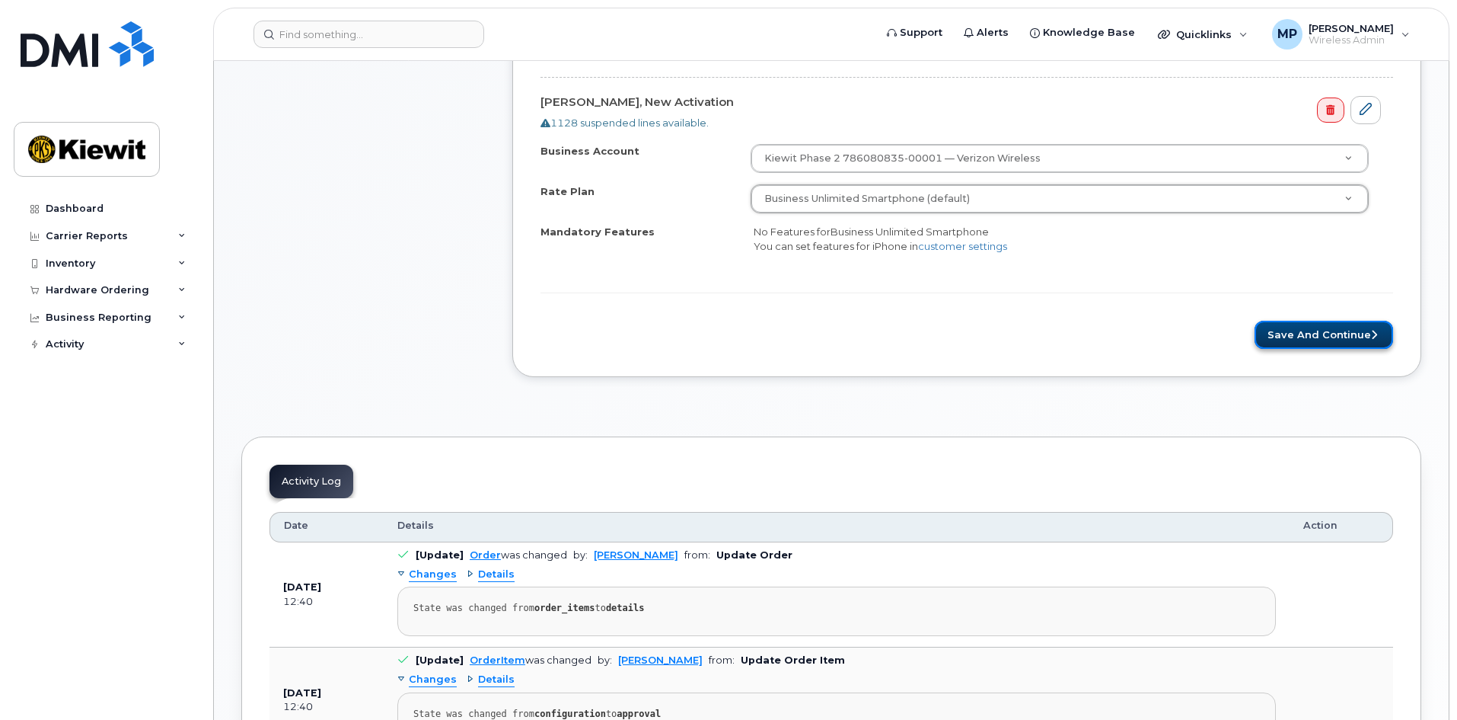
click at [1297, 341] on button "Save and Continue" at bounding box center [1324, 335] width 139 height 28
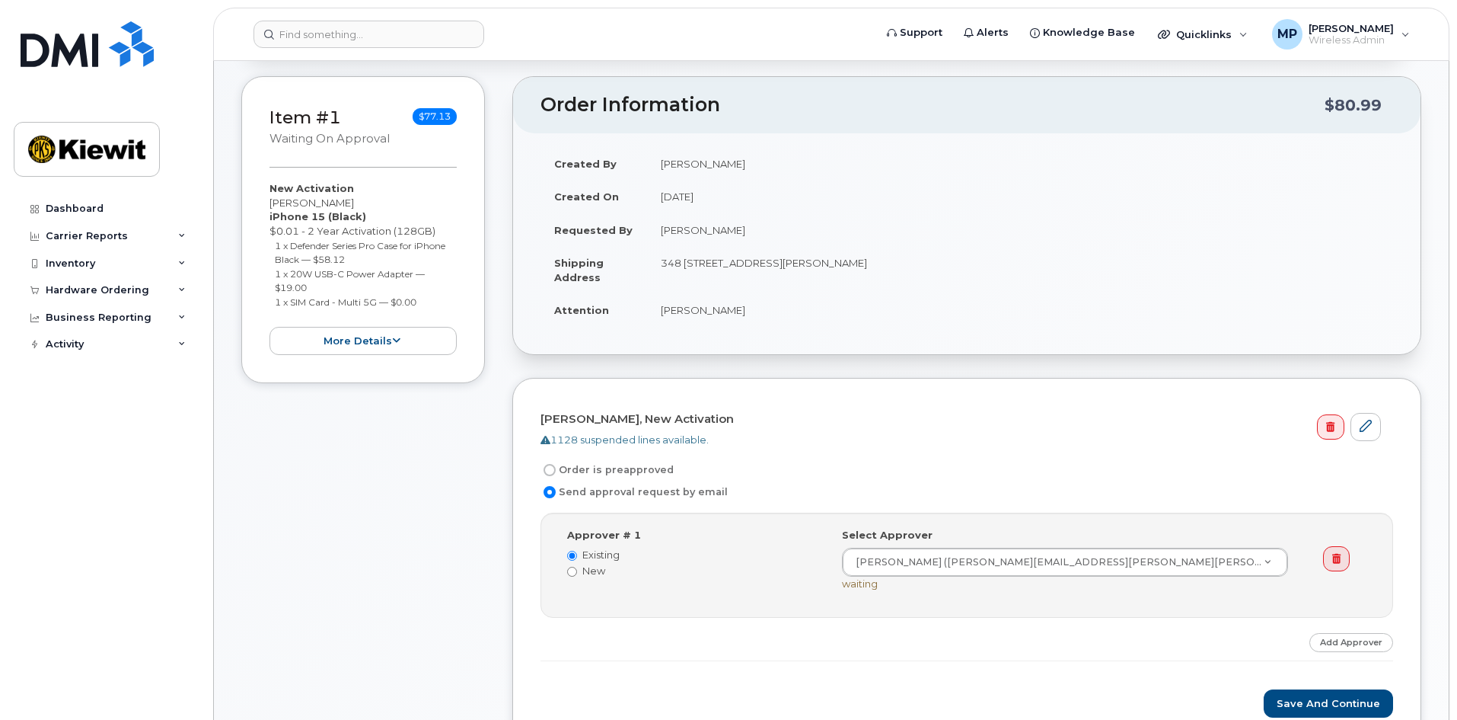
scroll to position [305, 0]
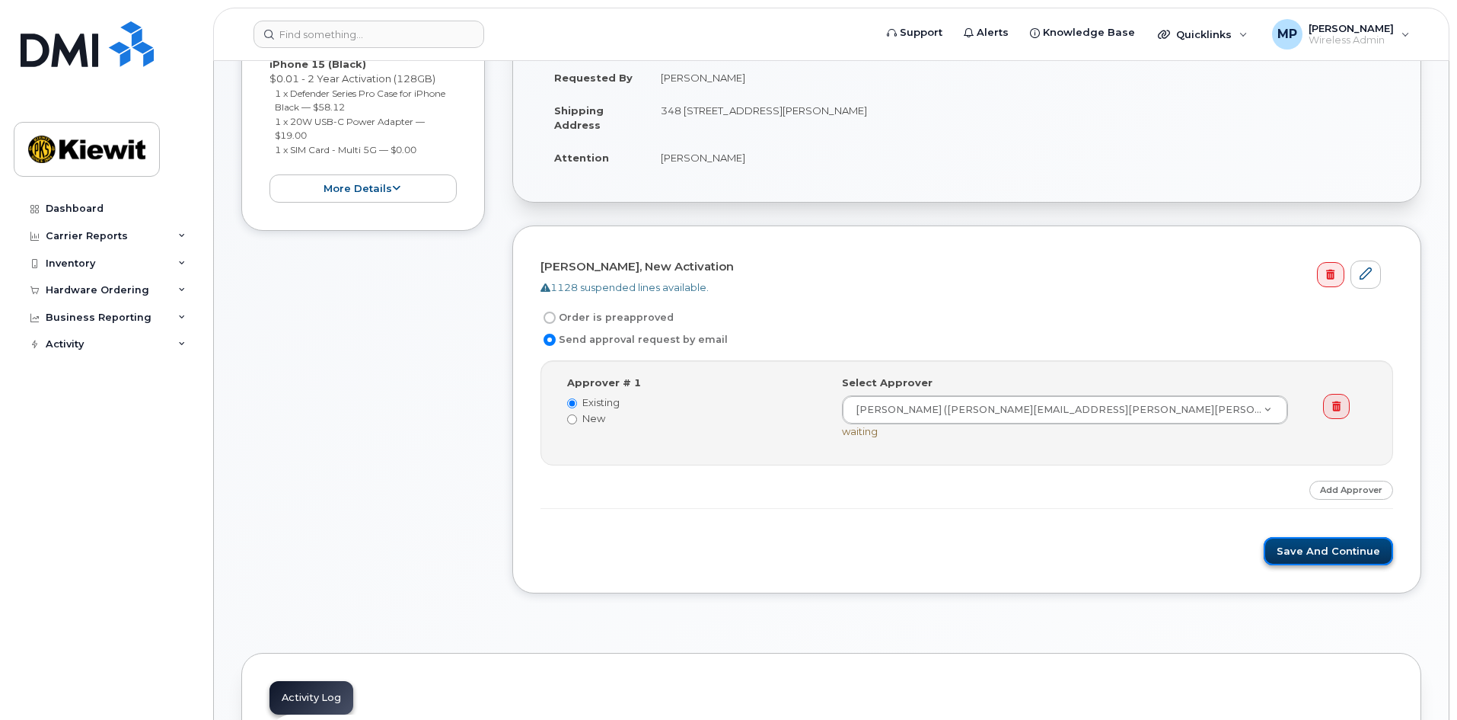
click at [1303, 546] on button "Save and Continue" at bounding box center [1328, 551] width 129 height 28
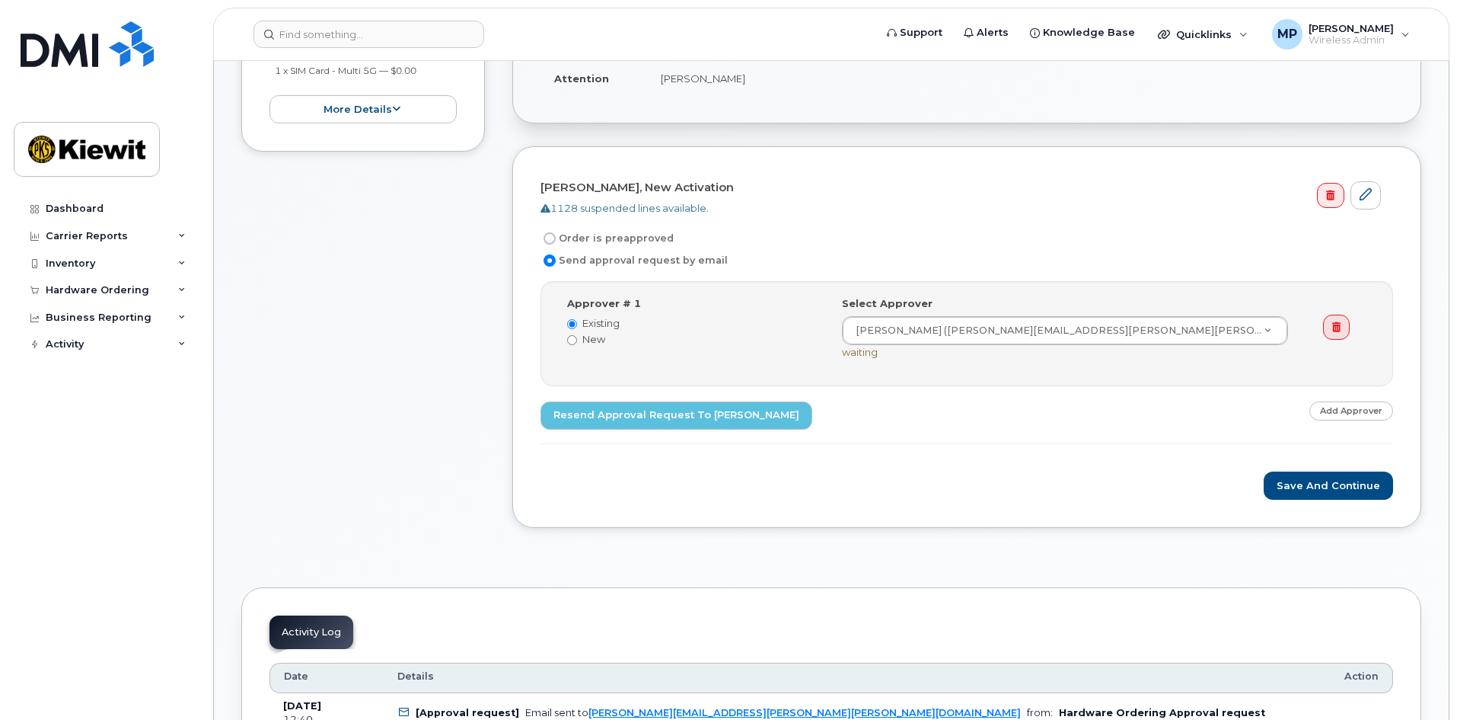
scroll to position [381, 0]
